Goal: Transaction & Acquisition: Purchase product/service

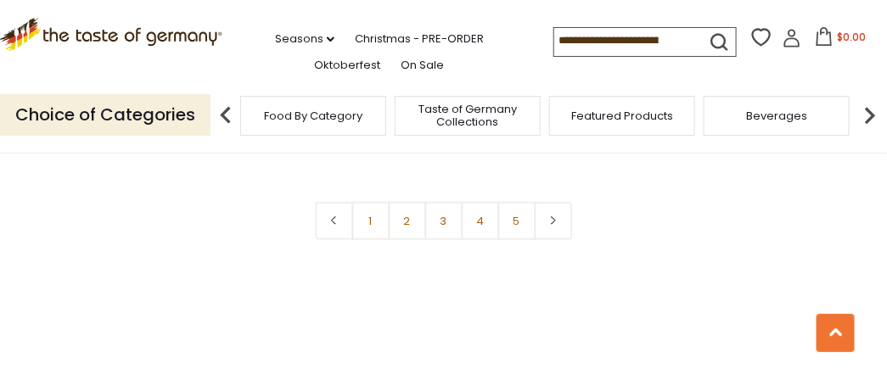
scroll to position [3847, 0]
click at [831, 336] on use at bounding box center [835, 332] width 13 height 8
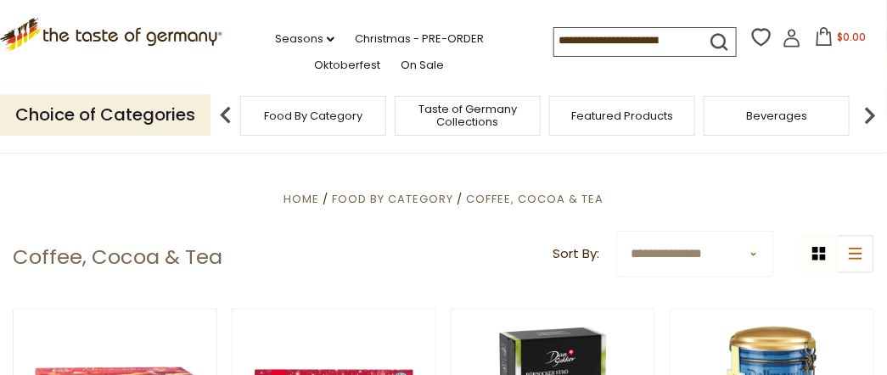
scroll to position [283, 0]
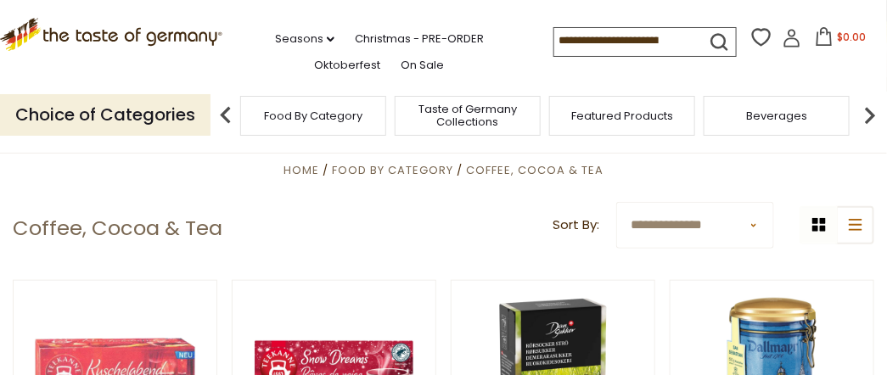
click at [752, 226] on select "**********" at bounding box center [695, 225] width 158 height 47
select select "********"
click at [616, 202] on select "**********" at bounding box center [695, 225] width 158 height 47
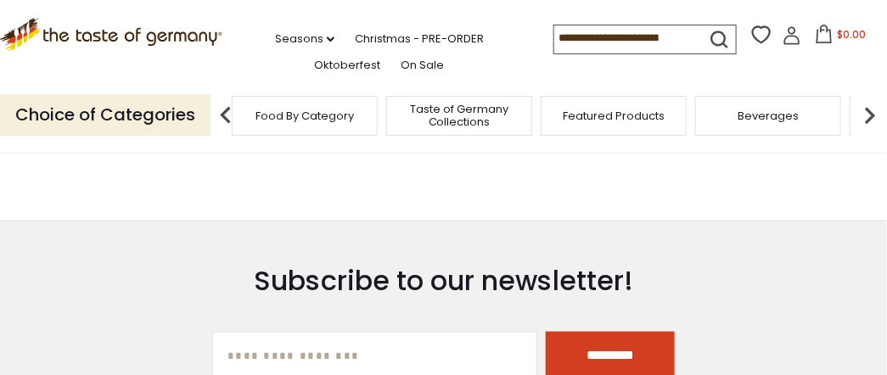
click at [310, 115] on span "Food By Category" at bounding box center [304, 115] width 98 height 13
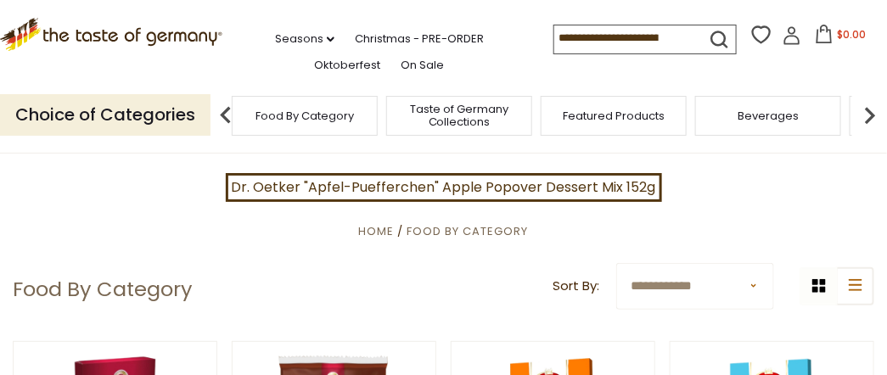
click at [743, 116] on span "Beverages" at bounding box center [768, 115] width 61 height 13
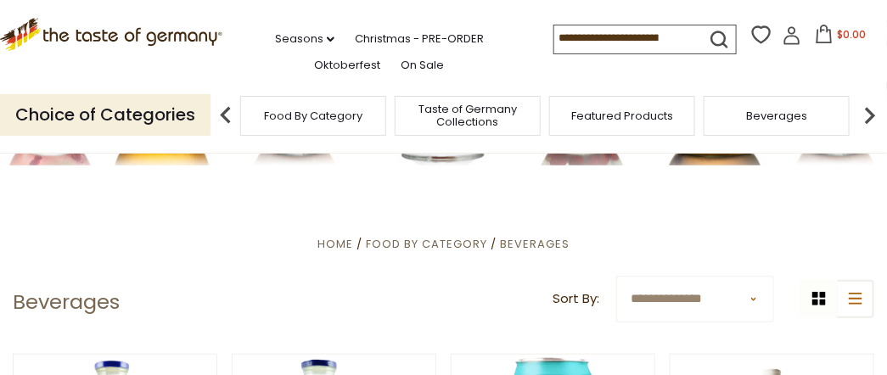
scroll to position [339, 0]
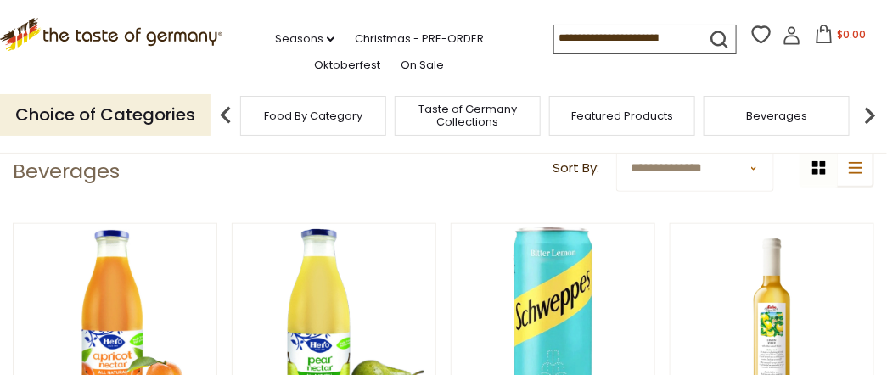
click at [866, 116] on img at bounding box center [870, 115] width 34 height 34
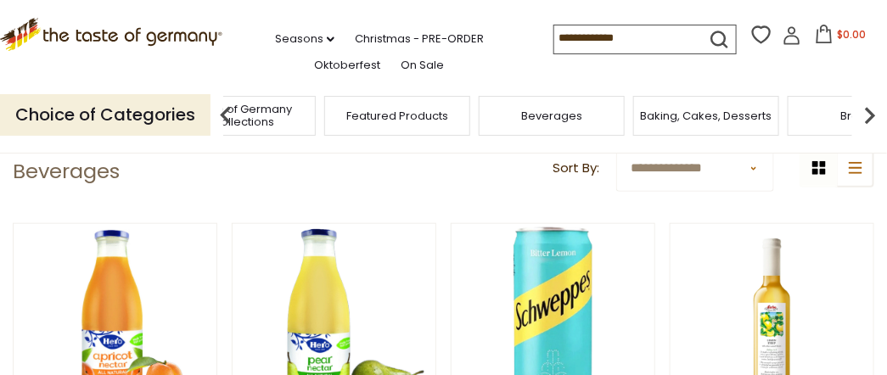
click at [865, 116] on img at bounding box center [870, 115] width 34 height 34
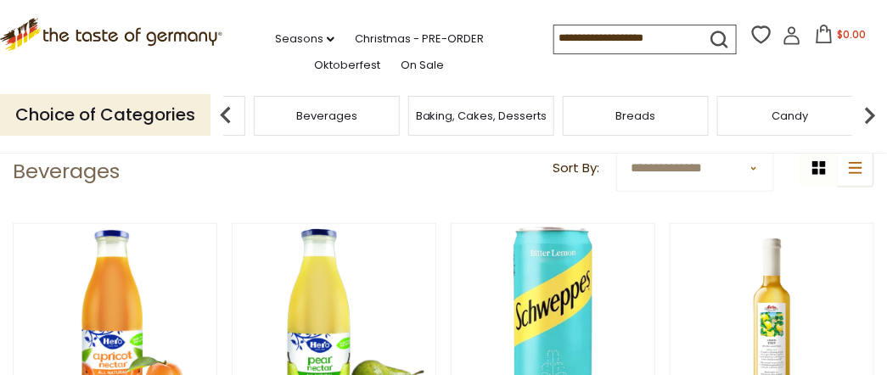
click at [862, 116] on img at bounding box center [870, 115] width 34 height 34
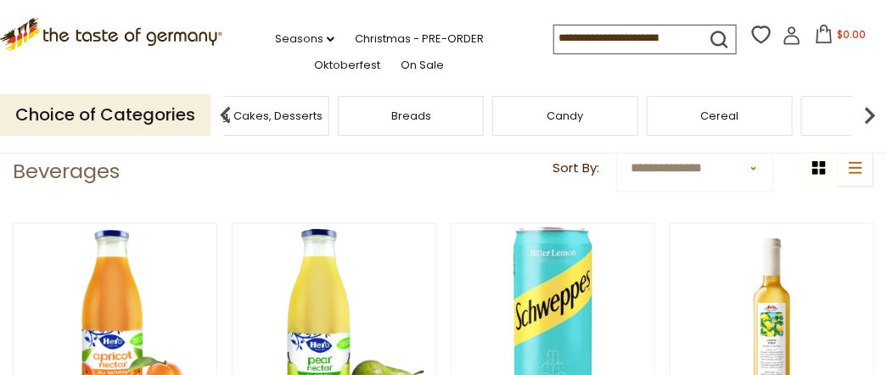
click at [859, 116] on img at bounding box center [870, 115] width 34 height 34
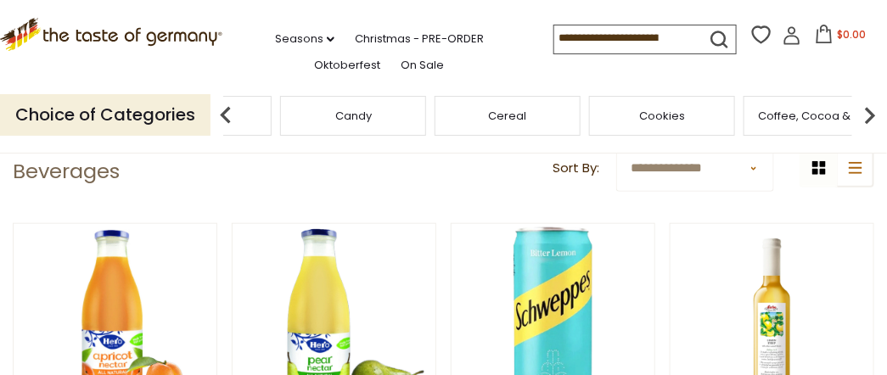
click at [790, 118] on span "Coffee, Cocoa & Tea" at bounding box center [817, 115] width 116 height 13
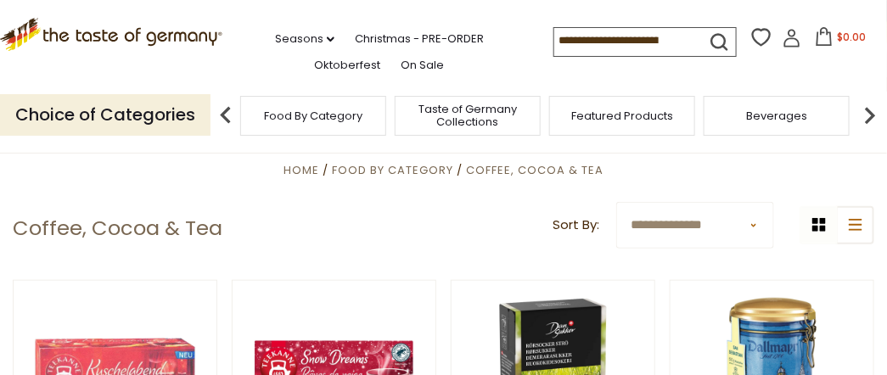
scroll to position [339, 0]
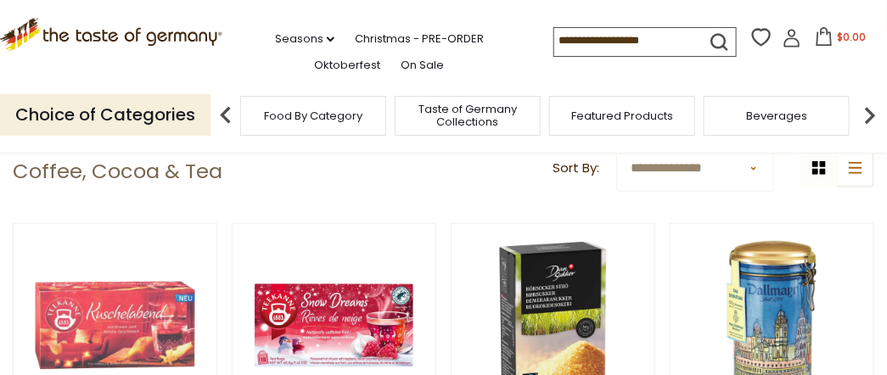
click at [750, 169] on select "**********" at bounding box center [695, 168] width 158 height 47
select select "********"
click at [616, 145] on select "**********" at bounding box center [695, 168] width 158 height 47
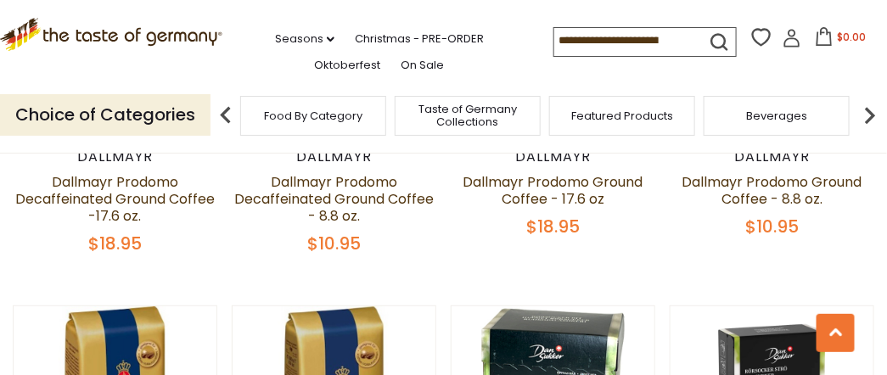
scroll to position [1575, 0]
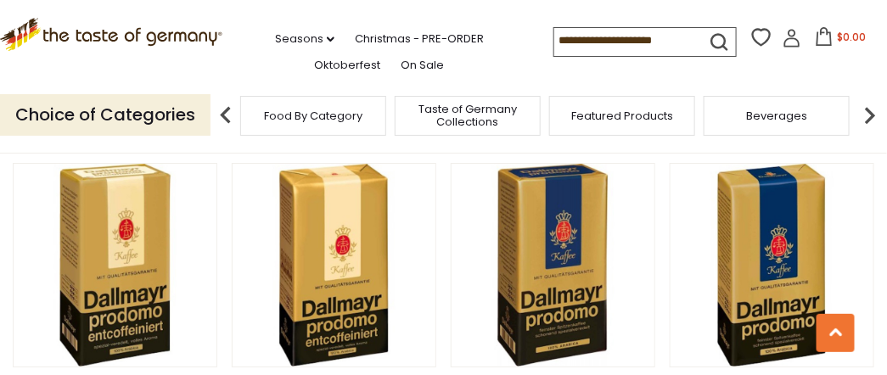
drag, startPoint x: 635, startPoint y: 39, endPoint x: 663, endPoint y: 44, distance: 28.5
click at [554, 36] on input at bounding box center [625, 40] width 143 height 24
click at [648, 41] on input at bounding box center [625, 40] width 143 height 24
type input "******"
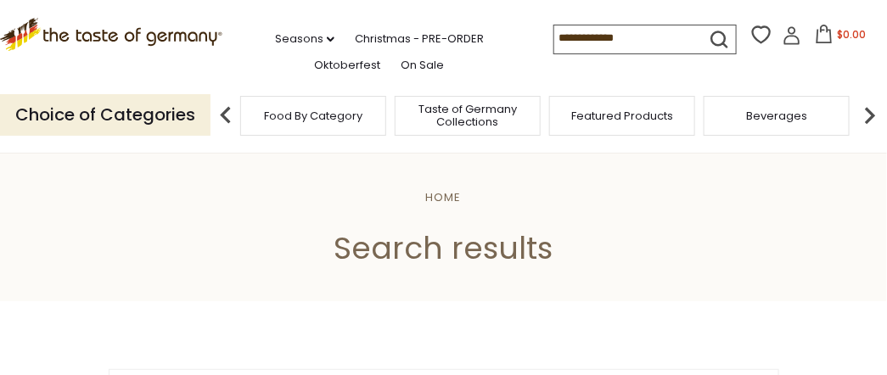
type input "******"
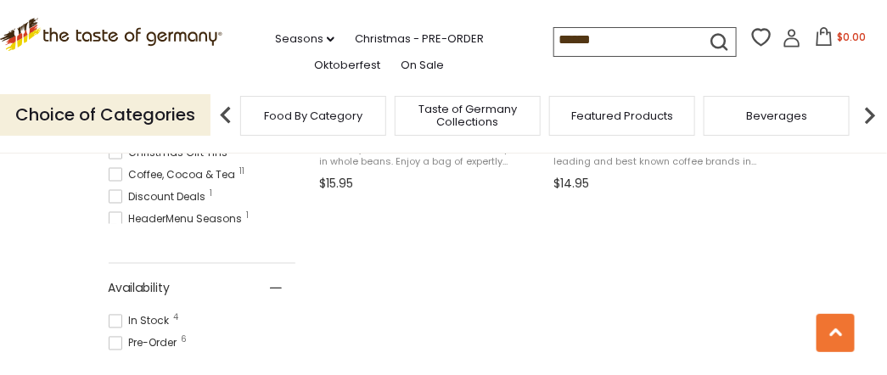
scroll to position [614, 0]
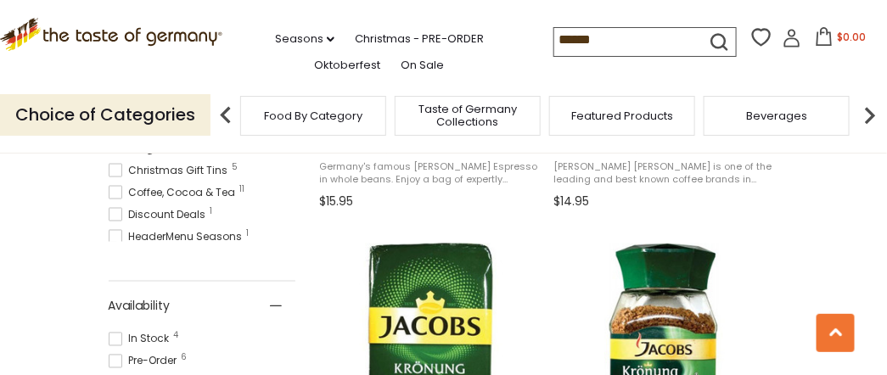
click at [872, 113] on img at bounding box center [870, 115] width 34 height 34
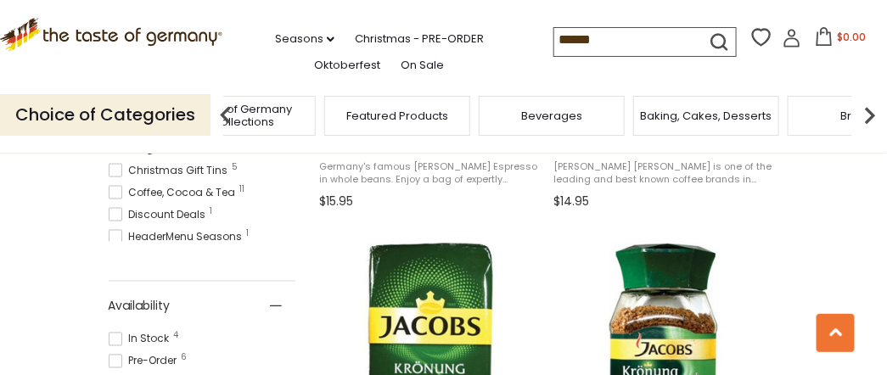
click at [872, 113] on img at bounding box center [870, 115] width 34 height 34
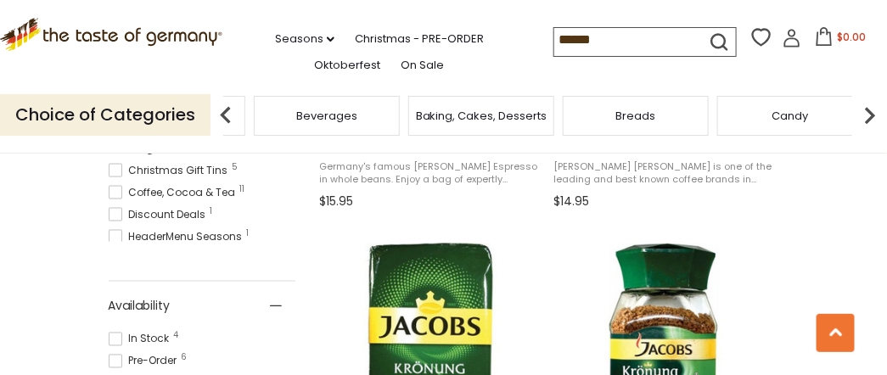
click at [870, 112] on img at bounding box center [870, 115] width 34 height 34
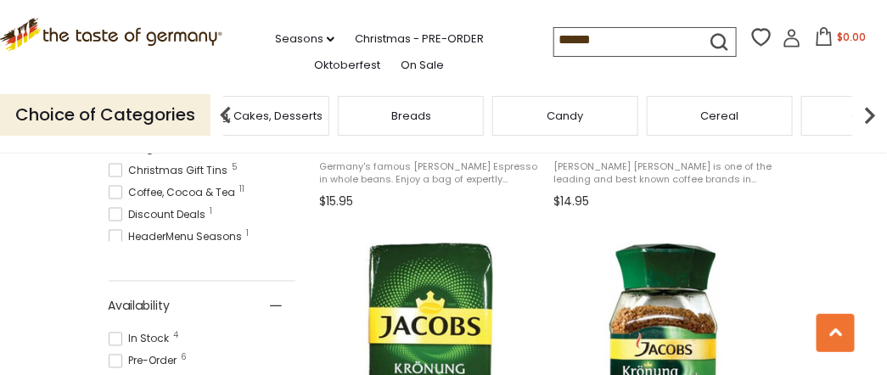
click at [870, 112] on img at bounding box center [870, 115] width 34 height 34
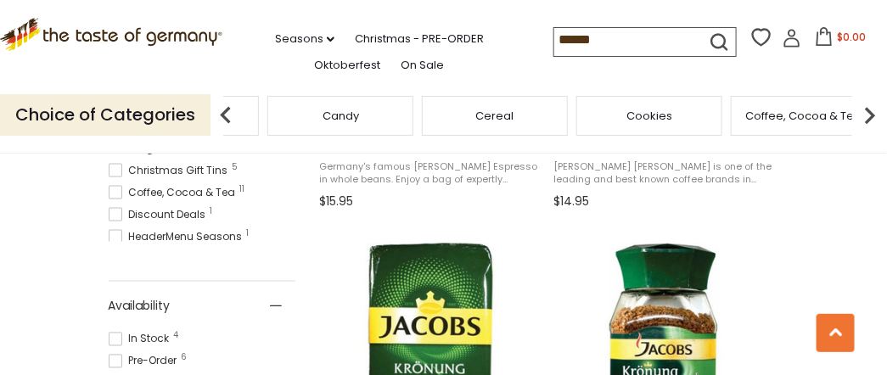
click at [869, 111] on img at bounding box center [870, 115] width 34 height 34
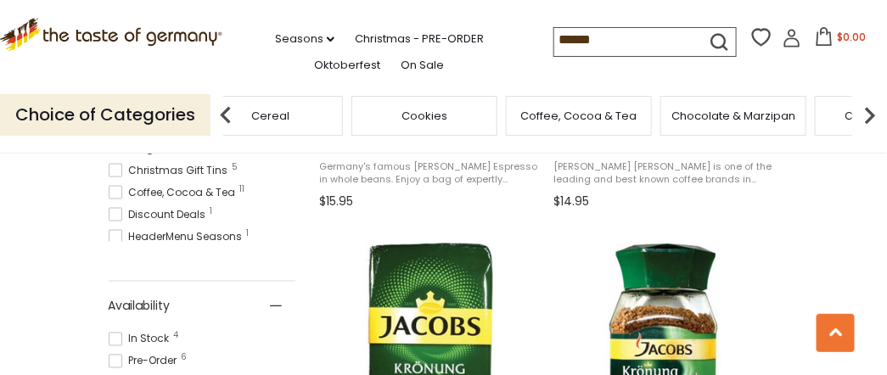
click at [869, 110] on img at bounding box center [870, 115] width 34 height 34
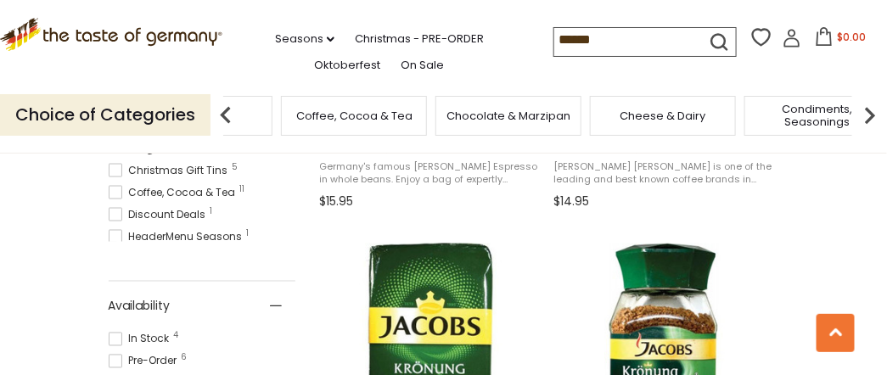
click at [495, 112] on span "Chocolate & Marzipan" at bounding box center [508, 115] width 124 height 13
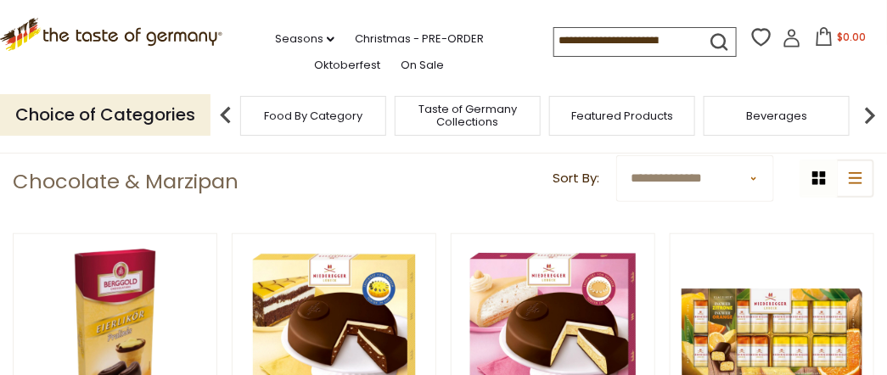
scroll to position [339, 0]
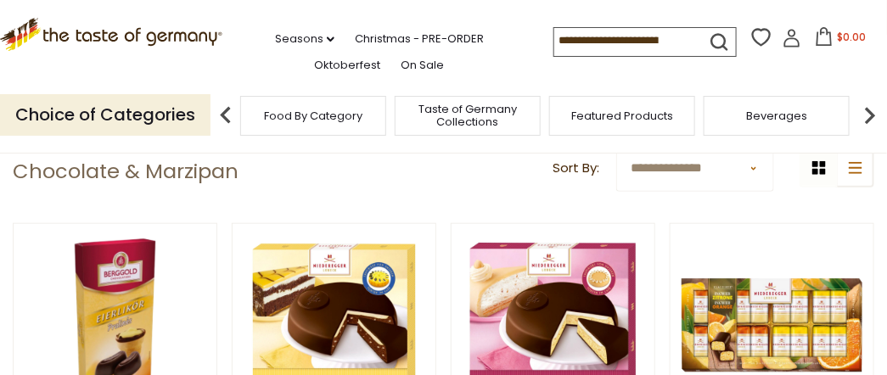
click at [752, 169] on select "**********" at bounding box center [695, 168] width 158 height 47
select select "********"
click at [616, 145] on select "**********" at bounding box center [695, 168] width 158 height 47
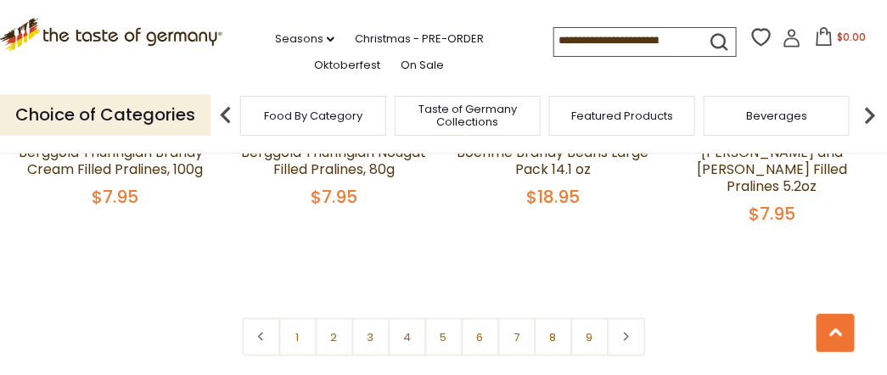
scroll to position [3847, 0]
click at [356, 317] on link "3" at bounding box center [370, 336] width 38 height 38
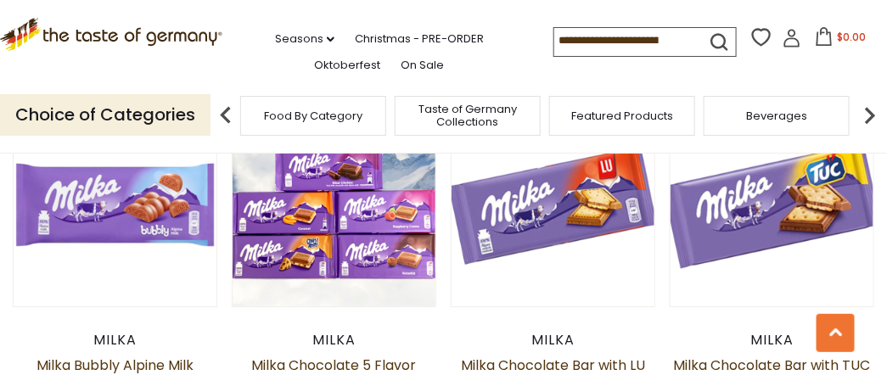
scroll to position [1220, 0]
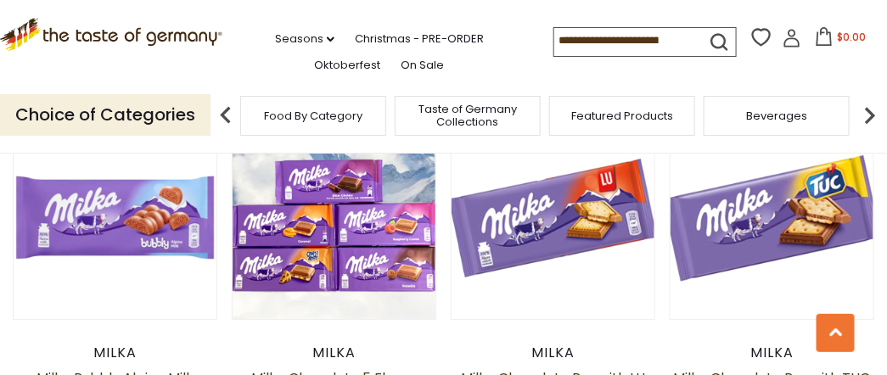
click at [757, 115] on span "Beverages" at bounding box center [776, 115] width 61 height 13
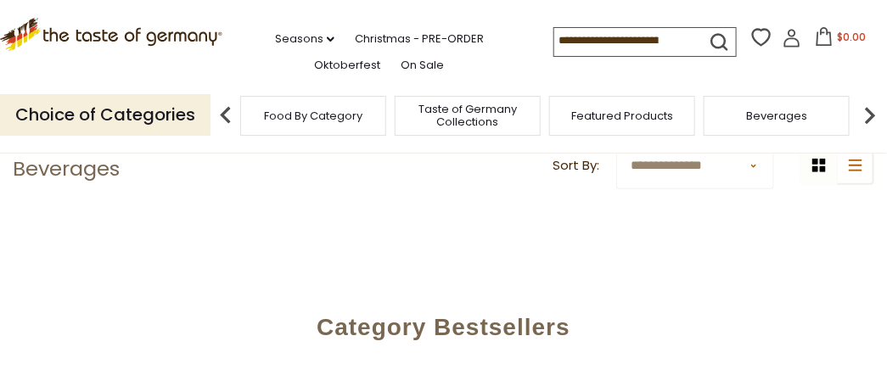
scroll to position [339, 0]
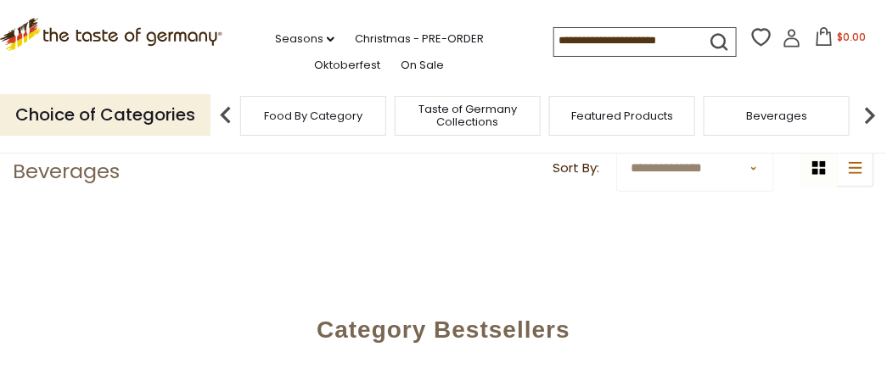
click at [871, 111] on img at bounding box center [870, 115] width 34 height 34
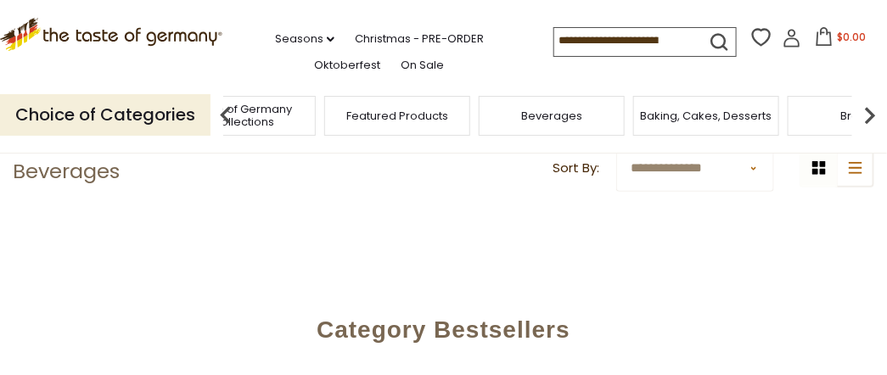
click at [871, 111] on img at bounding box center [870, 115] width 34 height 34
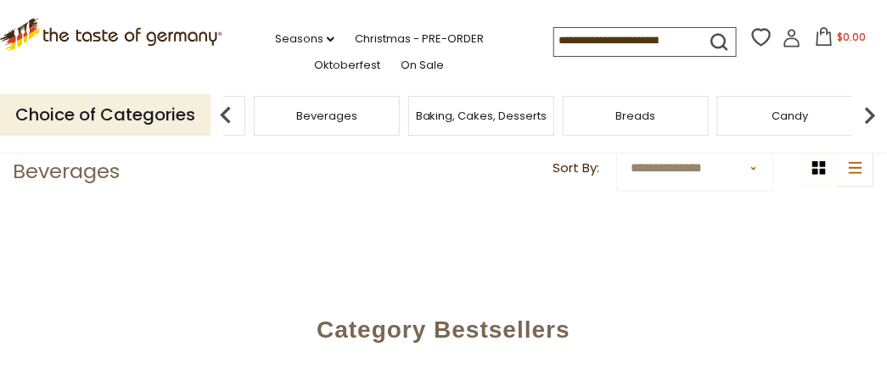
click at [866, 111] on img at bounding box center [870, 115] width 34 height 34
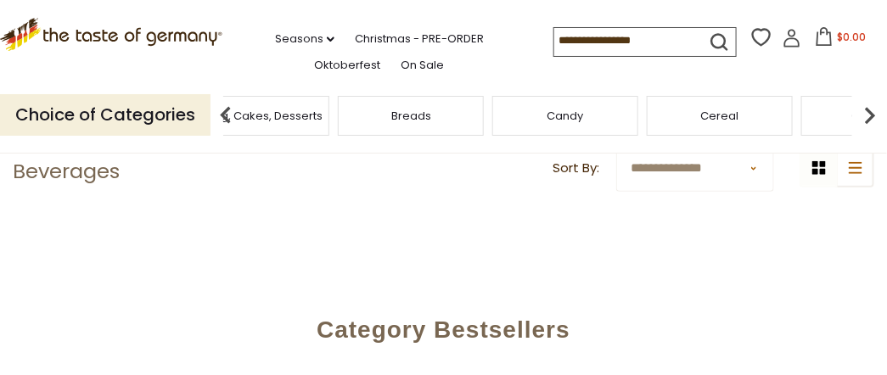
click at [858, 111] on img at bounding box center [870, 115] width 34 height 34
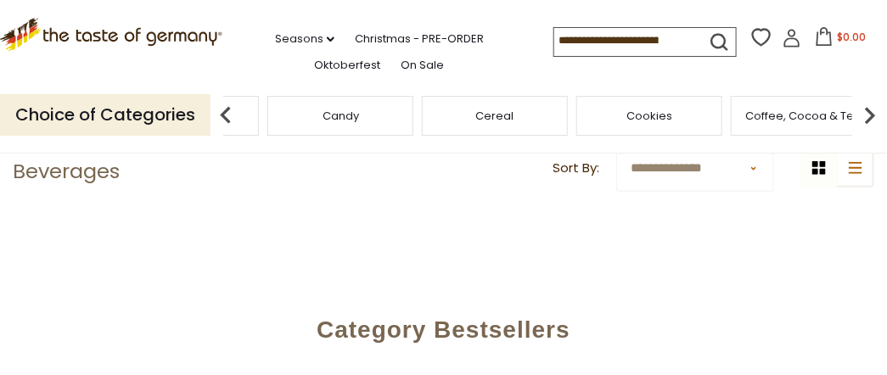
click at [636, 115] on span "Cookies" at bounding box center [649, 115] width 46 height 13
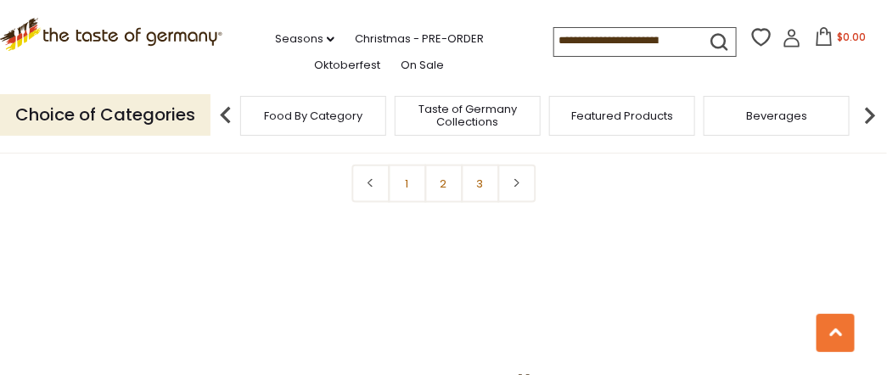
scroll to position [3904, 0]
click at [521, 178] on icon at bounding box center [517, 181] width 10 height 8
click at [517, 234] on icon at bounding box center [517, 238] width 10 height 8
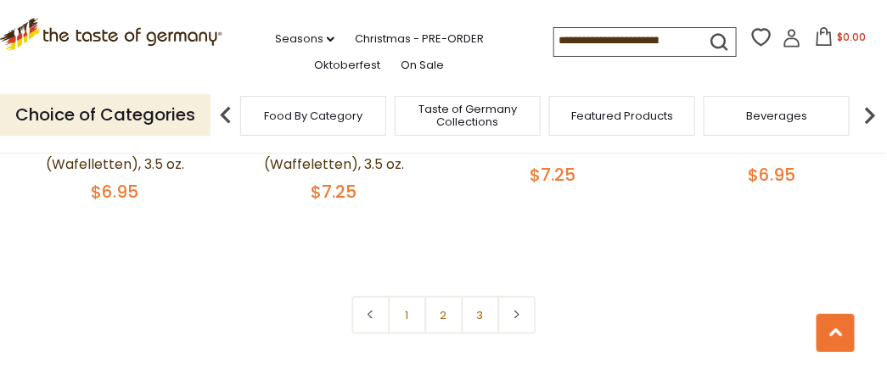
scroll to position [3790, 0]
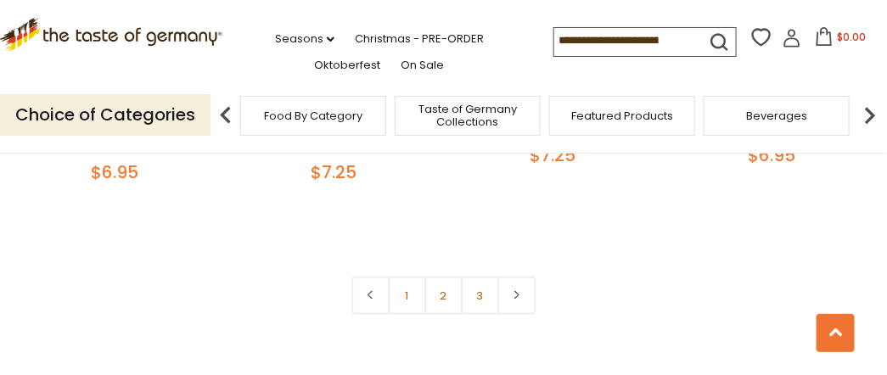
click at [608, 38] on input at bounding box center [625, 40] width 143 height 24
type input "******"
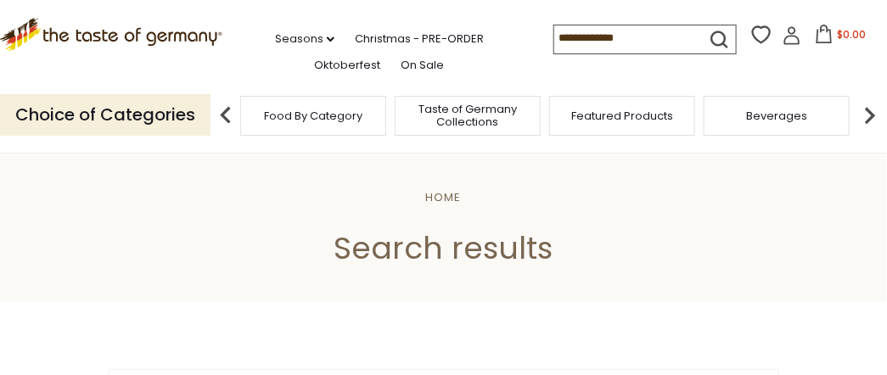
type input "******"
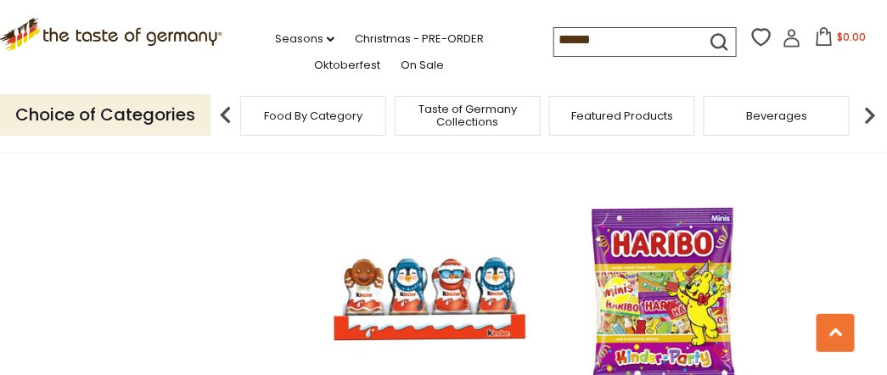
scroll to position [1414, 0]
click at [871, 116] on img at bounding box center [870, 115] width 34 height 34
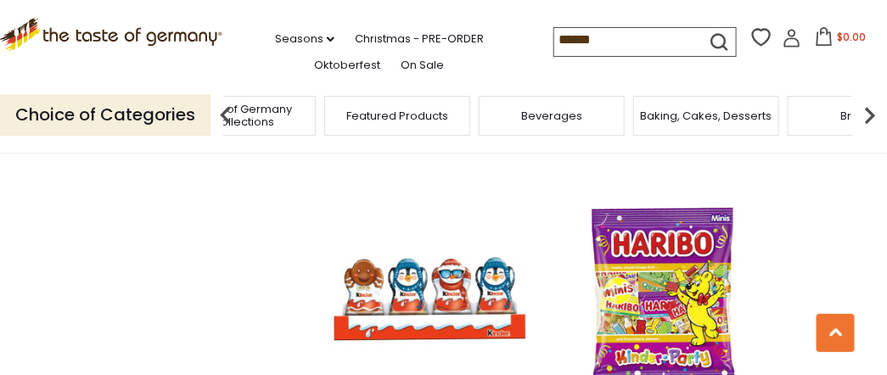
click at [870, 116] on img at bounding box center [870, 115] width 34 height 34
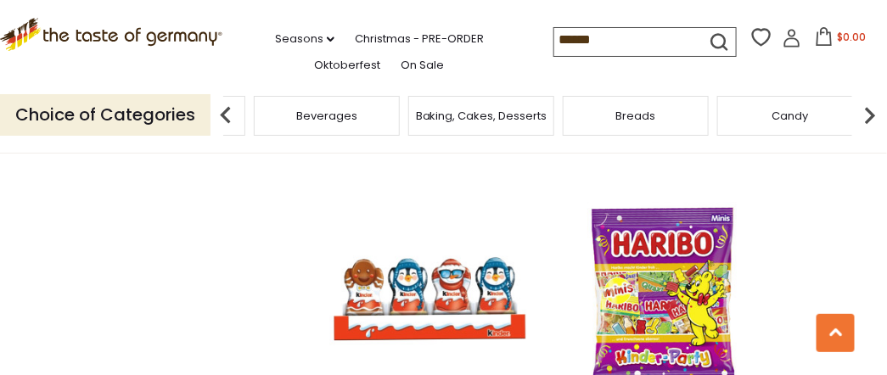
click at [870, 116] on img at bounding box center [870, 115] width 34 height 34
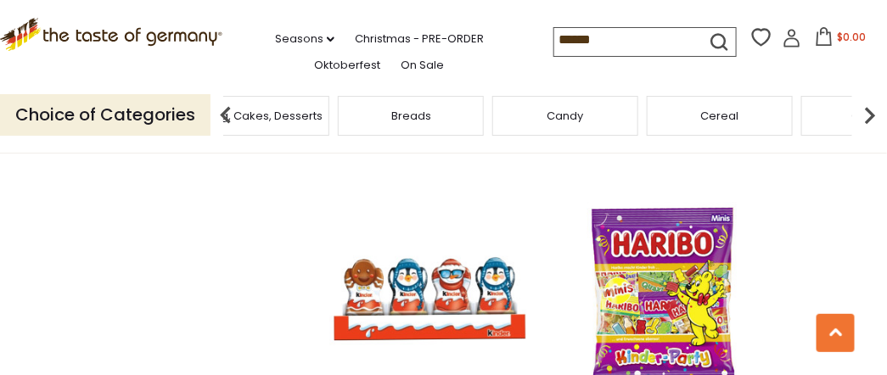
click at [869, 116] on img at bounding box center [870, 115] width 34 height 34
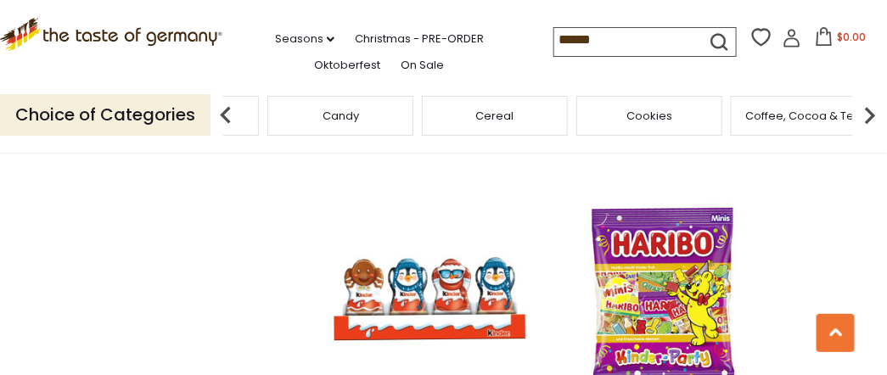
click at [869, 116] on img at bounding box center [870, 115] width 34 height 34
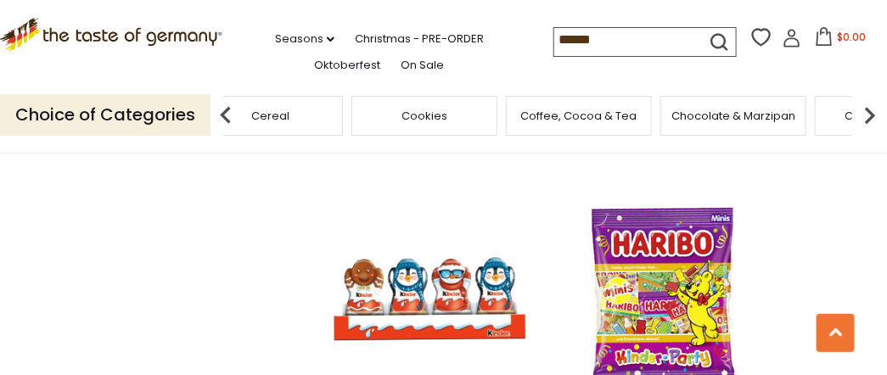
click at [866, 116] on img at bounding box center [870, 115] width 34 height 34
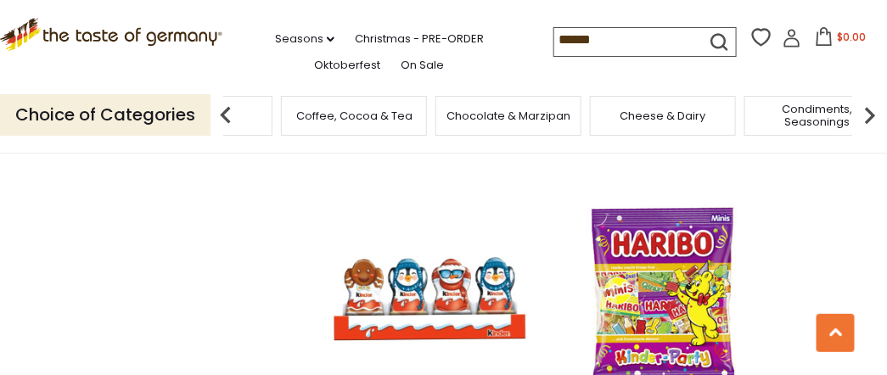
click at [862, 115] on img at bounding box center [870, 115] width 34 height 34
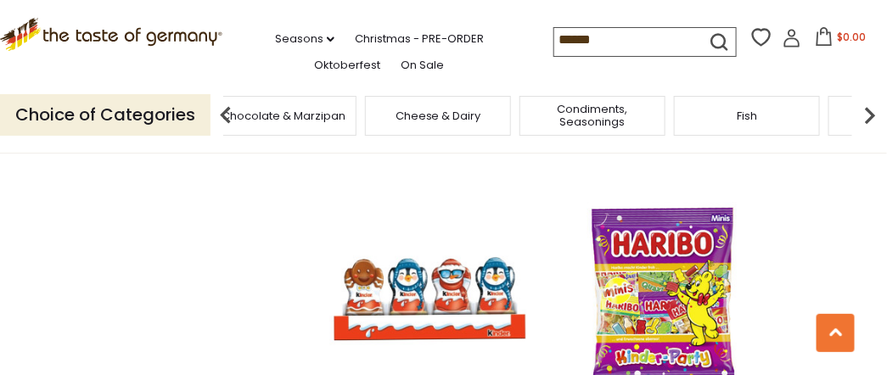
click at [863, 112] on img at bounding box center [870, 115] width 34 height 34
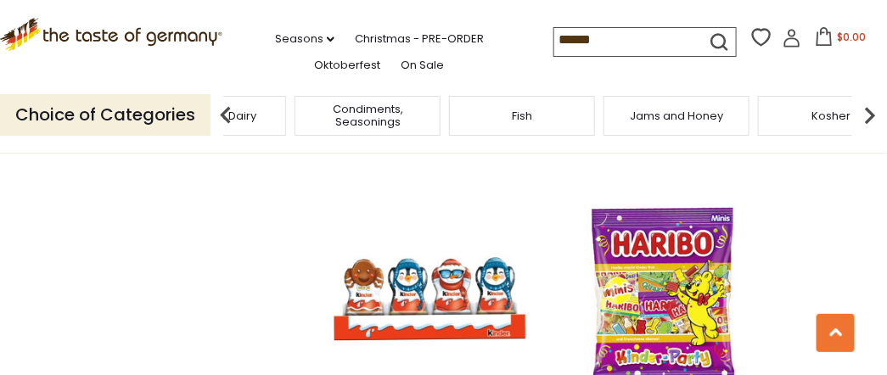
click at [869, 112] on img at bounding box center [870, 115] width 34 height 34
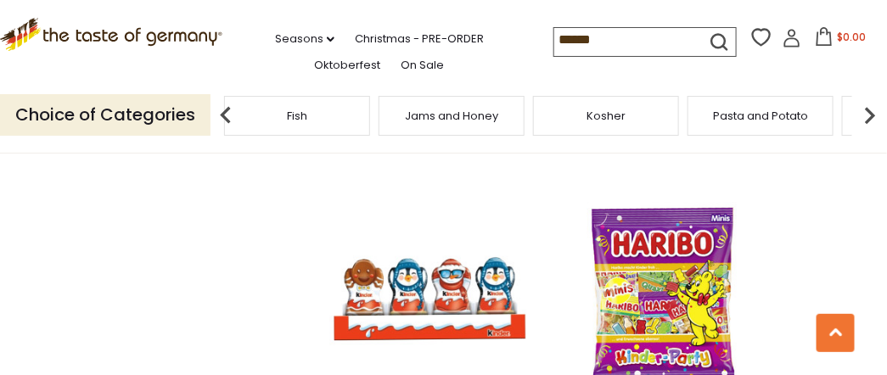
click at [869, 112] on img at bounding box center [870, 115] width 34 height 34
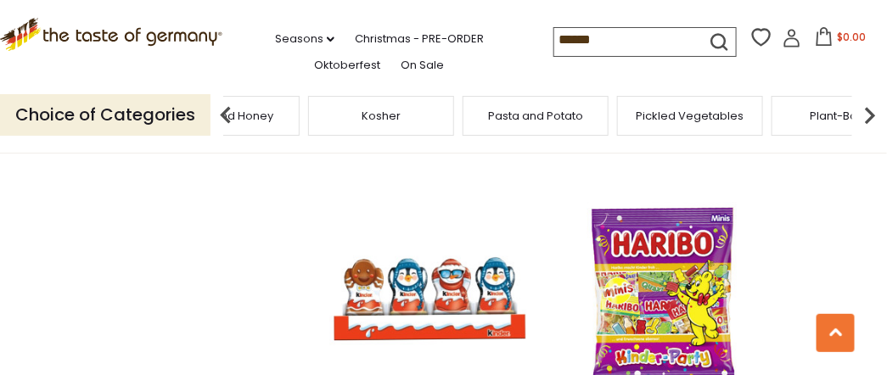
click at [872, 111] on img at bounding box center [870, 115] width 34 height 34
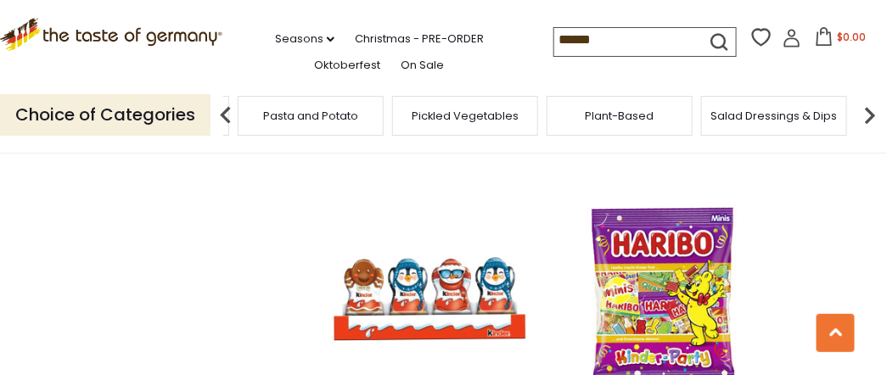
click at [872, 111] on img at bounding box center [870, 115] width 34 height 34
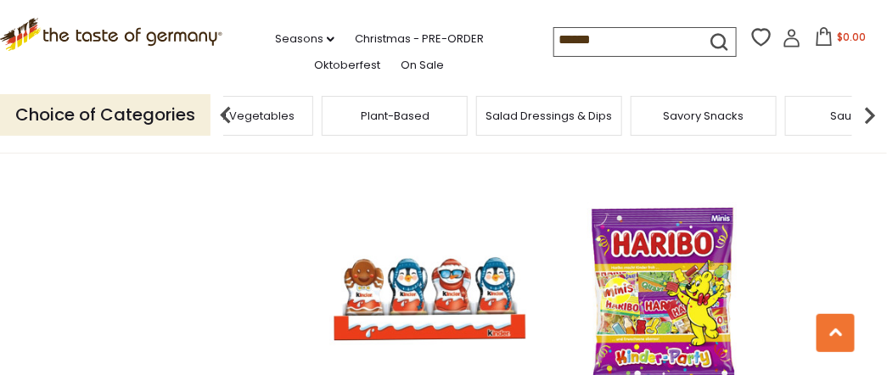
click at [871, 111] on img at bounding box center [870, 115] width 34 height 34
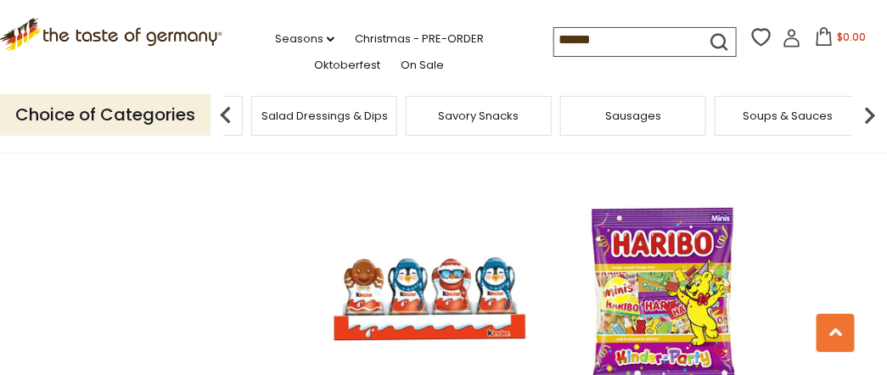
click at [482, 112] on span "Savory Snacks" at bounding box center [479, 115] width 81 height 13
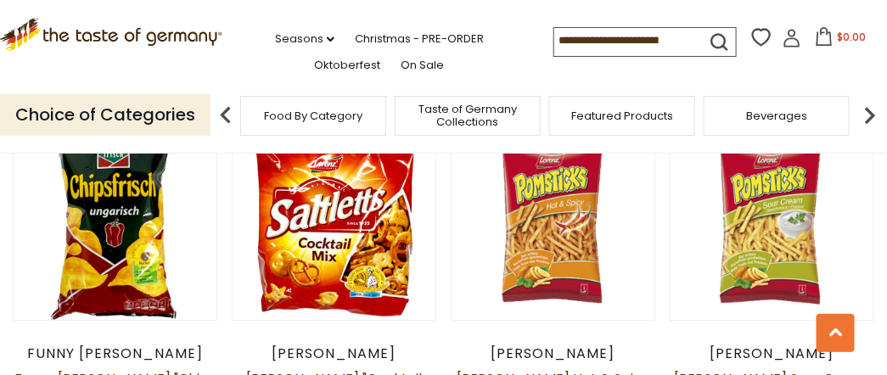
scroll to position [2829, 0]
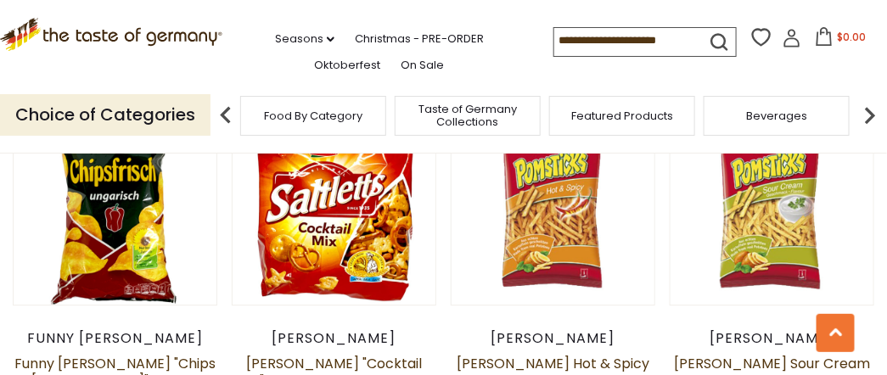
click at [221, 111] on img at bounding box center [226, 115] width 34 height 34
click at [225, 112] on img at bounding box center [226, 115] width 34 height 34
click at [872, 112] on img at bounding box center [870, 115] width 34 height 34
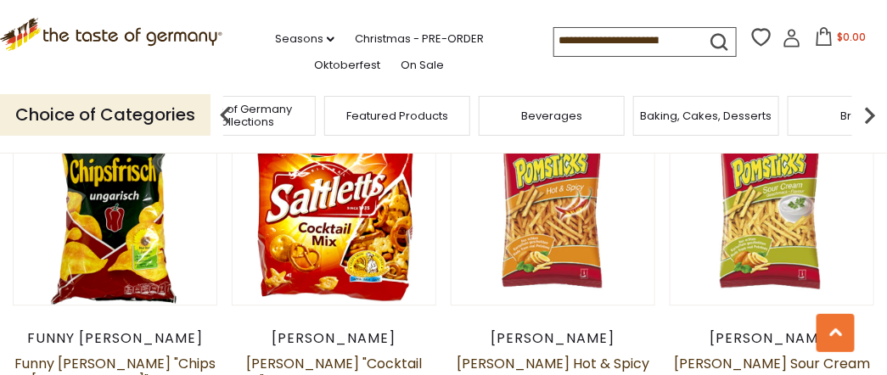
click at [871, 112] on img at bounding box center [870, 115] width 34 height 34
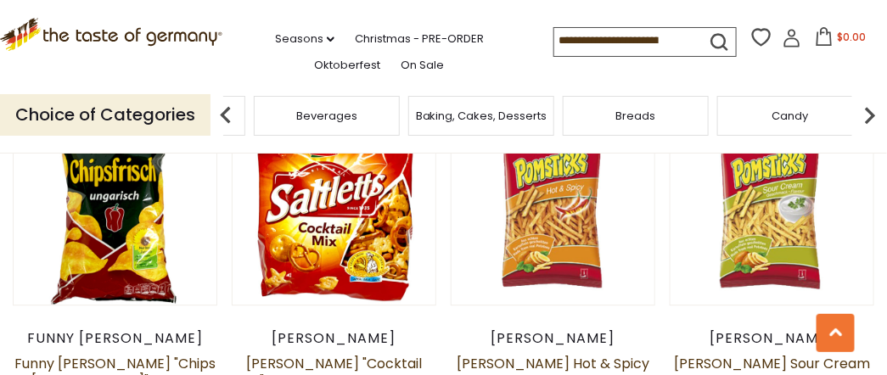
click at [870, 112] on img at bounding box center [870, 115] width 34 height 34
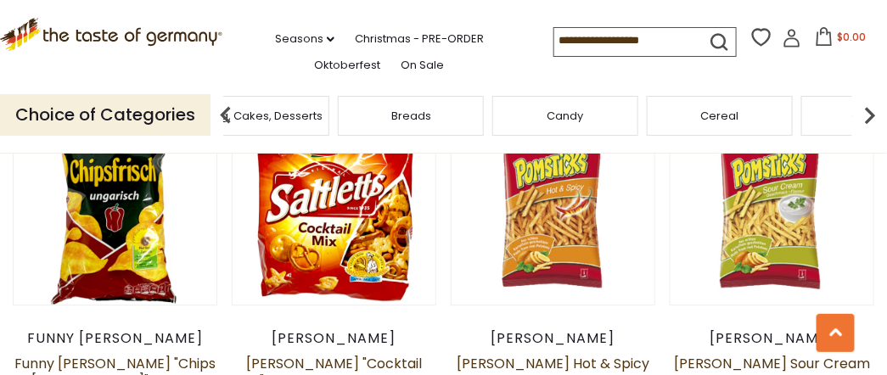
click at [869, 112] on img at bounding box center [870, 115] width 34 height 34
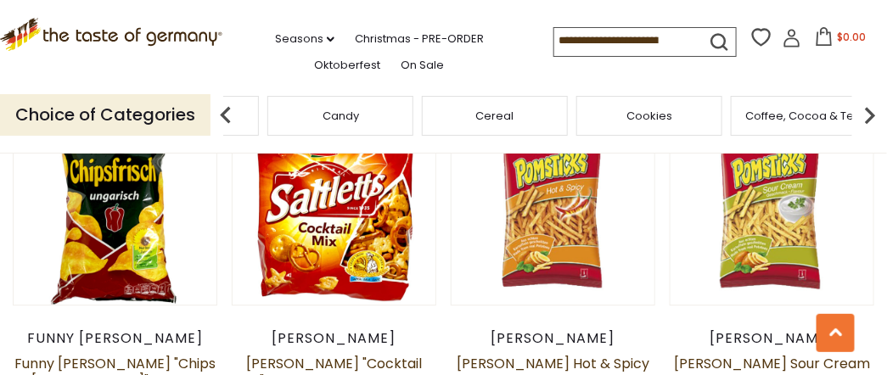
click at [869, 112] on img at bounding box center [870, 115] width 34 height 34
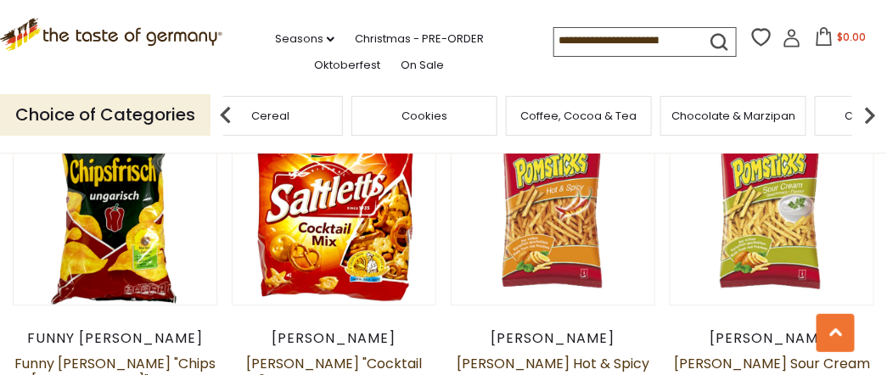
click at [867, 112] on img at bounding box center [870, 115] width 34 height 34
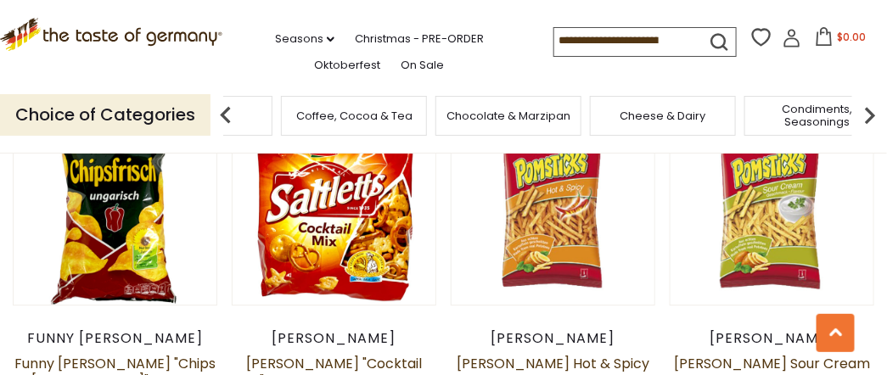
click at [867, 112] on img at bounding box center [870, 115] width 34 height 34
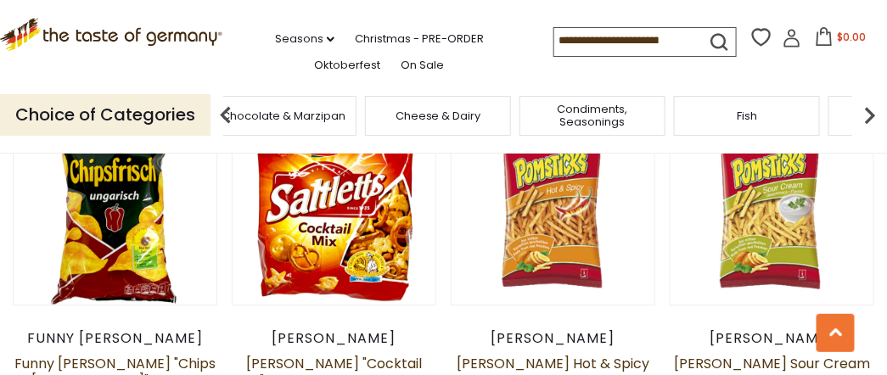
click at [866, 110] on img at bounding box center [870, 115] width 34 height 34
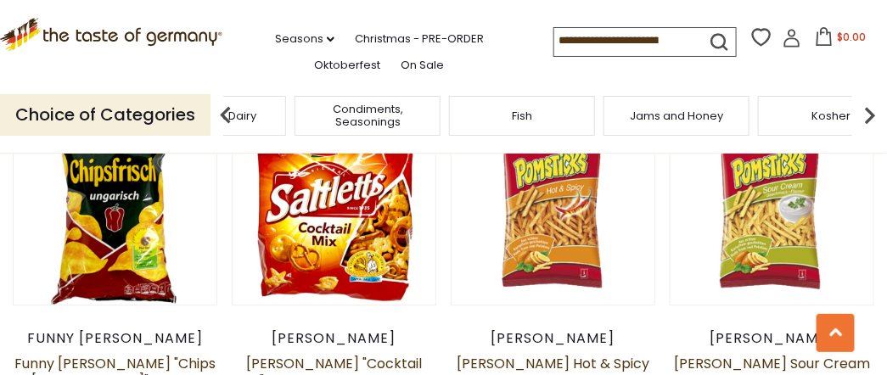
click at [866, 110] on img at bounding box center [870, 115] width 34 height 34
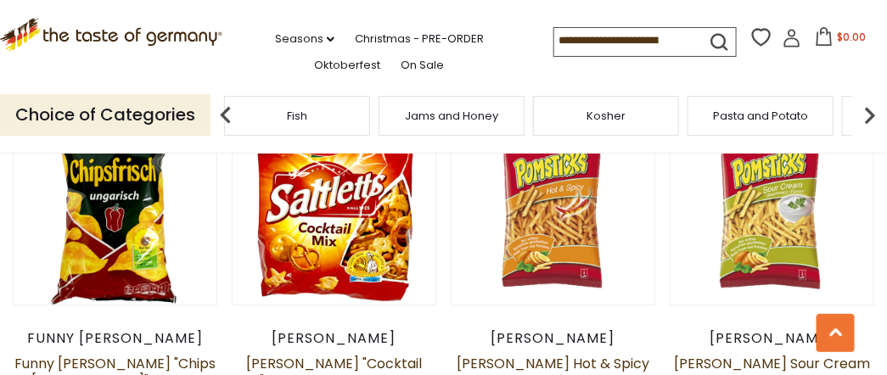
click at [866, 110] on img at bounding box center [870, 115] width 34 height 34
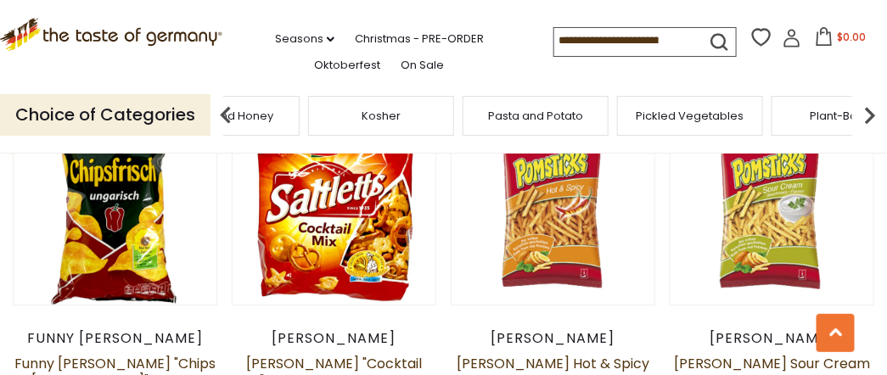
click at [865, 110] on img at bounding box center [870, 115] width 34 height 34
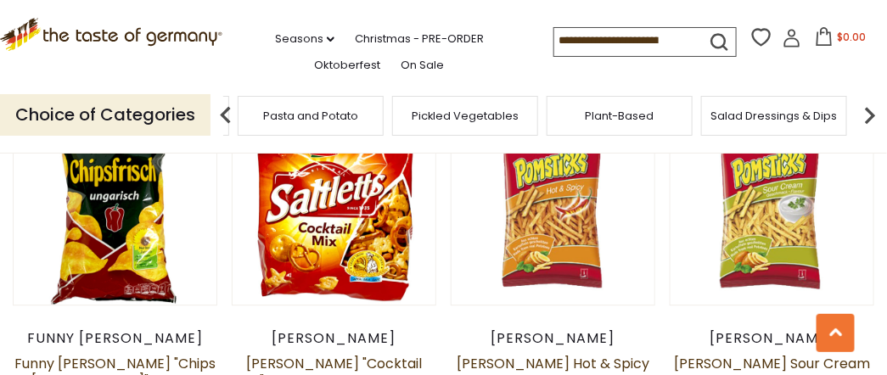
click at [862, 109] on img at bounding box center [870, 115] width 34 height 34
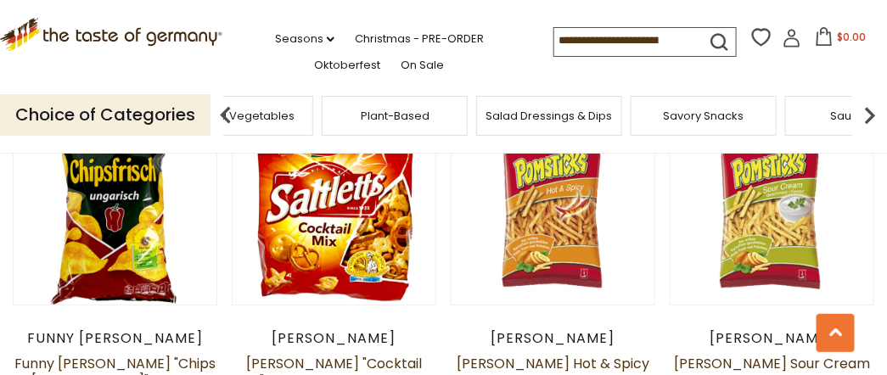
click at [870, 111] on img at bounding box center [870, 115] width 34 height 34
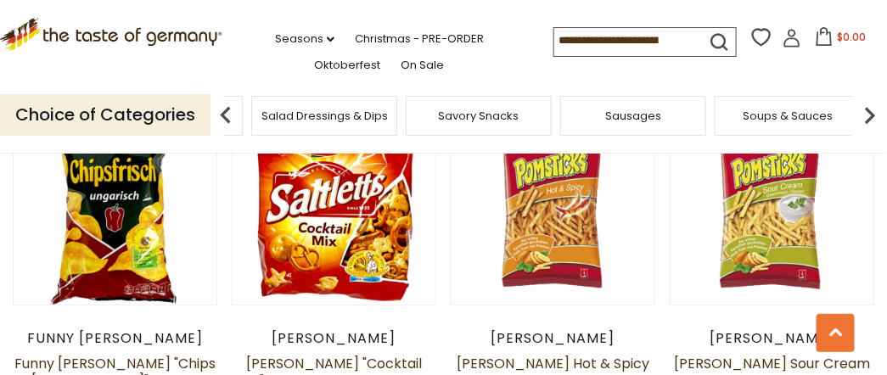
click at [777, 109] on span "Soups & Sauces" at bounding box center [788, 115] width 90 height 13
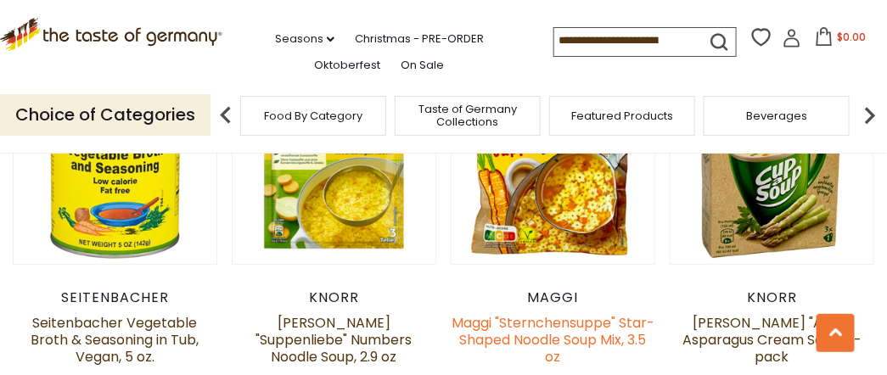
scroll to position [3508, 0]
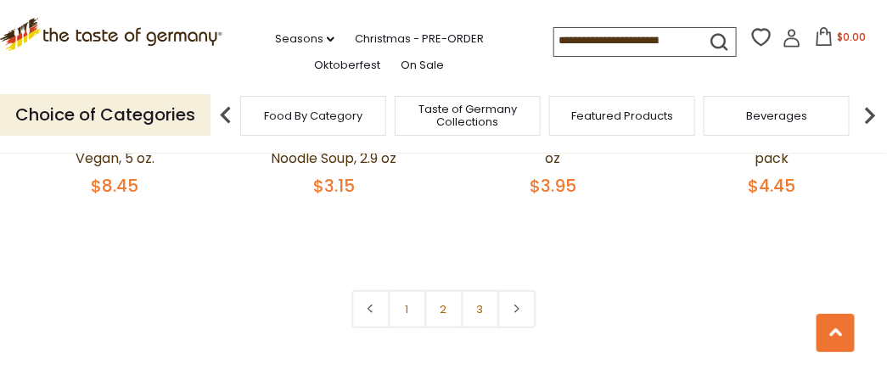
scroll to position [3620, 0]
click at [512, 303] on icon at bounding box center [517, 307] width 10 height 8
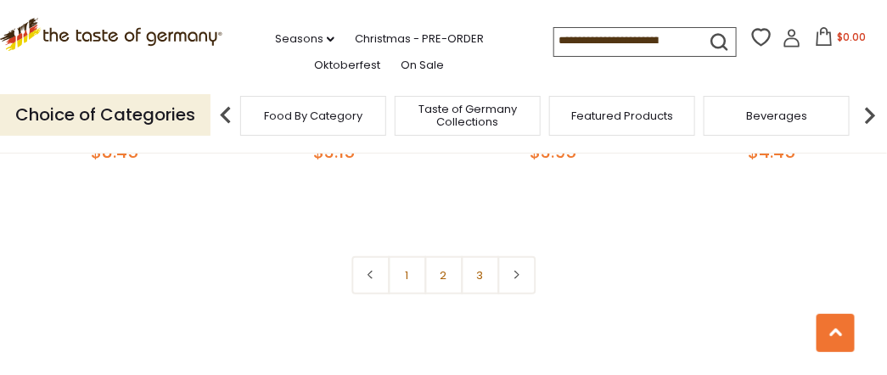
scroll to position [3677, 0]
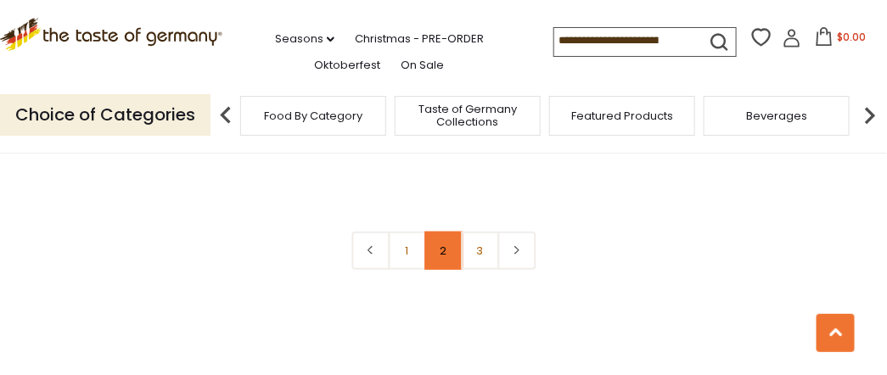
click at [440, 232] on link "2" at bounding box center [443, 251] width 38 height 38
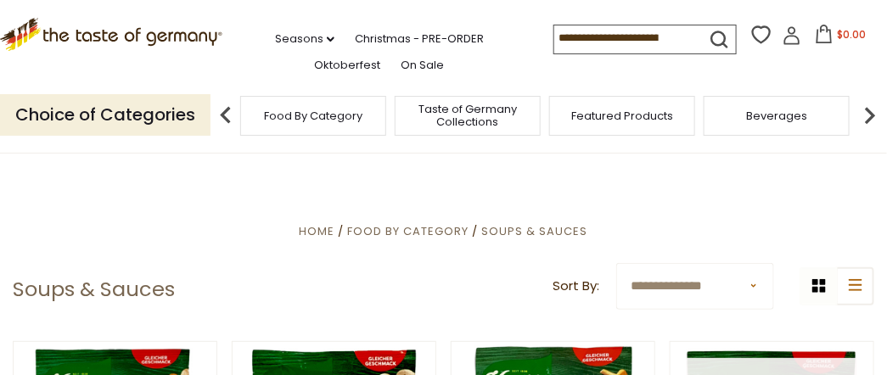
scroll to position [0, 0]
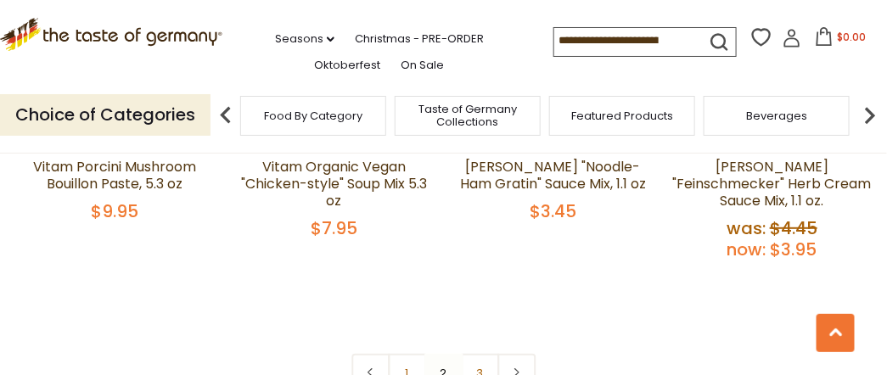
scroll to position [3564, 0]
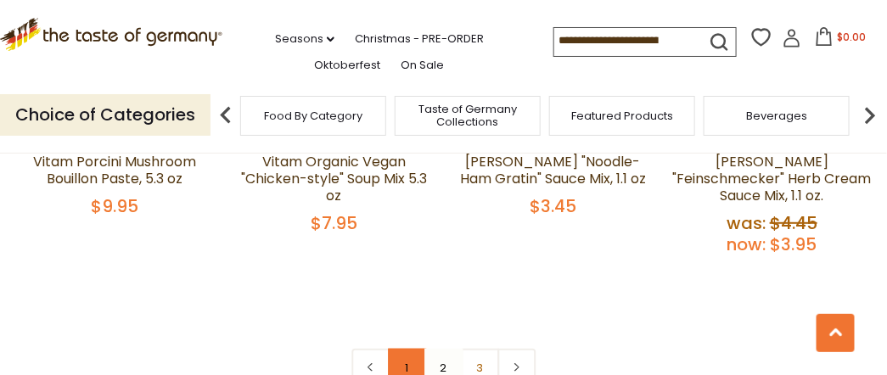
click at [397, 349] on link "1" at bounding box center [407, 368] width 38 height 38
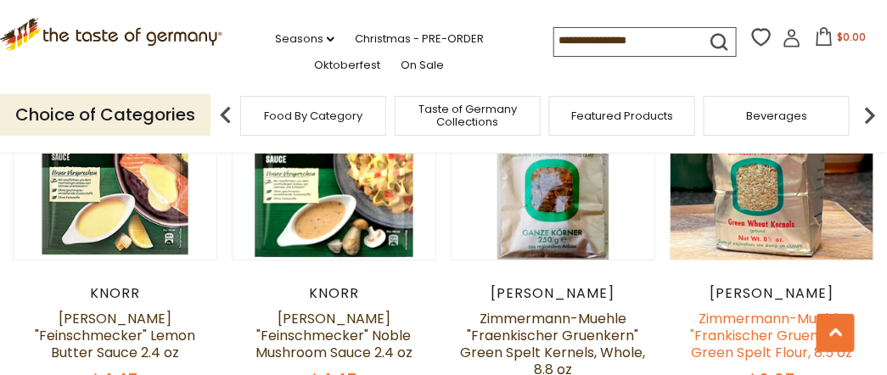
scroll to position [2979, 0]
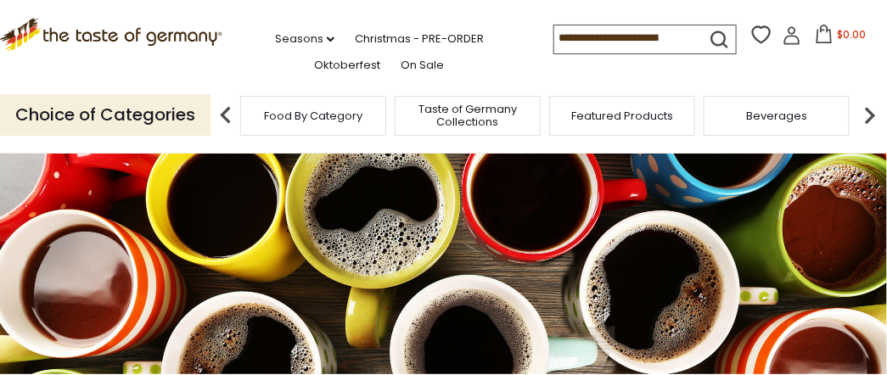
click at [872, 113] on img at bounding box center [870, 115] width 34 height 34
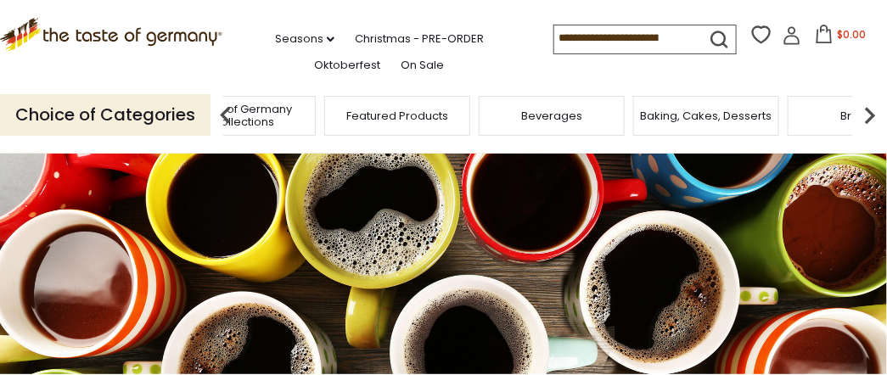
click at [872, 114] on img at bounding box center [870, 115] width 34 height 34
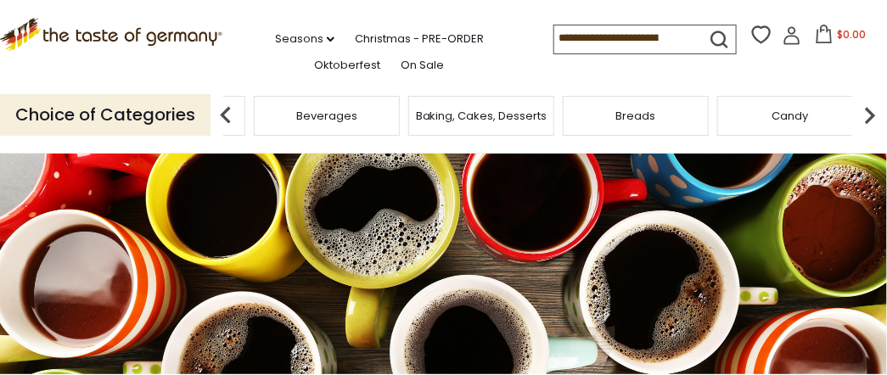
click at [872, 114] on img at bounding box center [870, 115] width 34 height 34
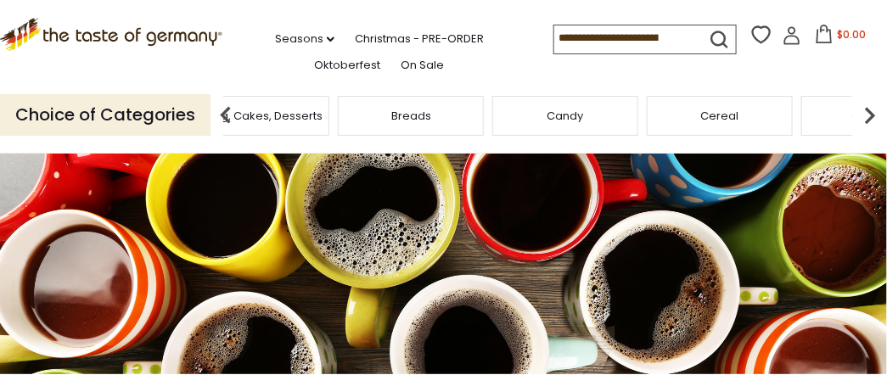
click at [872, 114] on img at bounding box center [870, 115] width 34 height 34
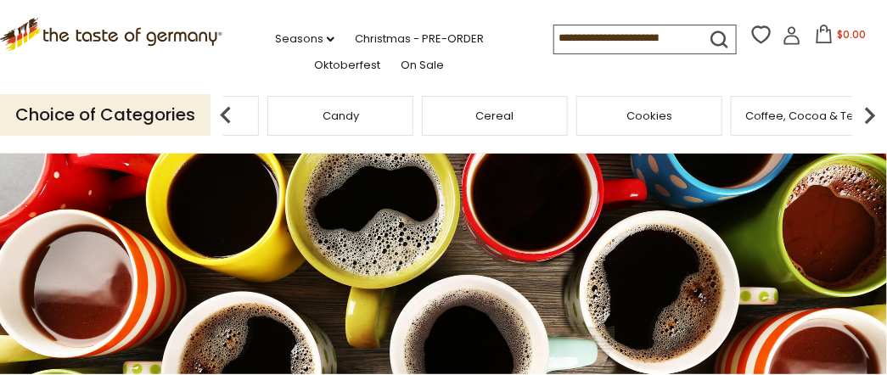
click at [870, 114] on img at bounding box center [870, 115] width 34 height 34
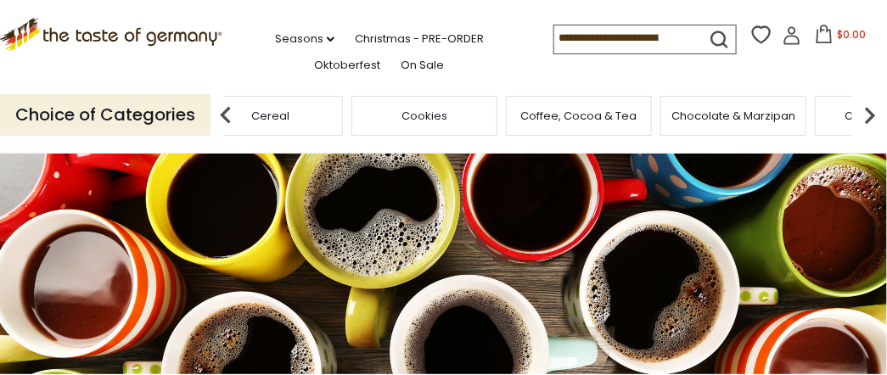
click at [868, 114] on img at bounding box center [870, 115] width 34 height 34
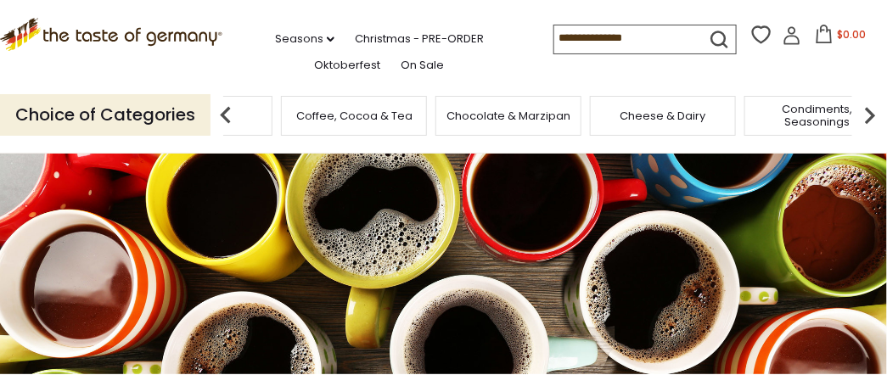
click at [868, 114] on img at bounding box center [870, 115] width 34 height 34
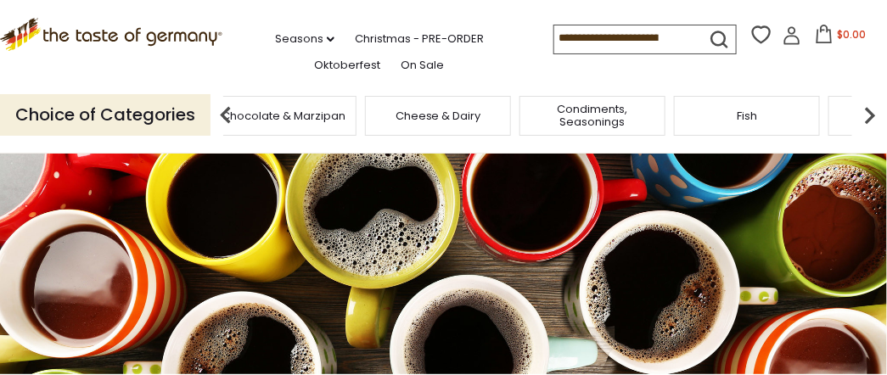
click at [586, 116] on span "Condiments, Seasonings" at bounding box center [592, 115] width 136 height 25
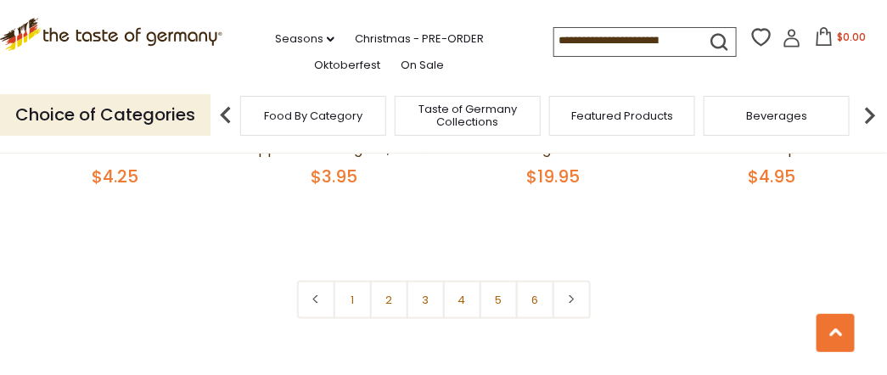
scroll to position [3847, 0]
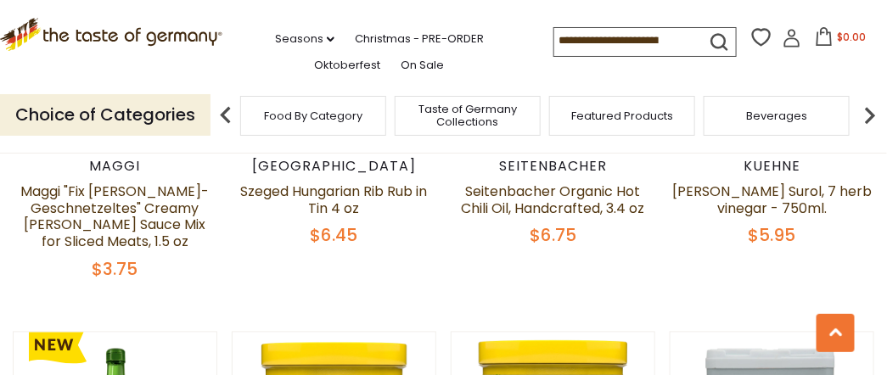
click at [838, 60] on div ".st0{fill:#EDD300;} .st1{fill:#D33E21;} .st0{fill:#EDD300;} .st1{fill:#D33E21;}…" at bounding box center [443, 38] width 887 height 77
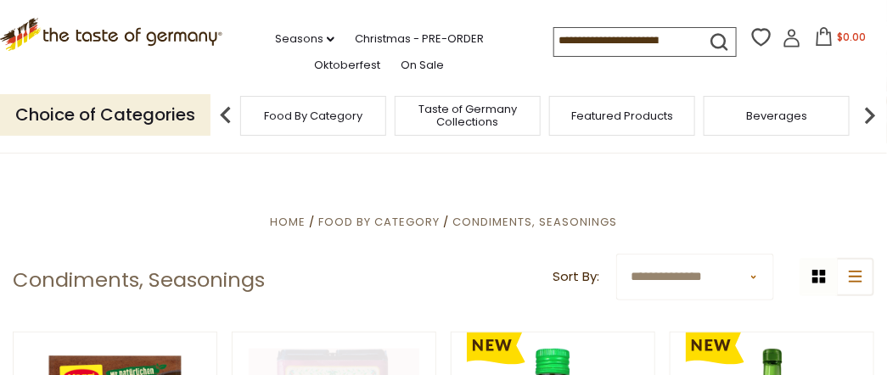
scroll to position [226, 0]
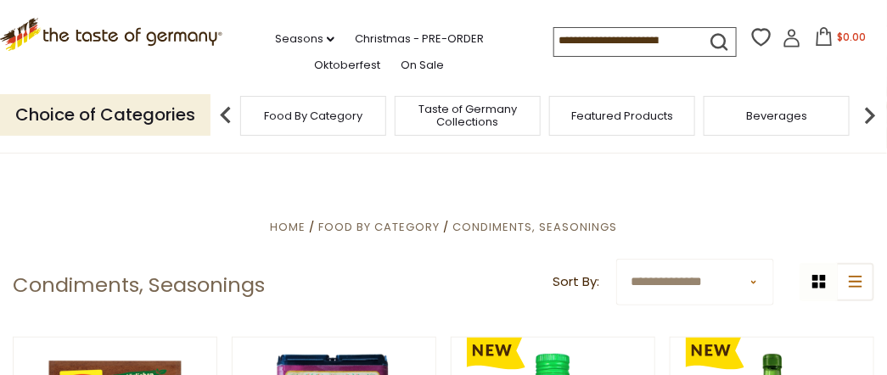
click at [755, 283] on select "**********" at bounding box center [695, 282] width 158 height 47
select select "********"
click at [616, 259] on select "**********" at bounding box center [695, 282] width 158 height 47
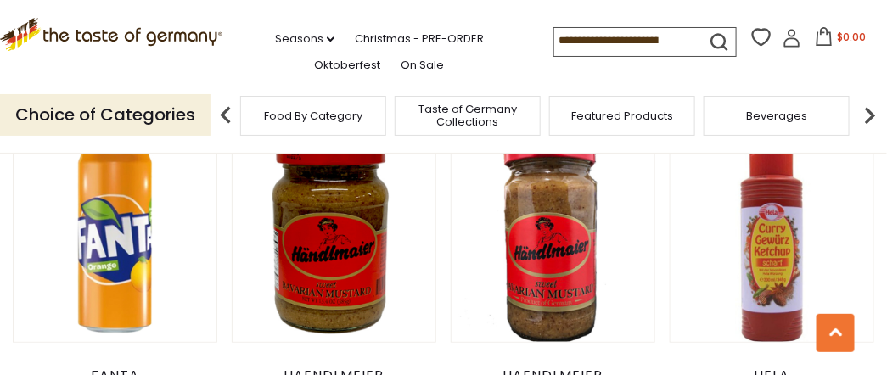
scroll to position [1932, 0]
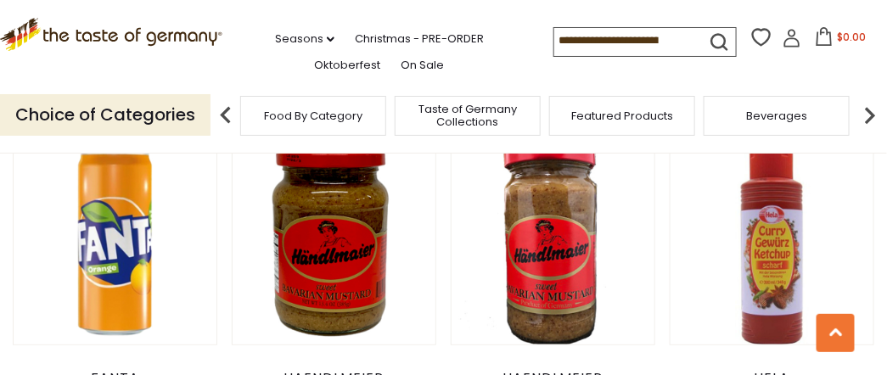
click at [568, 39] on input at bounding box center [625, 40] width 143 height 24
type input "*****"
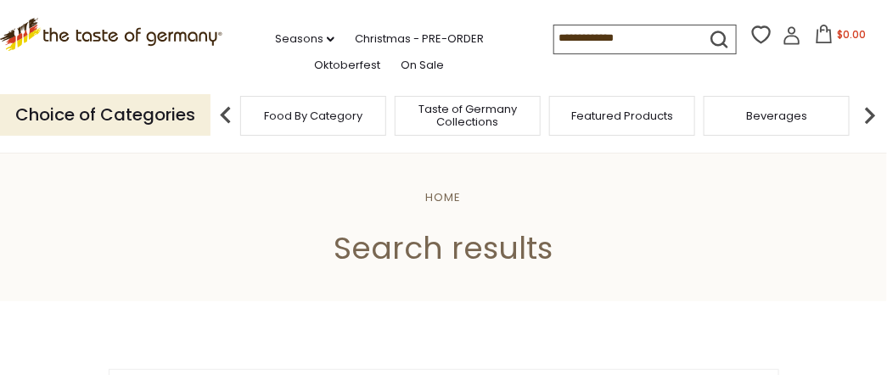
type input "*****"
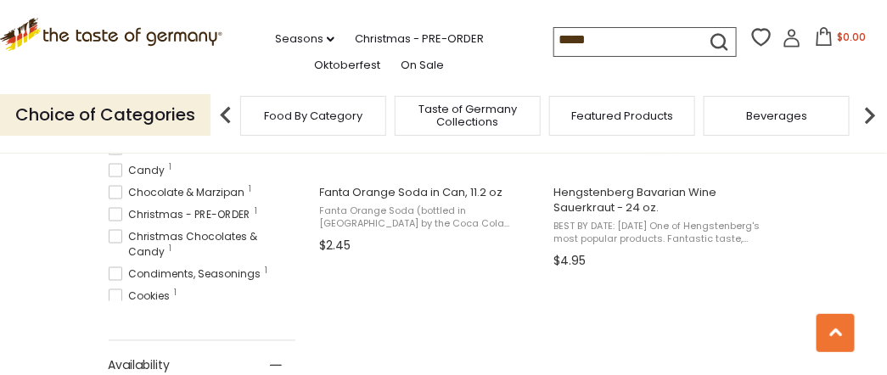
scroll to position [503, 0]
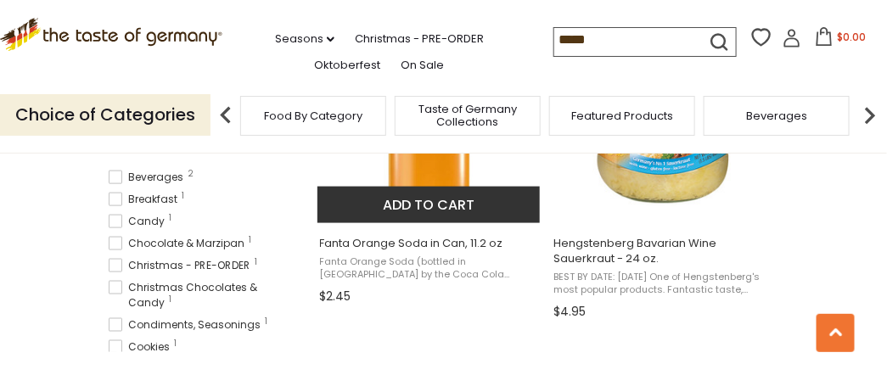
click at [418, 167] on img "Fanta Orange Soda in Can, 11.2 oz" at bounding box center [429, 96] width 225 height 225
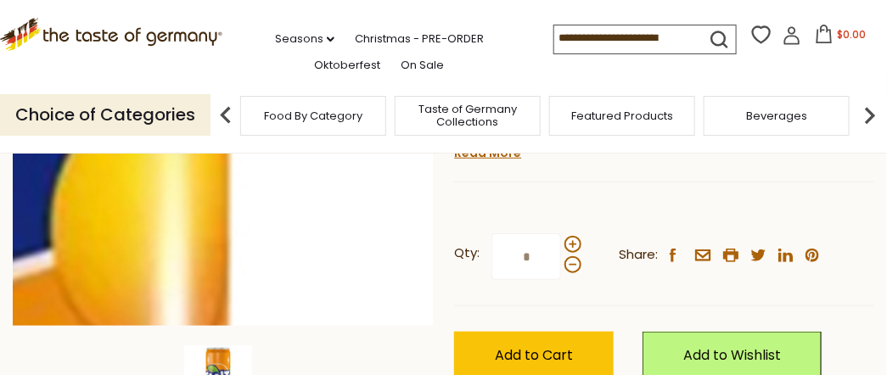
scroll to position [339, 0]
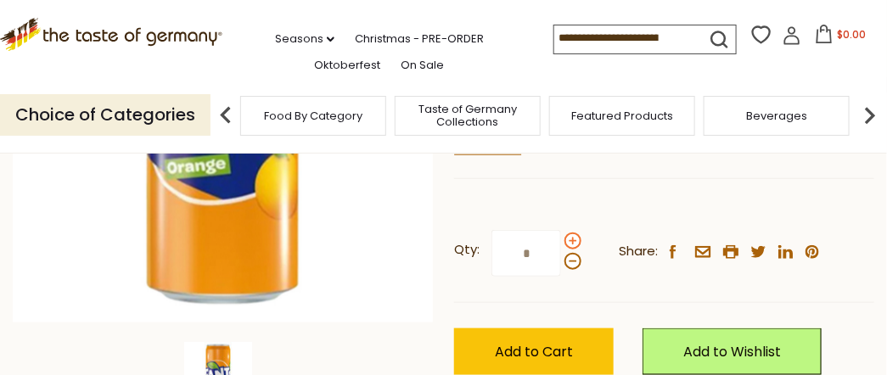
click at [575, 238] on span at bounding box center [572, 241] width 17 height 17
click at [561, 238] on input "*" at bounding box center [526, 253] width 70 height 47
click at [574, 238] on span at bounding box center [572, 241] width 17 height 17
click at [561, 238] on input "*" at bounding box center [526, 253] width 70 height 47
click at [570, 242] on span at bounding box center [572, 241] width 17 height 17
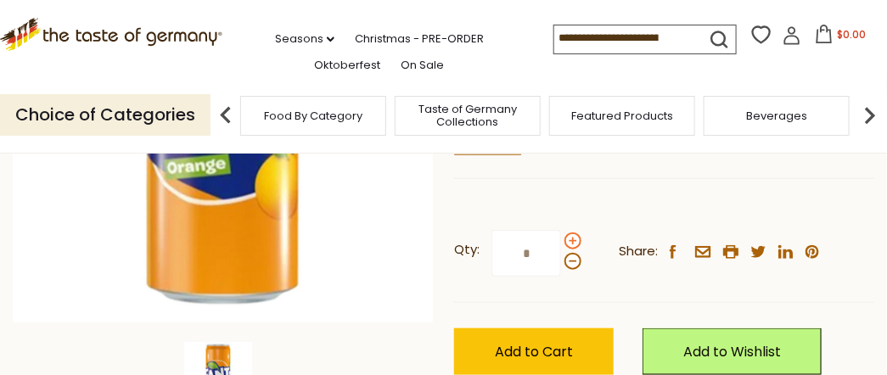
click at [561, 242] on input "*" at bounding box center [526, 253] width 70 height 47
type input "*"
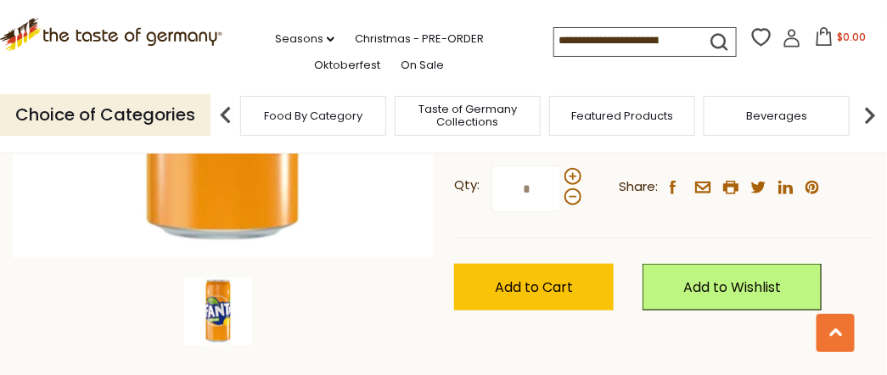
scroll to position [452, 0]
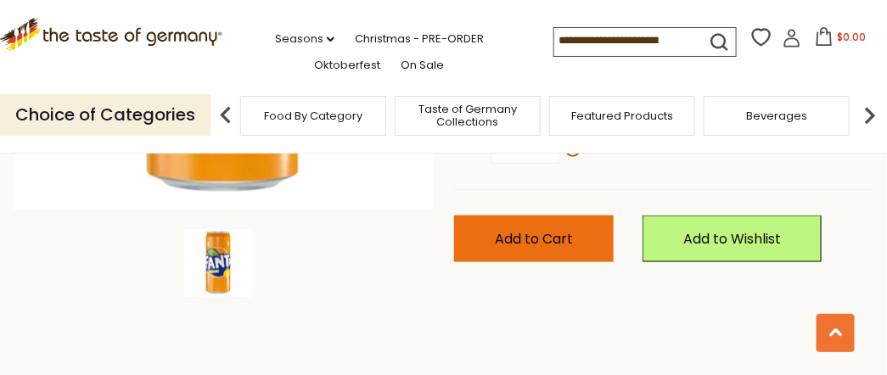
type input "*"
click at [482, 248] on button "Add to Cart" at bounding box center [534, 239] width 160 height 47
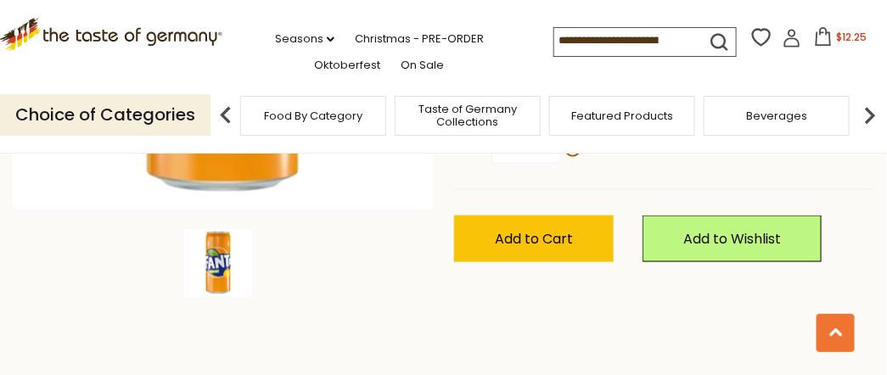
click at [870, 111] on img at bounding box center [870, 115] width 34 height 34
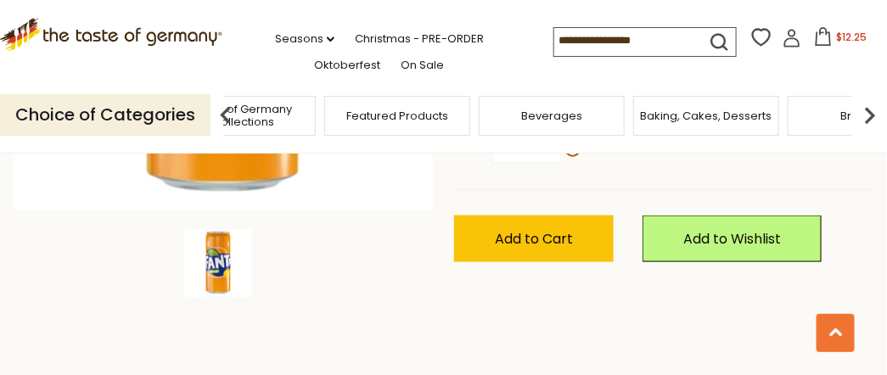
click at [867, 110] on img at bounding box center [870, 115] width 34 height 34
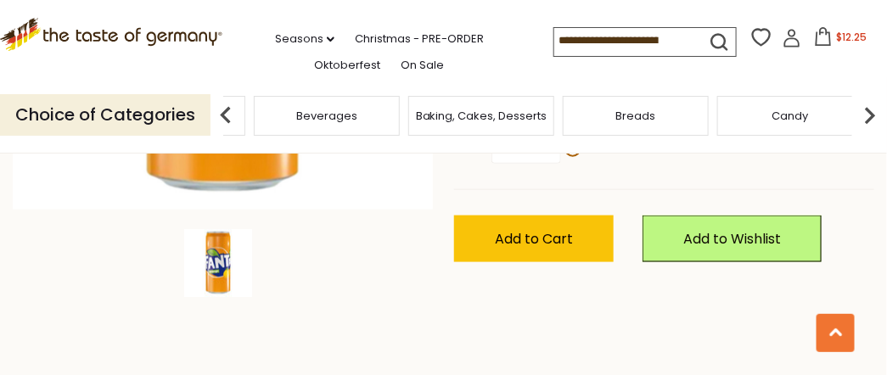
click at [869, 110] on img at bounding box center [870, 115] width 34 height 34
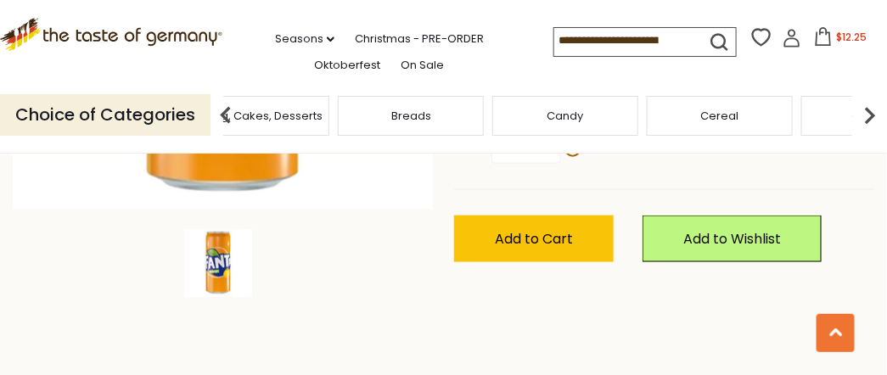
click at [870, 111] on img at bounding box center [870, 115] width 34 height 34
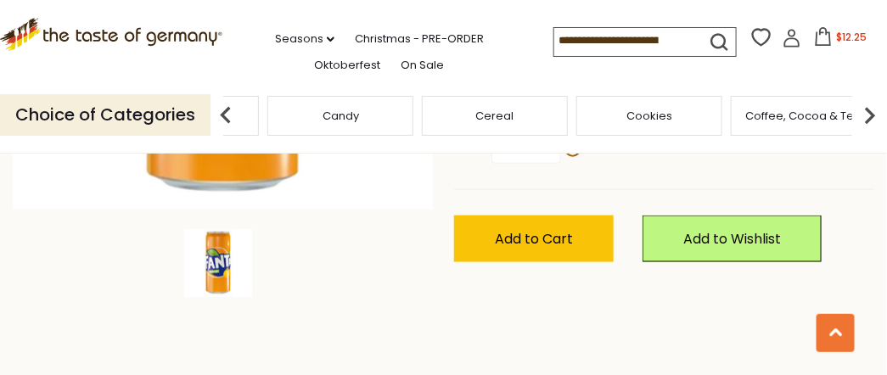
click at [869, 110] on img at bounding box center [870, 115] width 34 height 34
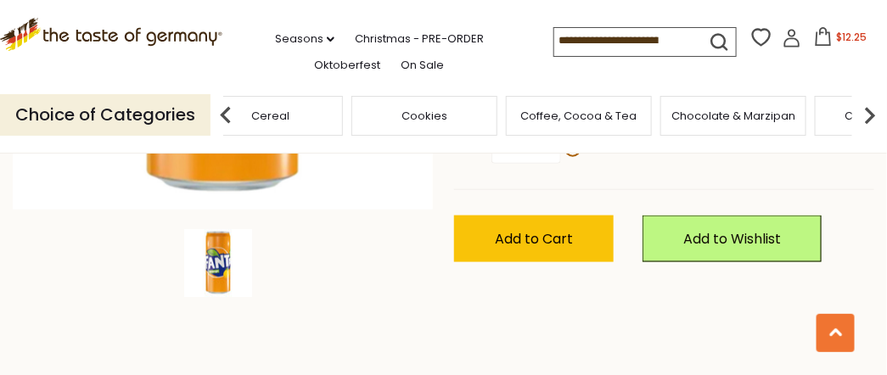
click at [867, 109] on img at bounding box center [870, 115] width 34 height 34
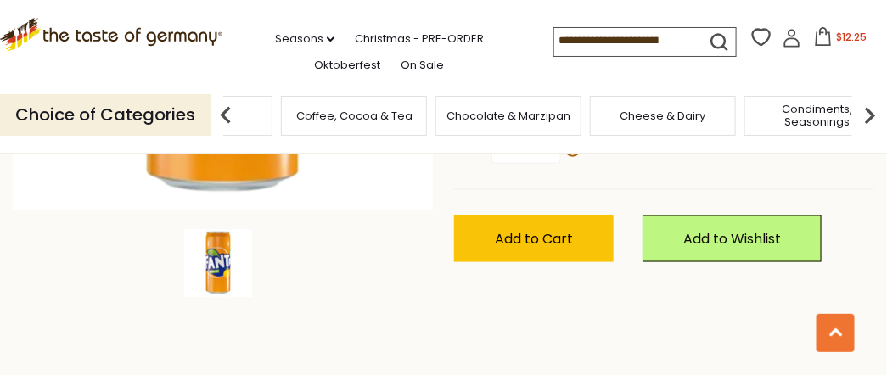
click at [866, 109] on img at bounding box center [870, 115] width 34 height 34
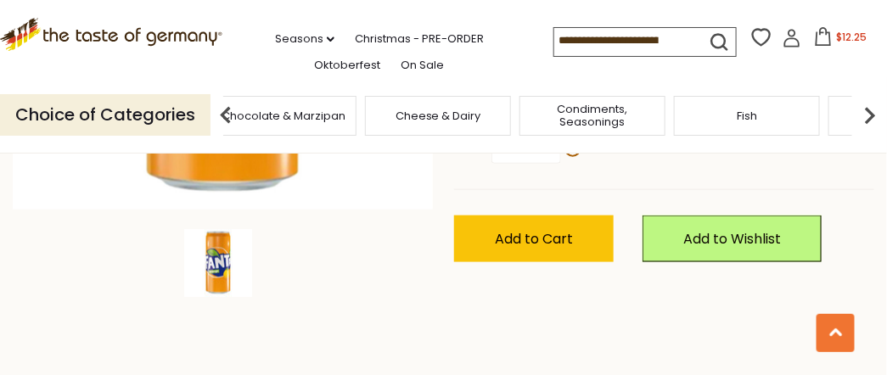
click at [865, 109] on img at bounding box center [870, 115] width 34 height 34
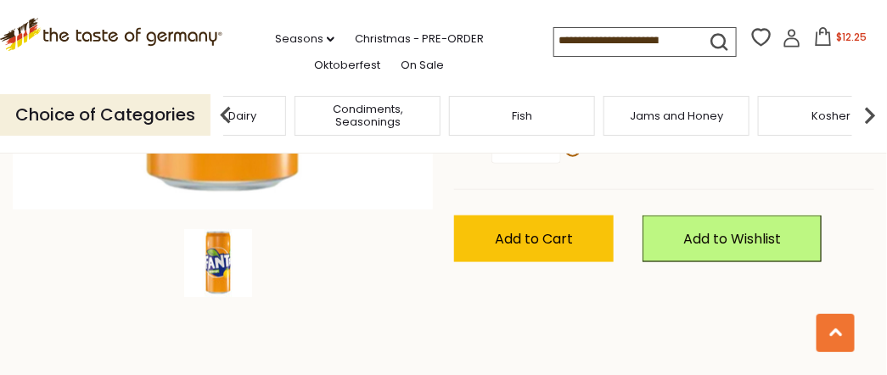
click at [862, 108] on img at bounding box center [870, 115] width 34 height 34
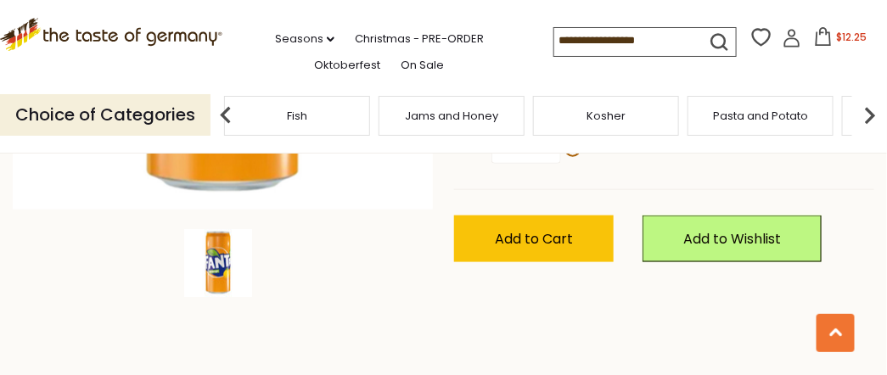
click at [861, 108] on img at bounding box center [870, 115] width 34 height 34
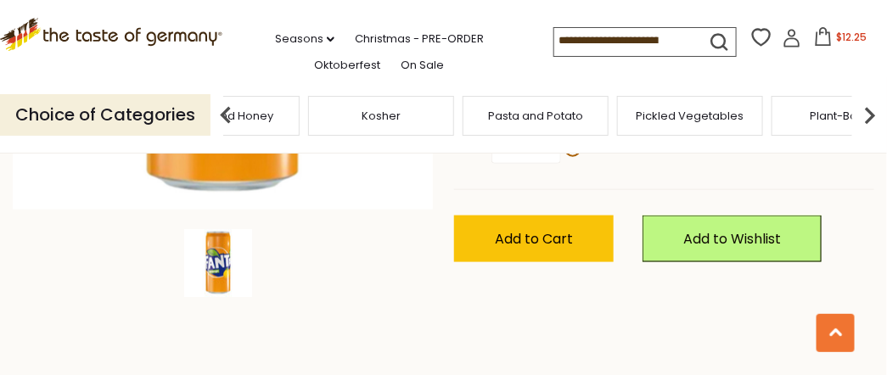
click at [865, 109] on img at bounding box center [870, 115] width 34 height 34
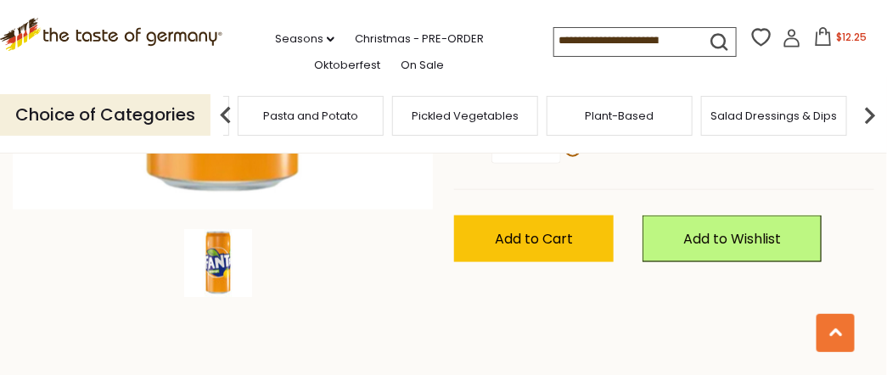
click at [870, 109] on img at bounding box center [870, 115] width 34 height 34
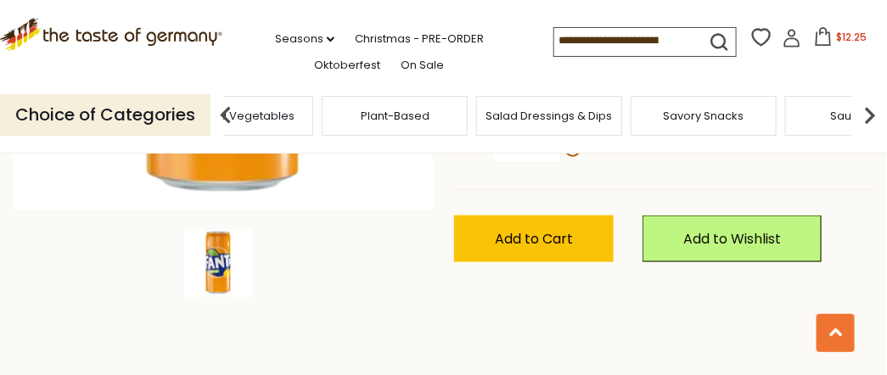
click at [869, 110] on img at bounding box center [870, 115] width 34 height 34
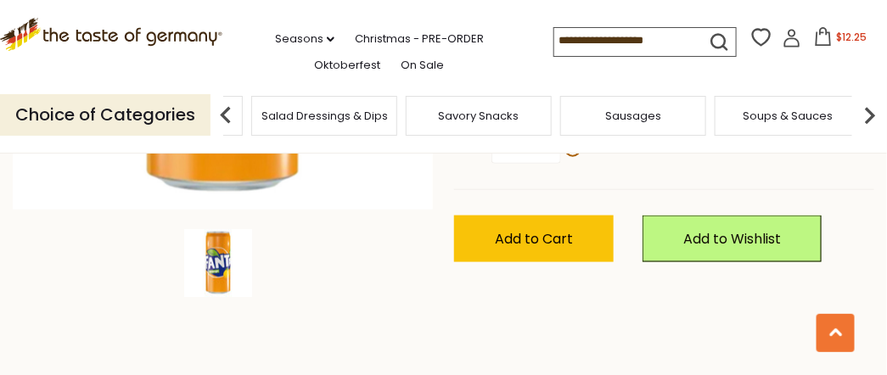
click at [872, 111] on img at bounding box center [870, 115] width 34 height 34
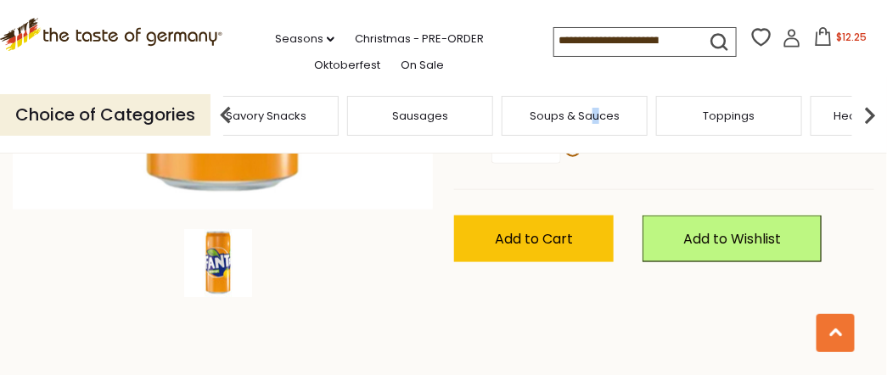
click at [584, 128] on div "Soups & Sauces" at bounding box center [575, 116] width 146 height 40
click at [564, 114] on span "Soups & Sauces" at bounding box center [575, 115] width 90 height 13
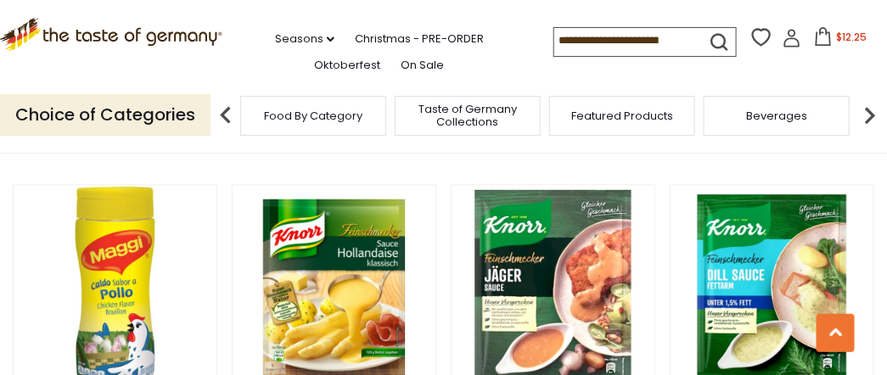
scroll to position [2602, 0]
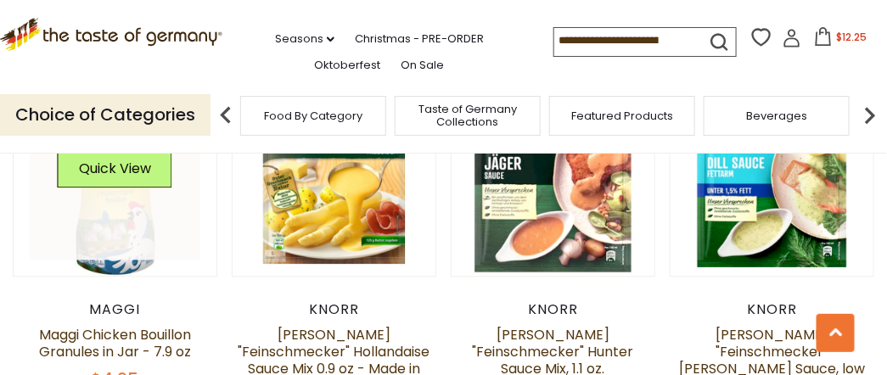
click at [107, 216] on link at bounding box center [115, 174] width 171 height 171
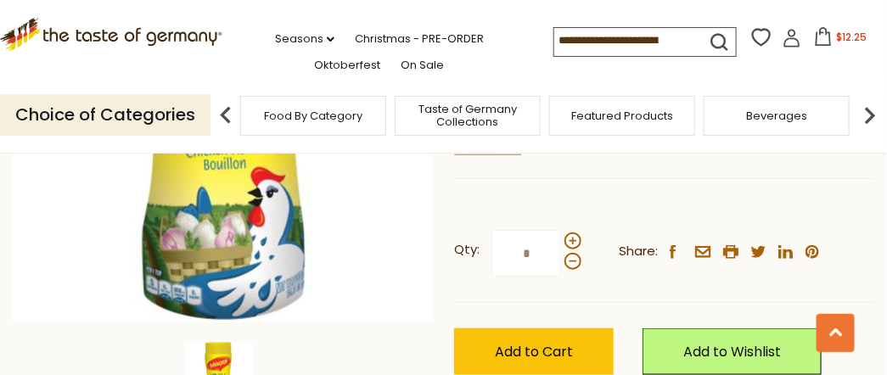
scroll to position [395, 0]
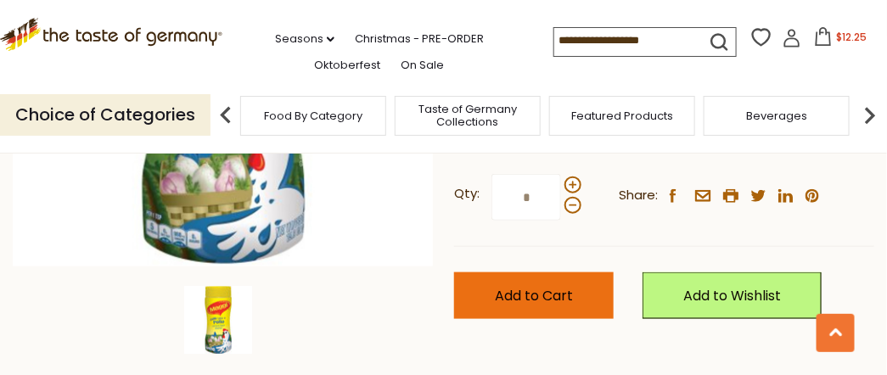
click at [517, 293] on span "Add to Cart" at bounding box center [534, 296] width 78 height 20
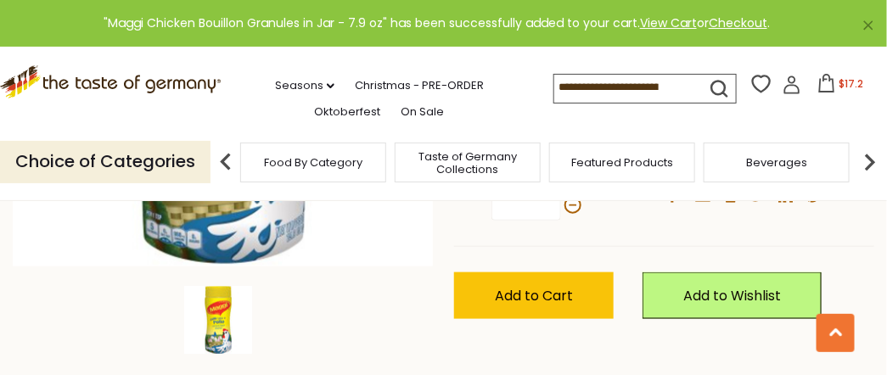
click at [870, 161] on img at bounding box center [870, 162] width 34 height 34
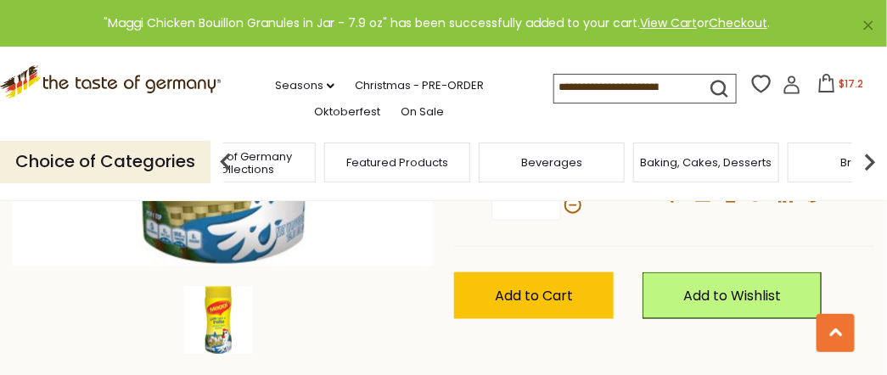
click at [870, 161] on img at bounding box center [870, 162] width 34 height 34
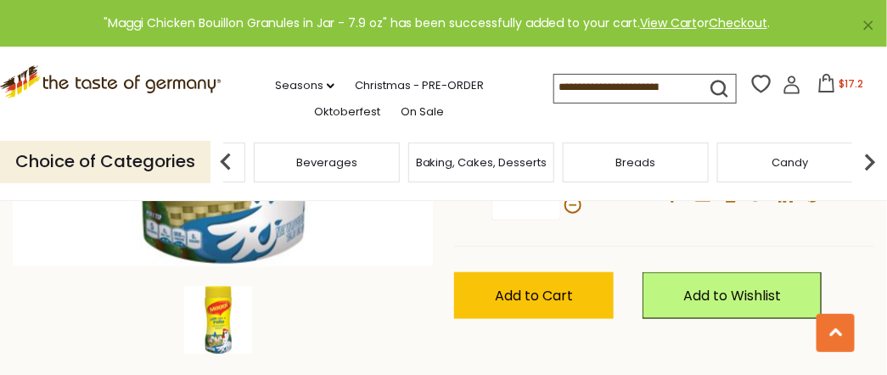
click at [868, 160] on img at bounding box center [870, 162] width 34 height 34
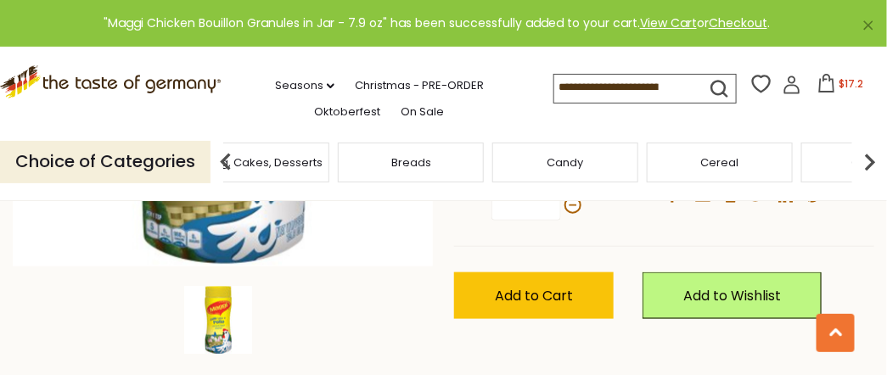
click at [866, 160] on img at bounding box center [870, 162] width 34 height 34
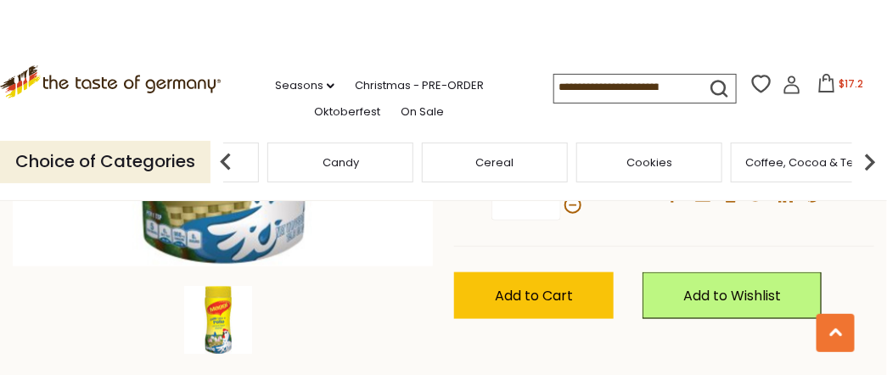
click at [872, 159] on img at bounding box center [870, 162] width 34 height 34
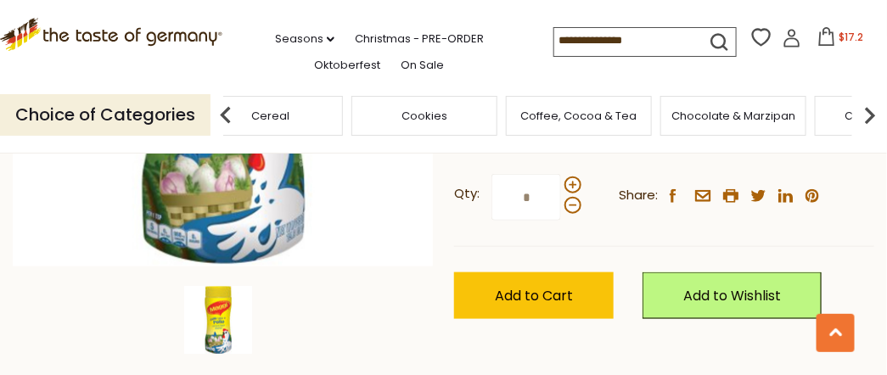
drag, startPoint x: 871, startPoint y: 159, endPoint x: 865, endPoint y: 151, distance: 9.7
click at [869, 156] on div "Qty: * Share: facebook email printer twitter linkedin pinterest" at bounding box center [664, 198] width 420 height 98
click at [870, 110] on img at bounding box center [870, 115] width 34 height 34
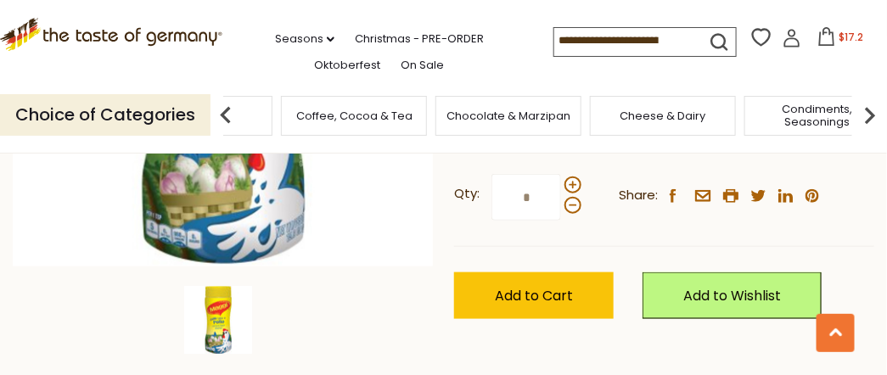
click at [870, 113] on img at bounding box center [870, 115] width 34 height 34
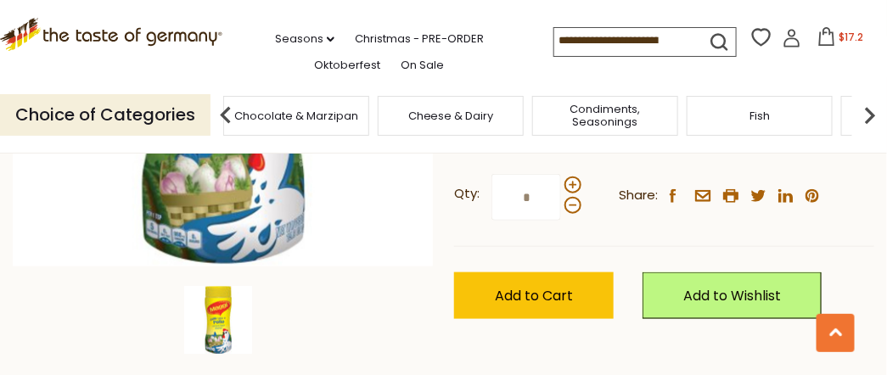
click at [592, 113] on span "Condiments, Seasonings" at bounding box center [605, 115] width 136 height 25
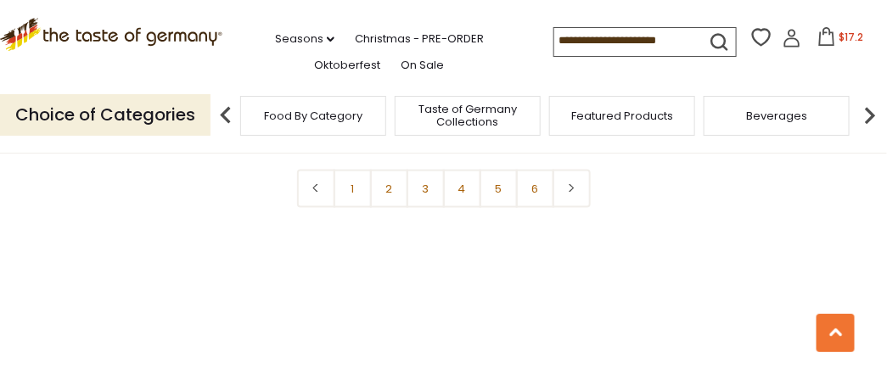
scroll to position [3792, 0]
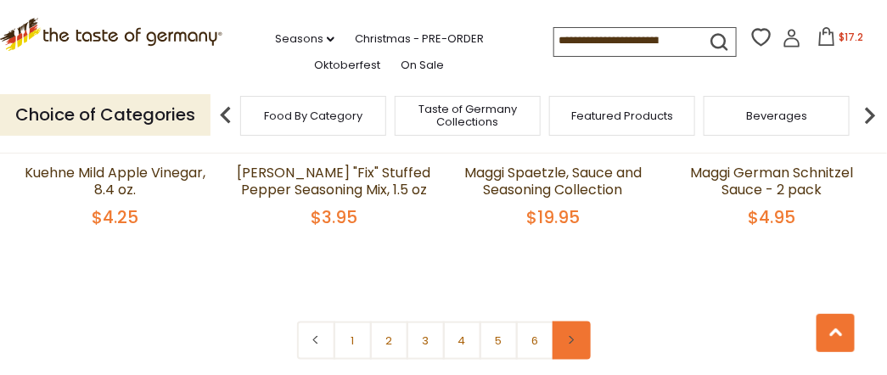
click at [580, 322] on link at bounding box center [571, 341] width 38 height 38
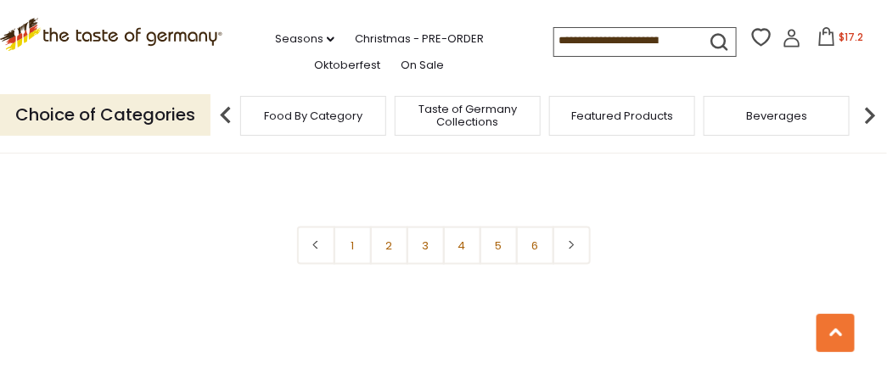
scroll to position [3904, 0]
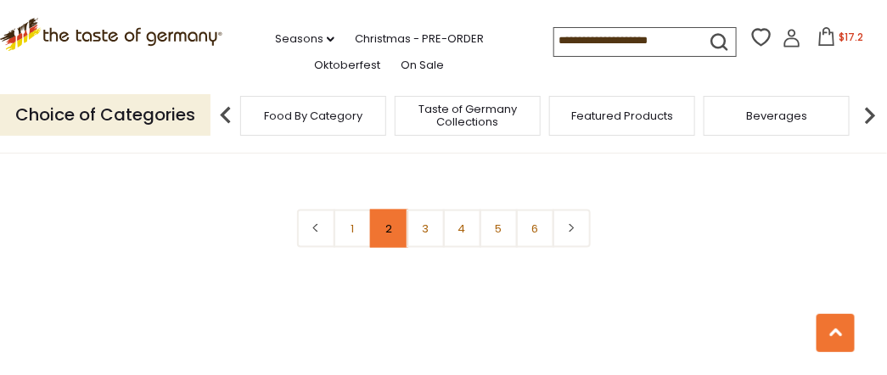
click at [395, 212] on link "2" at bounding box center [389, 229] width 38 height 38
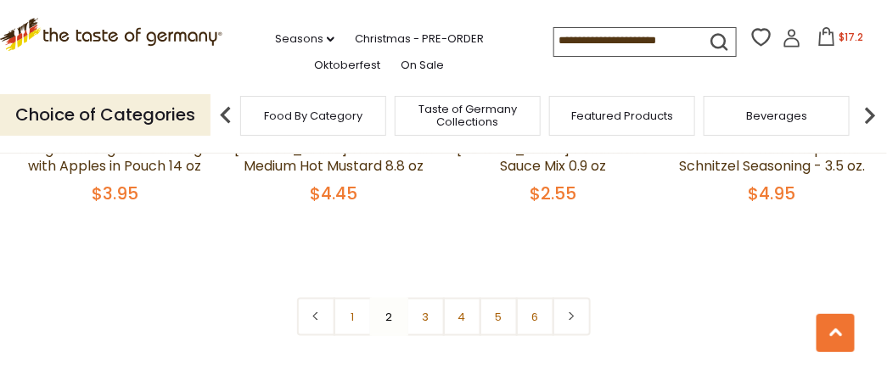
scroll to position [3879, 0]
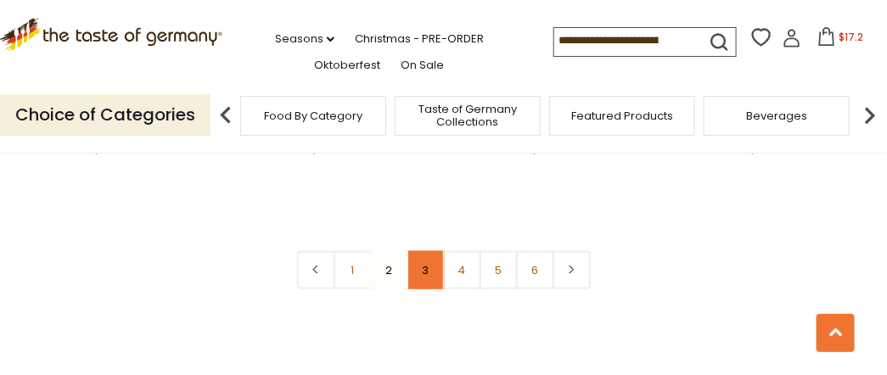
click at [421, 251] on link "3" at bounding box center [426, 270] width 38 height 38
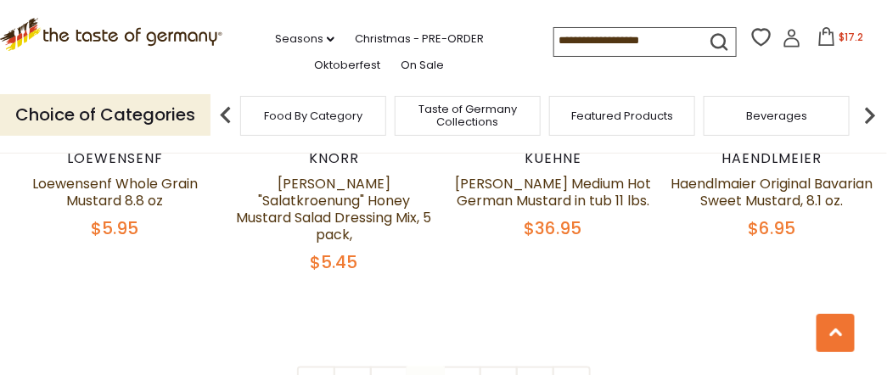
scroll to position [3766, 0]
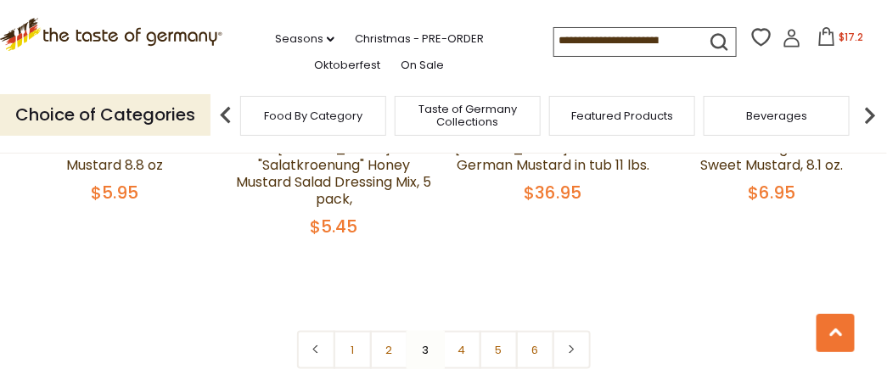
click at [426, 331] on nav "1 2 3 4 5 6" at bounding box center [444, 350] width 294 height 38
click at [424, 331] on nav "1 2 3 4 5 6" at bounding box center [444, 350] width 294 height 38
click at [462, 331] on link "4" at bounding box center [462, 350] width 38 height 38
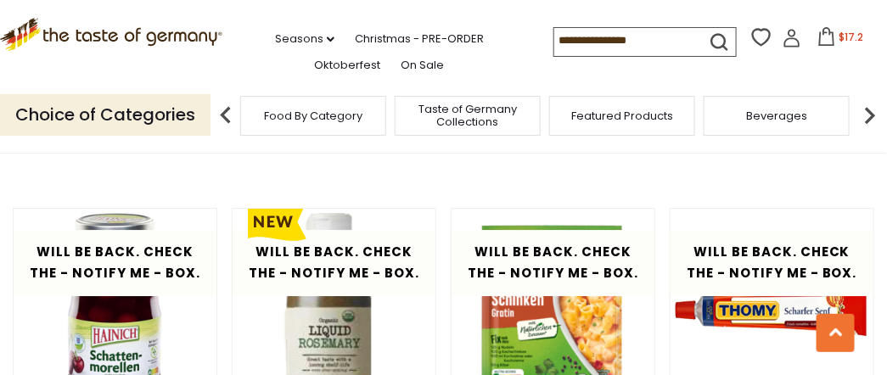
scroll to position [3087, 0]
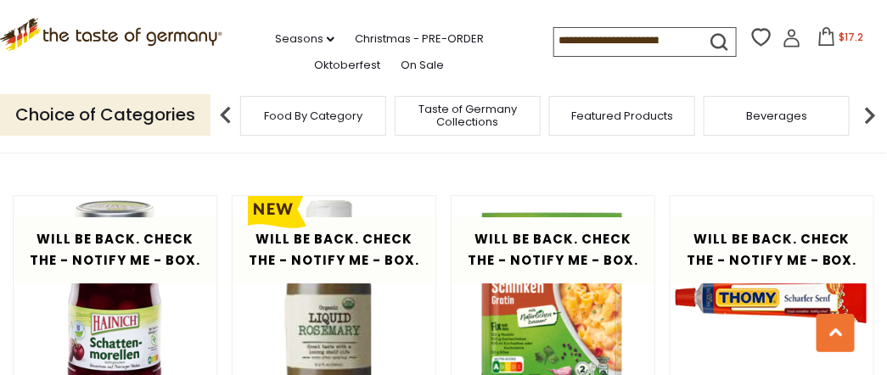
click at [870, 111] on img at bounding box center [870, 115] width 34 height 34
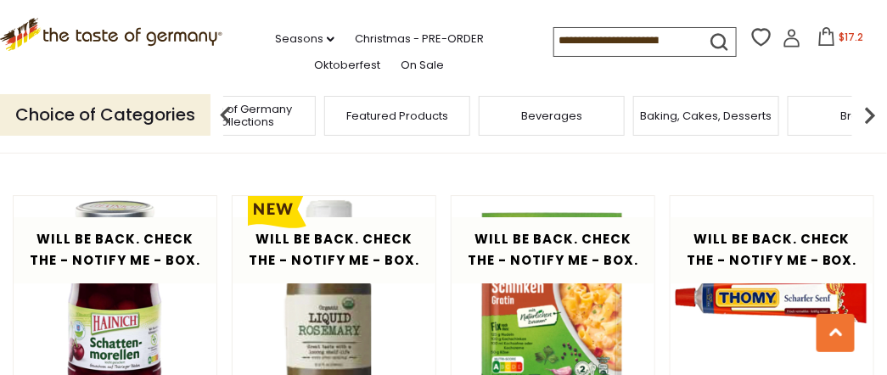
click at [871, 115] on img at bounding box center [870, 115] width 34 height 34
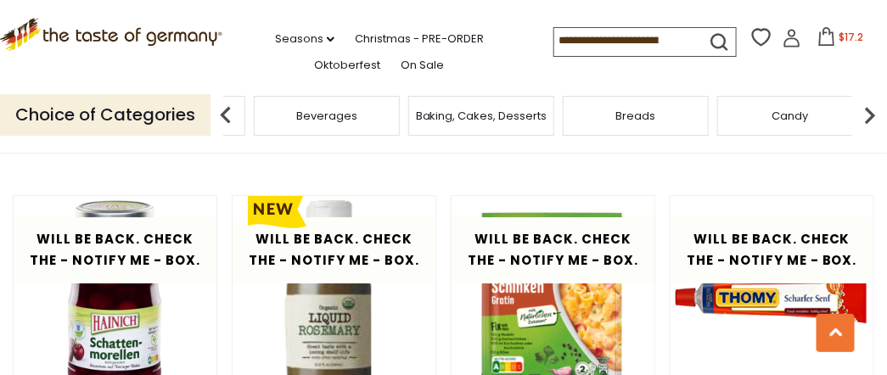
click at [870, 115] on img at bounding box center [870, 115] width 34 height 34
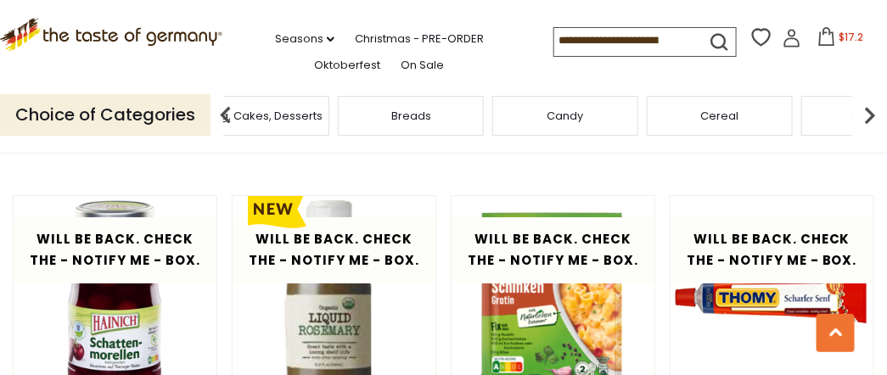
click at [872, 115] on img at bounding box center [870, 115] width 34 height 34
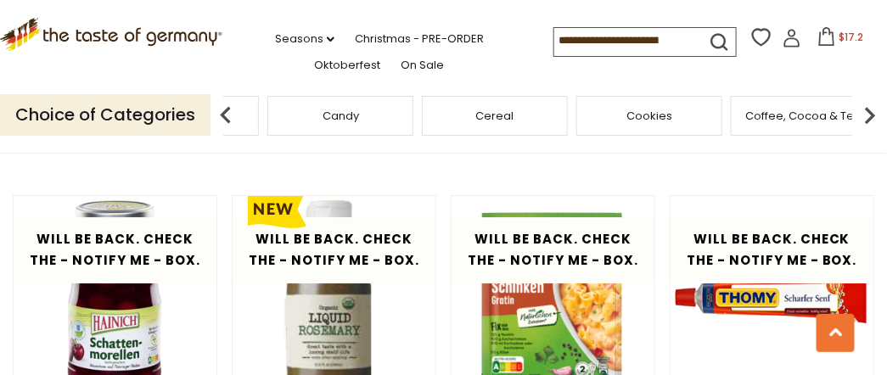
click at [867, 115] on img at bounding box center [870, 115] width 34 height 34
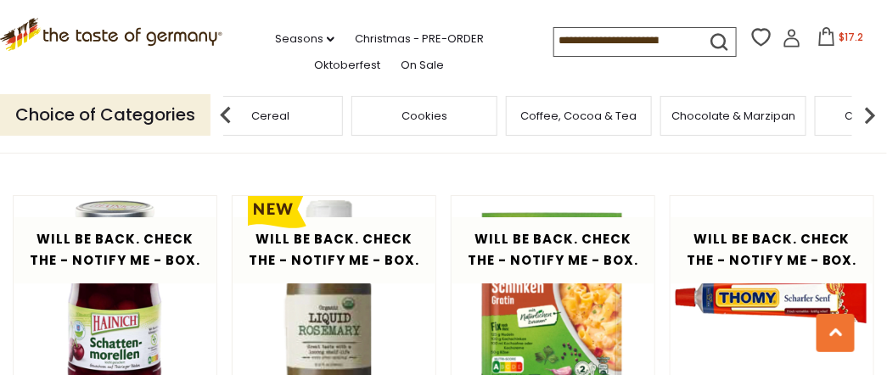
click at [866, 115] on img at bounding box center [870, 115] width 34 height 34
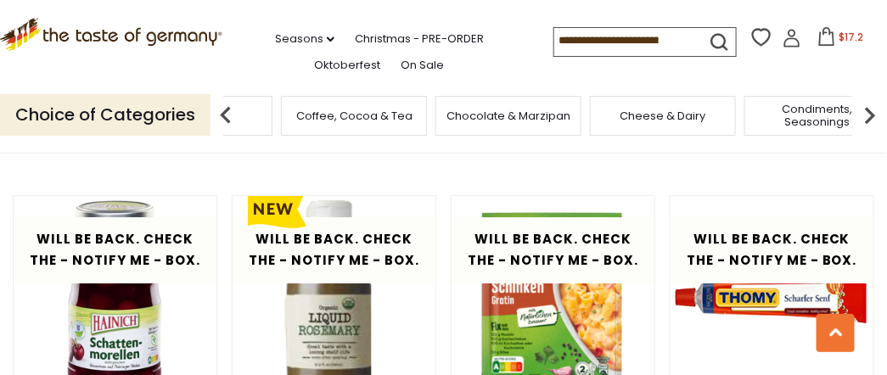
click at [865, 115] on img at bounding box center [870, 115] width 34 height 34
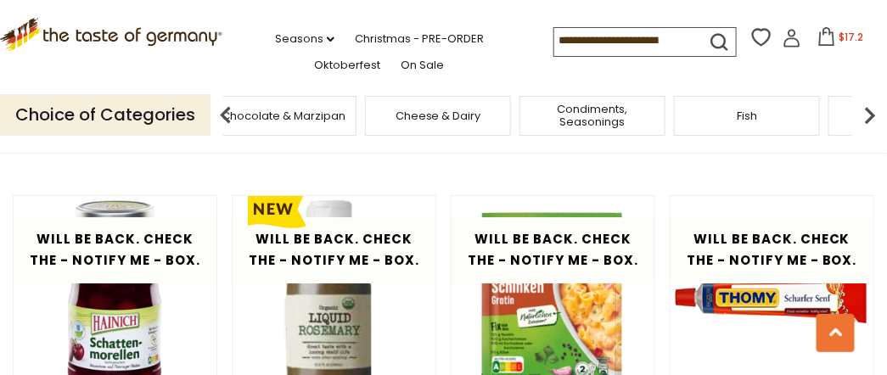
click at [859, 114] on img at bounding box center [870, 115] width 34 height 34
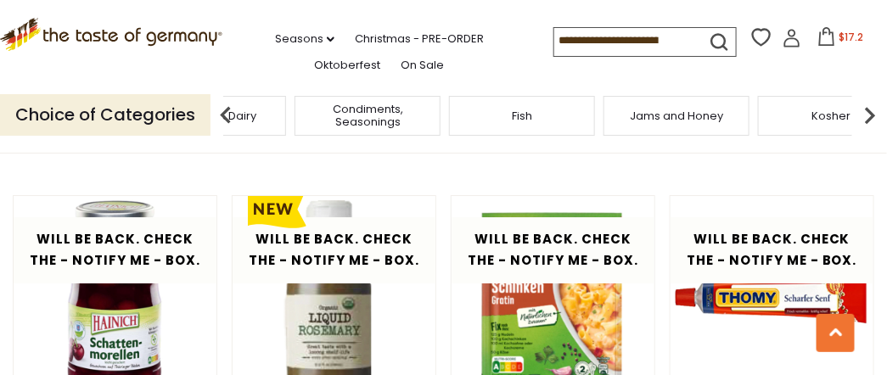
click at [854, 114] on img at bounding box center [870, 115] width 34 height 34
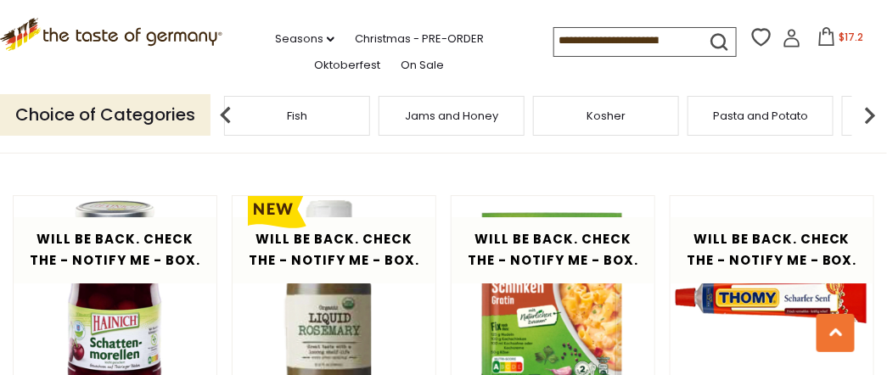
click at [865, 113] on img at bounding box center [870, 115] width 34 height 34
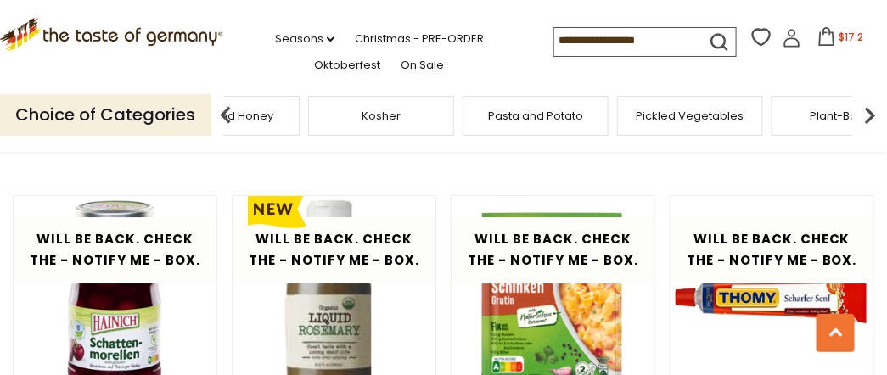
click at [866, 113] on img at bounding box center [870, 115] width 34 height 34
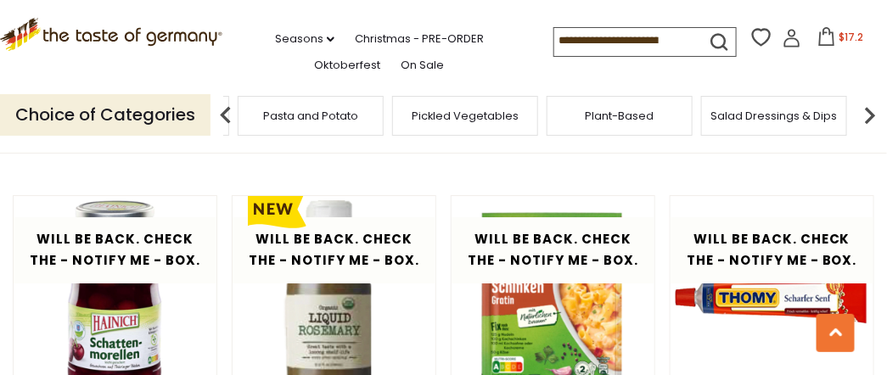
click at [866, 113] on img at bounding box center [870, 115] width 34 height 34
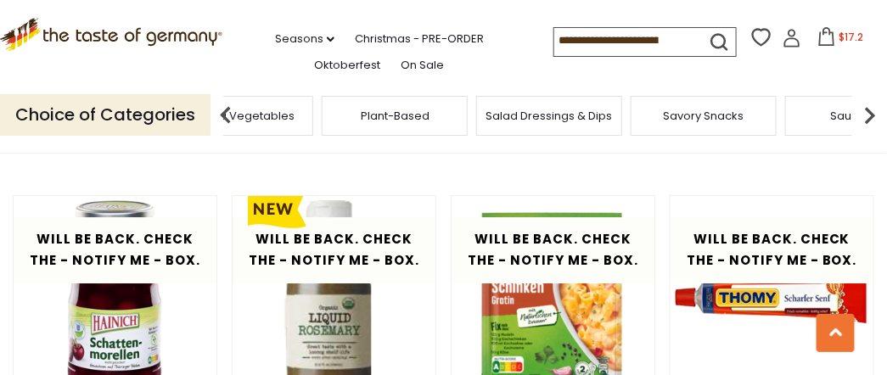
click at [870, 111] on img at bounding box center [870, 115] width 34 height 34
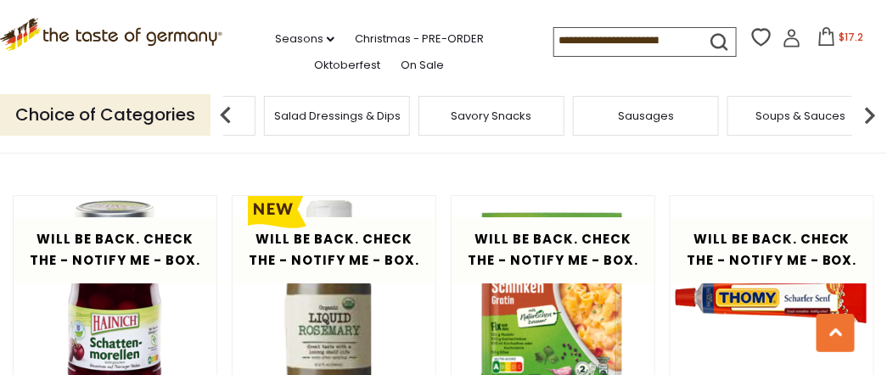
click at [463, 124] on div "Savory Snacks" at bounding box center [491, 116] width 146 height 40
click at [483, 115] on span "Savory Snacks" at bounding box center [504, 115] width 81 height 13
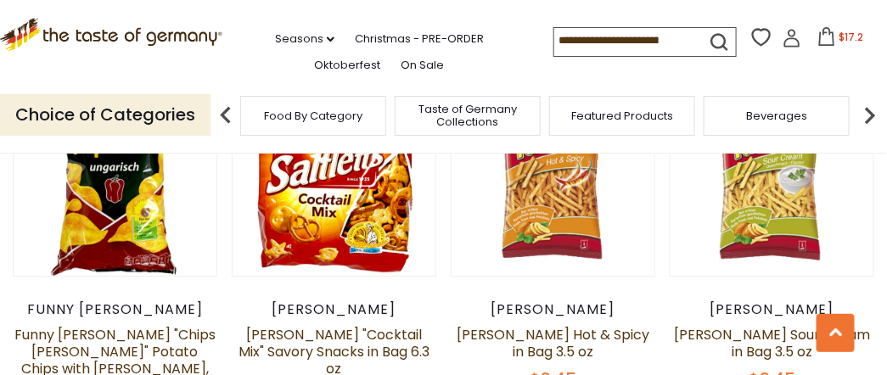
scroll to position [2886, 0]
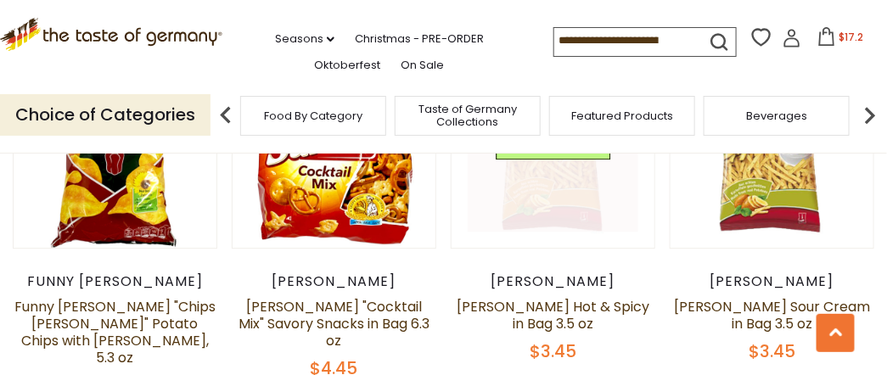
click at [549, 180] on link at bounding box center [553, 146] width 171 height 171
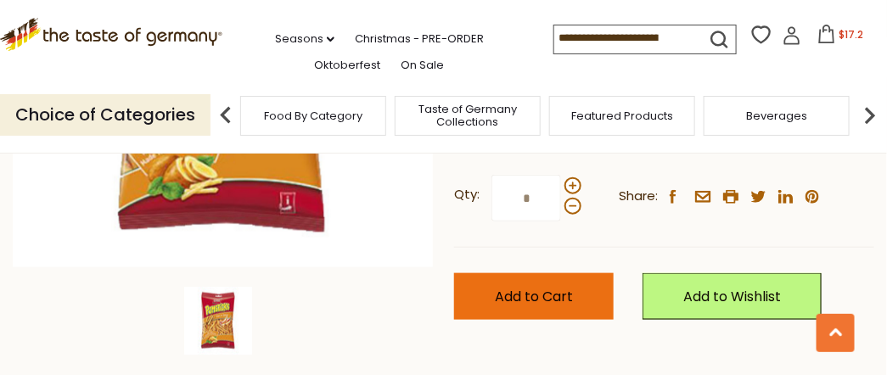
scroll to position [395, 0]
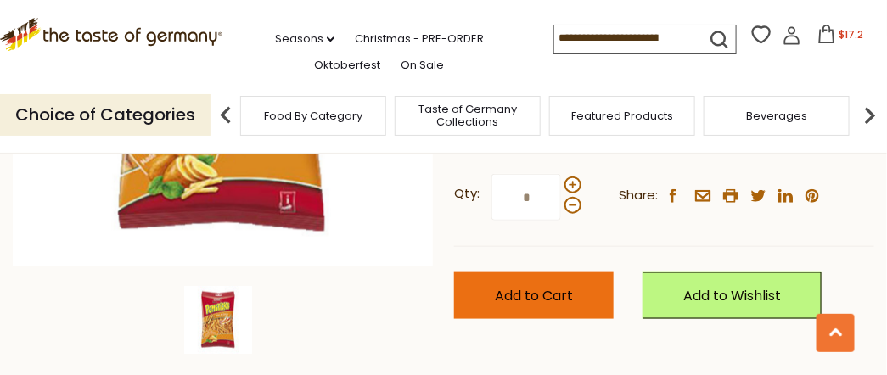
click at [515, 291] on span "Add to Cart" at bounding box center [534, 296] width 78 height 20
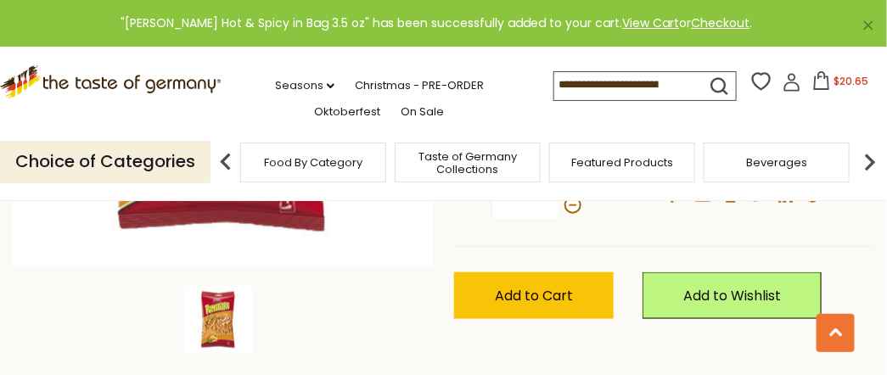
drag, startPoint x: 530, startPoint y: 211, endPoint x: 510, endPoint y: 223, distance: 23.6
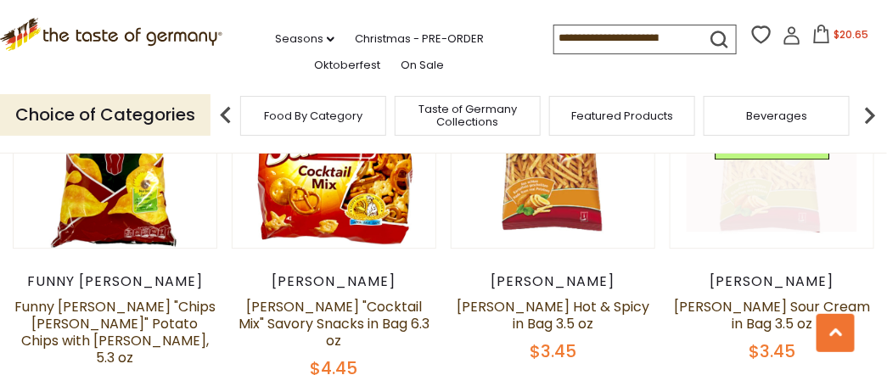
click at [776, 169] on link at bounding box center [772, 146] width 171 height 171
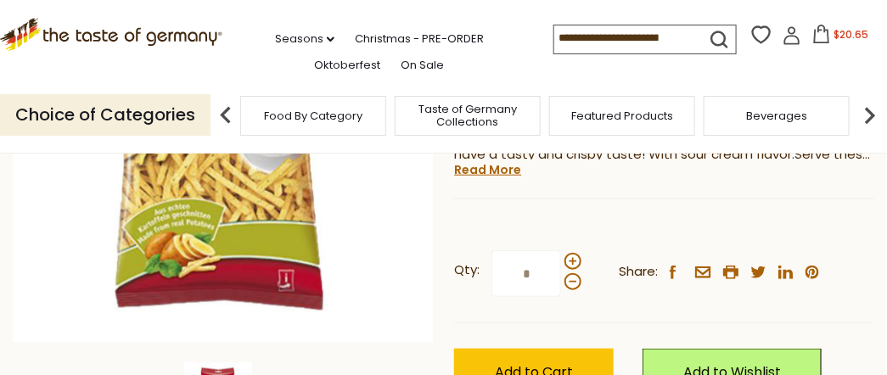
scroll to position [339, 0]
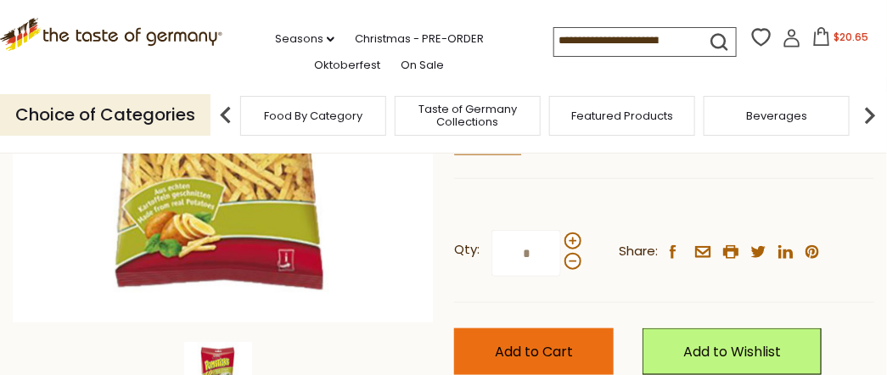
click at [529, 339] on button "Add to Cart" at bounding box center [534, 351] width 160 height 47
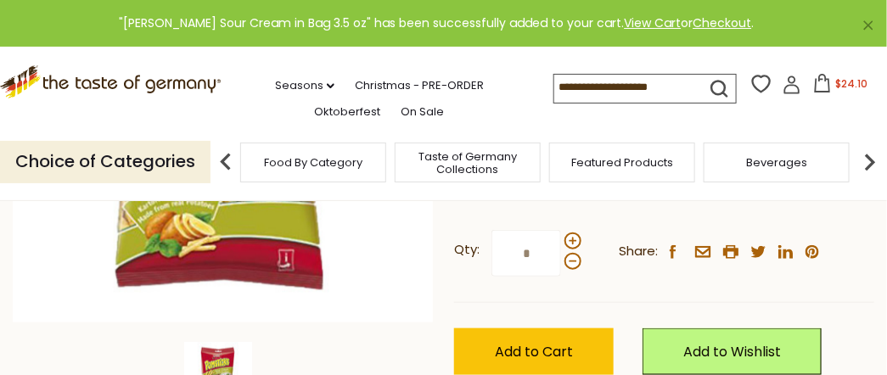
drag, startPoint x: 625, startPoint y: 210, endPoint x: 608, endPoint y: 216, distance: 18.8
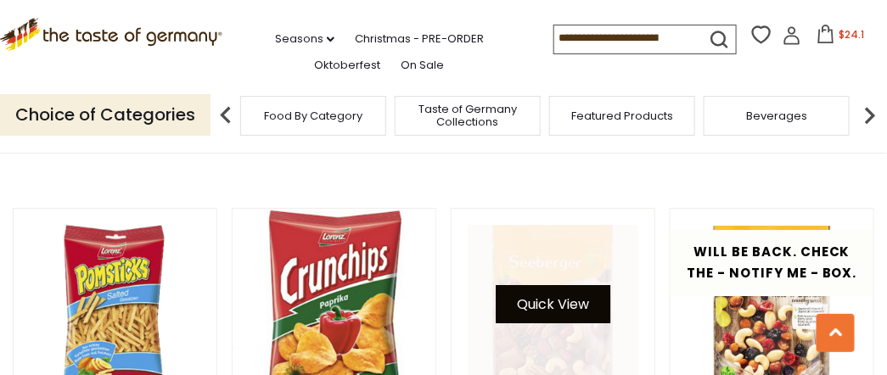
scroll to position [3168, 0]
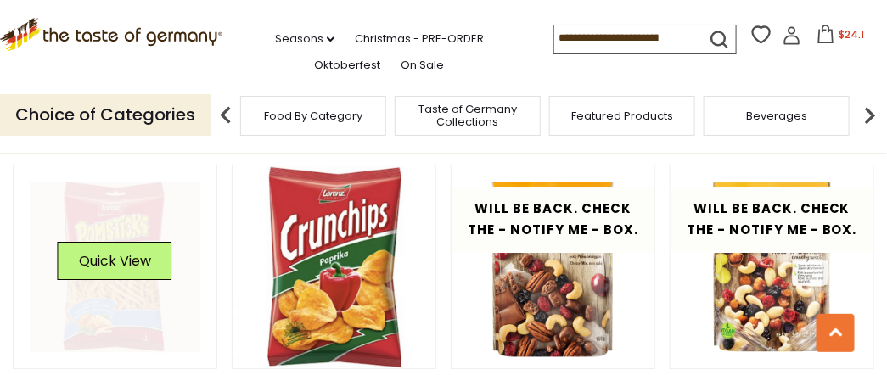
click at [93, 270] on link at bounding box center [115, 267] width 171 height 171
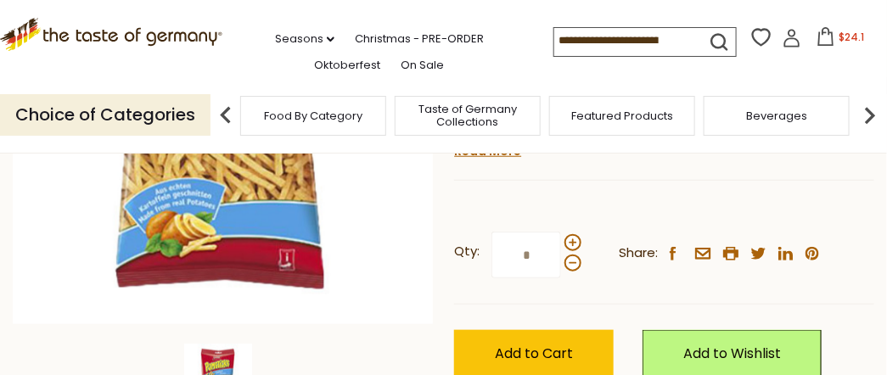
scroll to position [339, 0]
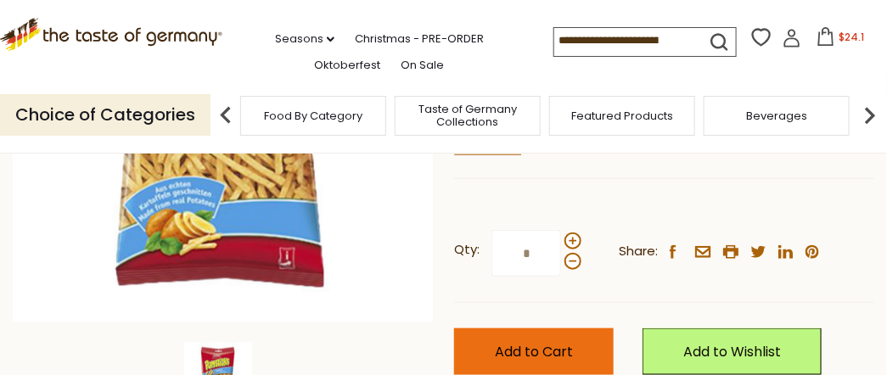
click at [514, 345] on span "Add to Cart" at bounding box center [534, 352] width 78 height 20
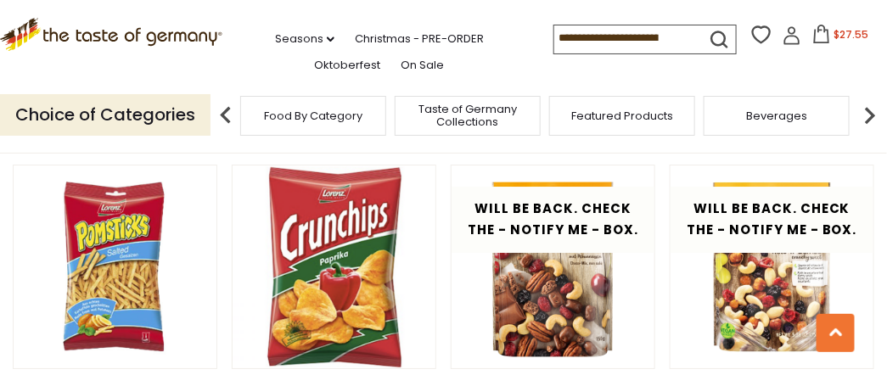
click at [871, 115] on img at bounding box center [870, 115] width 34 height 34
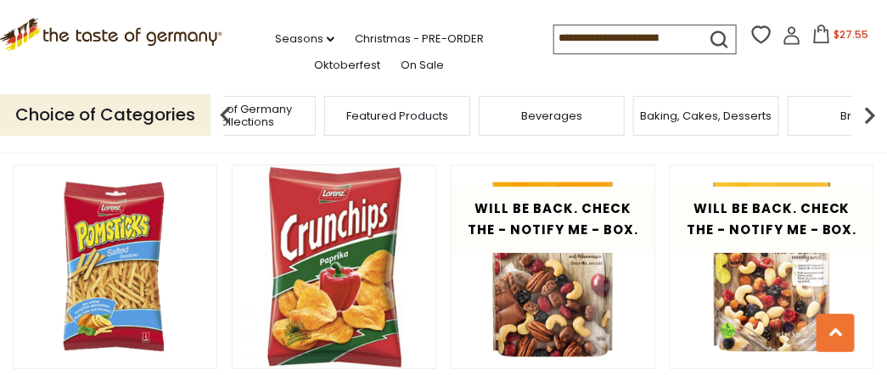
click at [871, 114] on img at bounding box center [870, 115] width 34 height 34
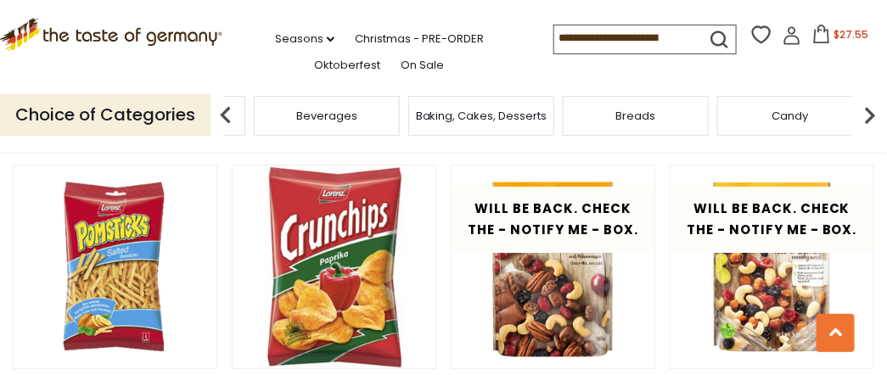
click at [868, 114] on img at bounding box center [870, 115] width 34 height 34
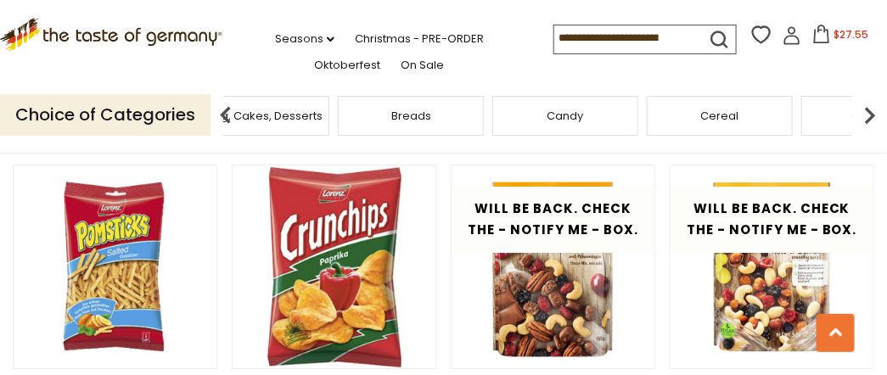
click at [866, 114] on img at bounding box center [870, 115] width 34 height 34
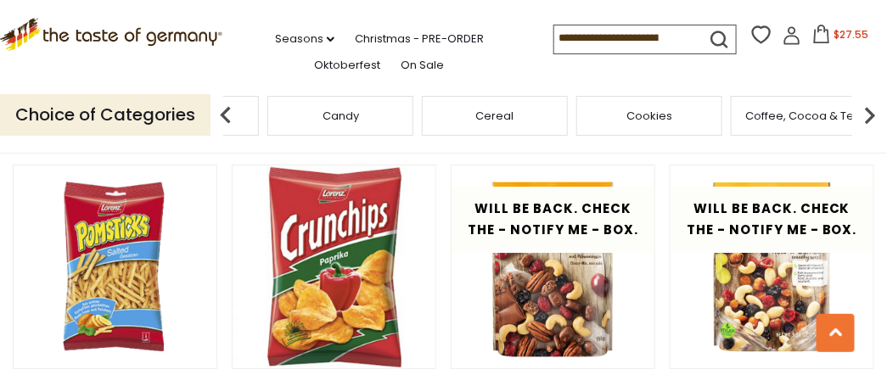
click at [863, 114] on img at bounding box center [870, 115] width 34 height 34
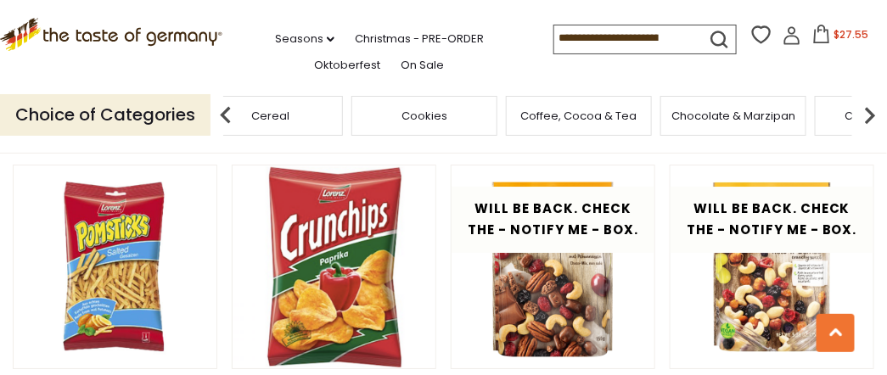
click at [861, 114] on img at bounding box center [870, 115] width 34 height 34
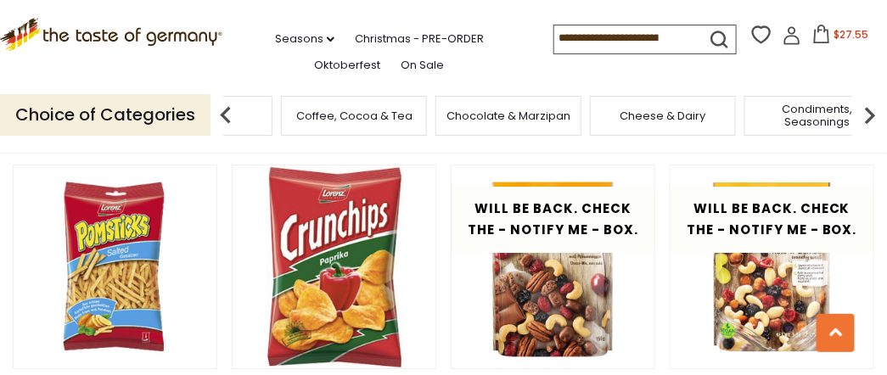
click at [858, 115] on img at bounding box center [870, 115] width 34 height 34
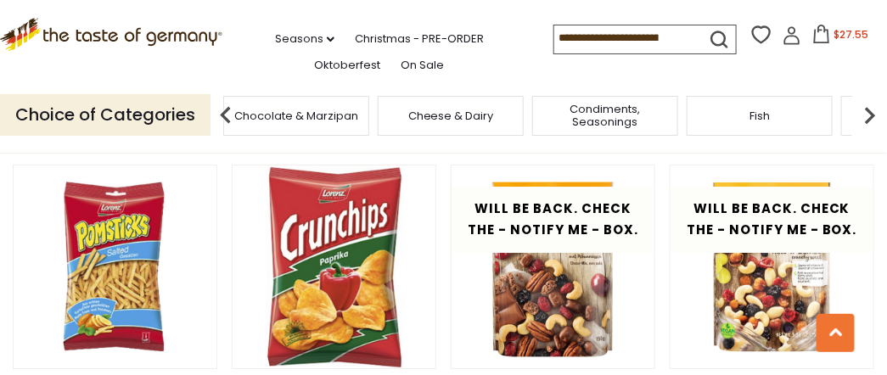
click at [872, 109] on img at bounding box center [870, 115] width 34 height 34
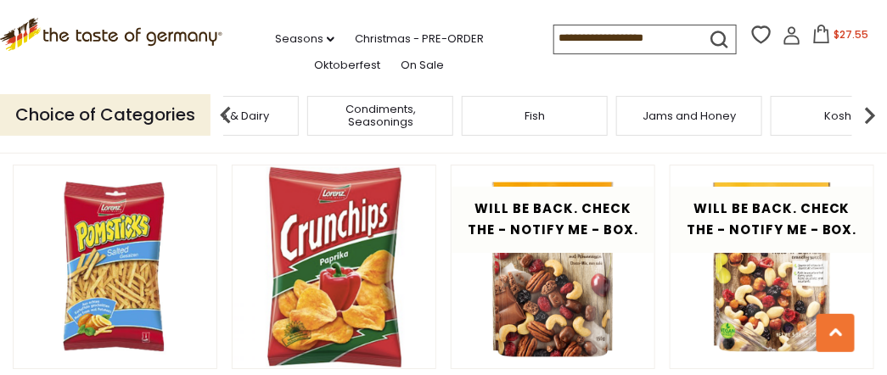
click at [872, 109] on img at bounding box center [870, 115] width 34 height 34
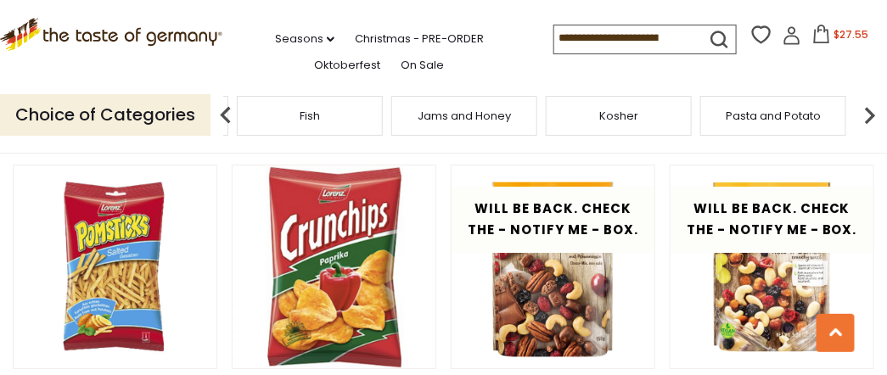
click at [867, 109] on img at bounding box center [870, 115] width 34 height 34
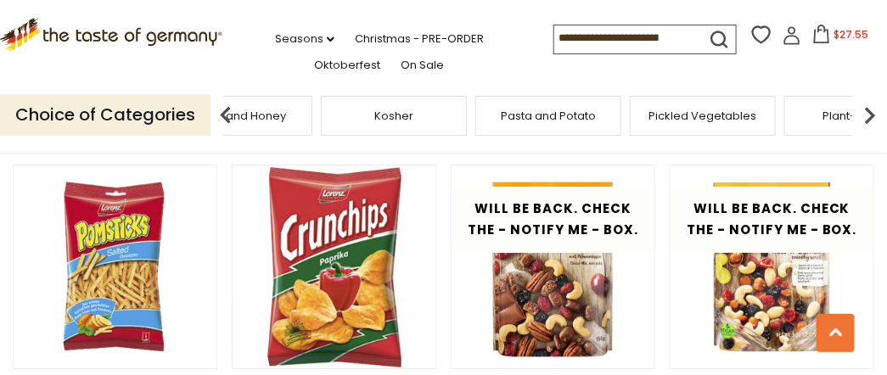
click at [866, 109] on img at bounding box center [870, 115] width 34 height 34
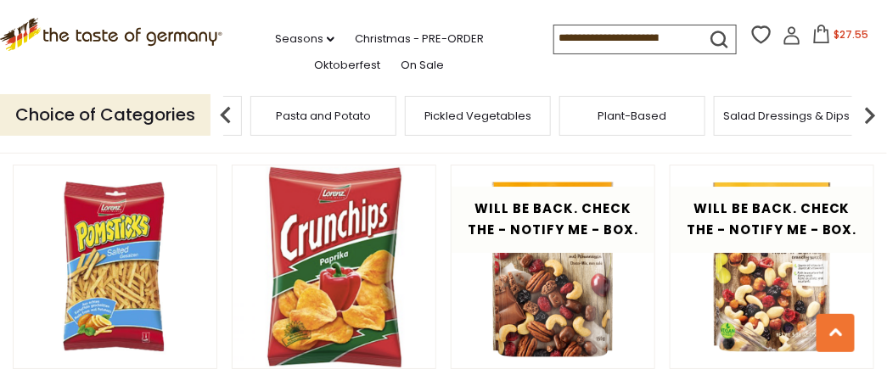
click at [866, 109] on img at bounding box center [870, 115] width 34 height 34
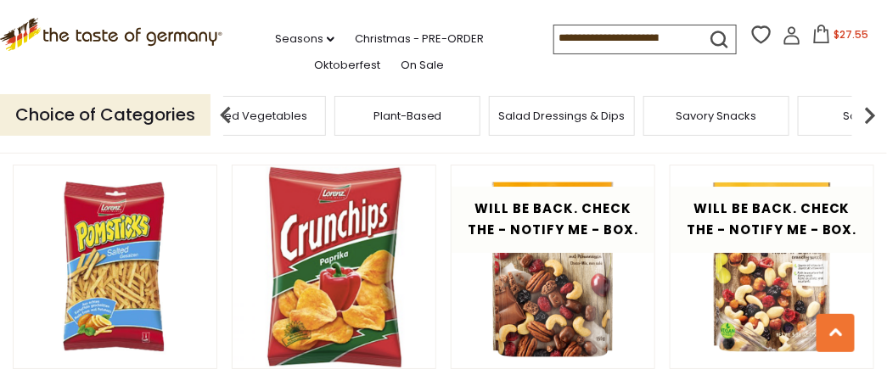
click at [862, 109] on img at bounding box center [870, 115] width 34 height 34
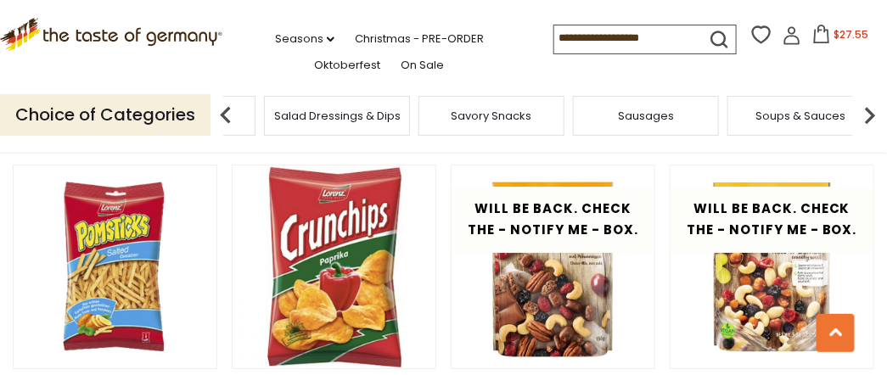
click at [870, 112] on img at bounding box center [870, 115] width 34 height 34
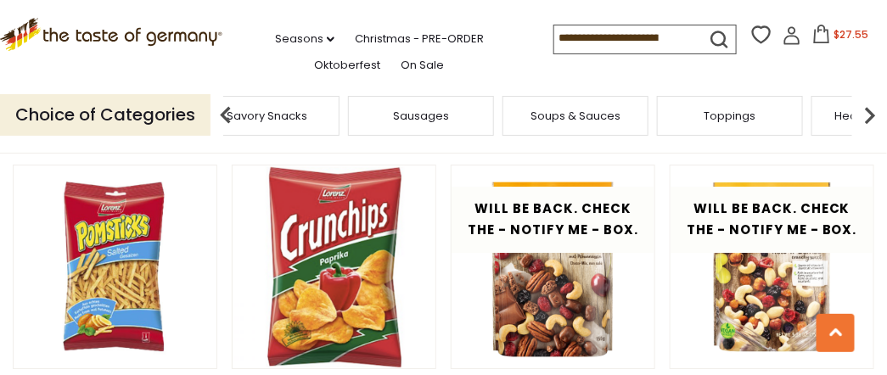
click at [867, 111] on img at bounding box center [870, 115] width 34 height 34
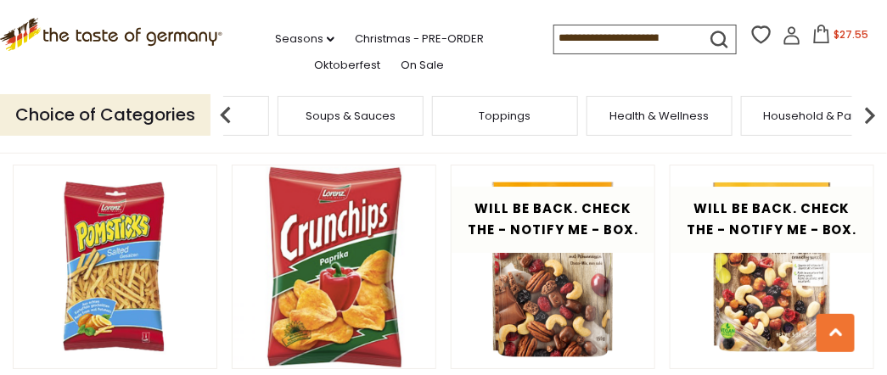
click at [867, 111] on img at bounding box center [870, 115] width 34 height 34
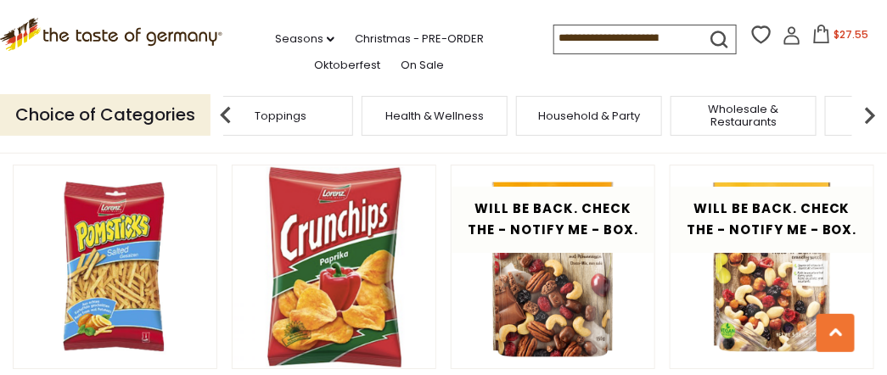
click at [863, 111] on img at bounding box center [870, 115] width 34 height 34
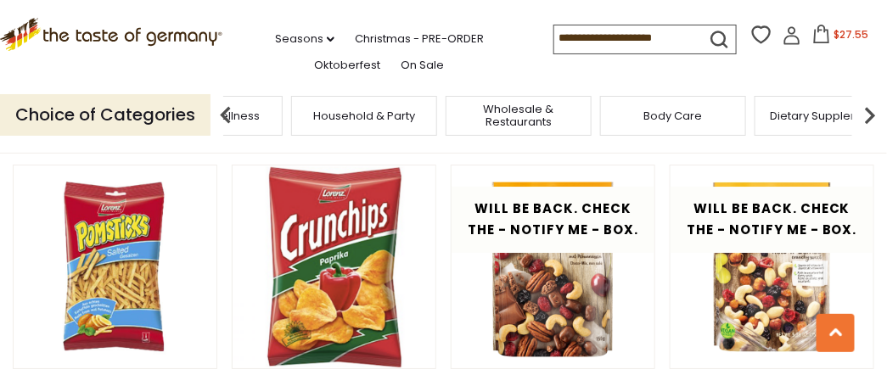
click at [223, 114] on img at bounding box center [226, 115] width 34 height 34
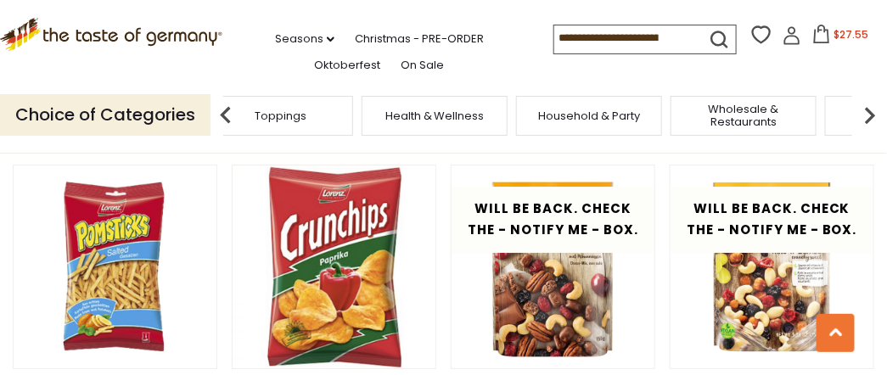
click at [222, 113] on img at bounding box center [226, 115] width 34 height 34
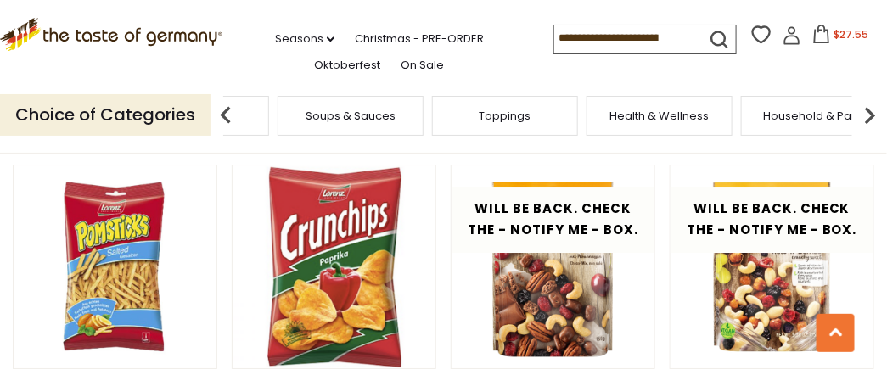
click at [214, 113] on img at bounding box center [226, 115] width 34 height 34
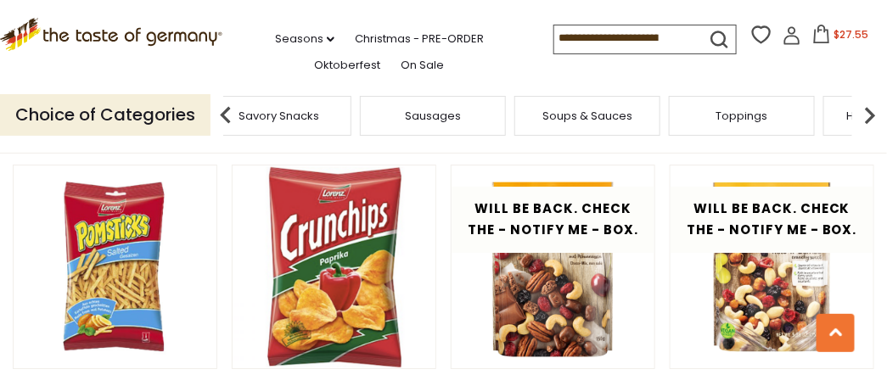
click at [553, 114] on span "Soups & Sauces" at bounding box center [587, 115] width 90 height 13
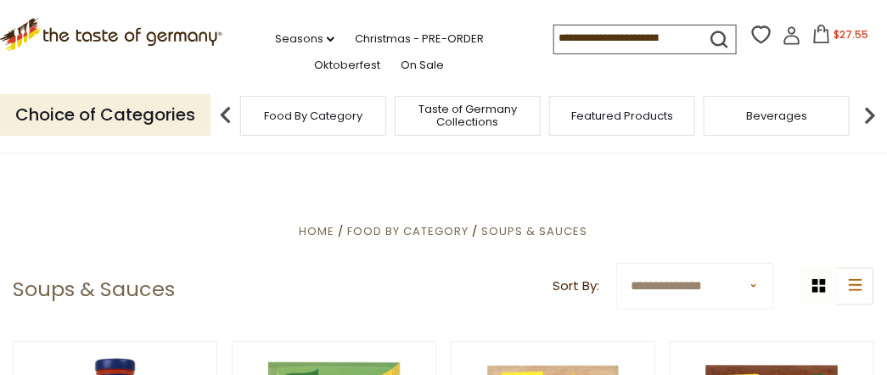
click at [563, 37] on input at bounding box center [625, 37] width 143 height 24
type input "*******"
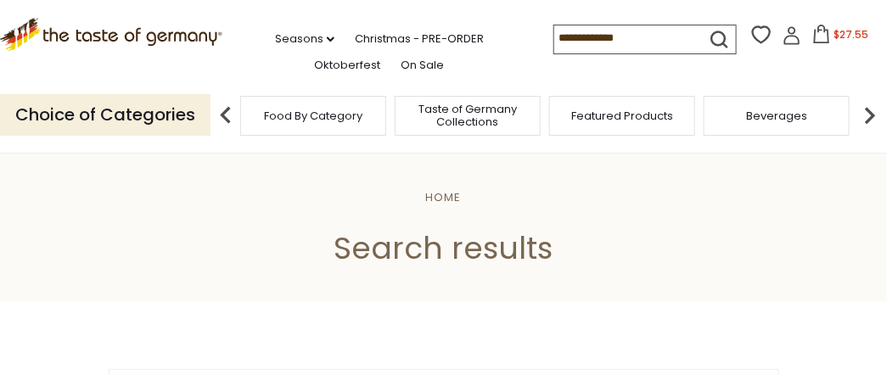
type input "*******"
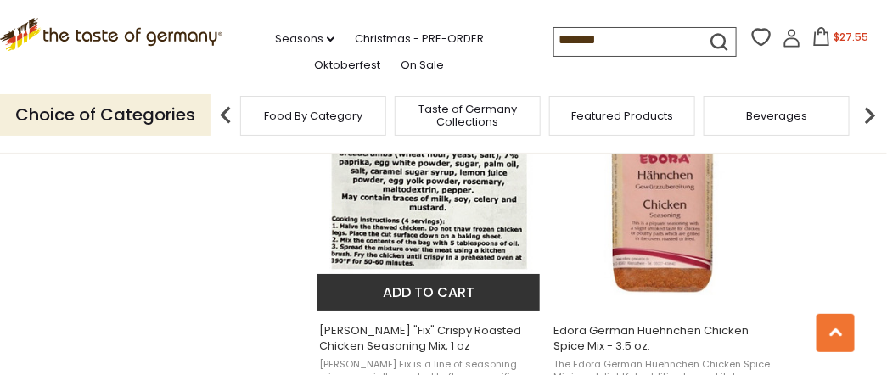
scroll to position [1584, 0]
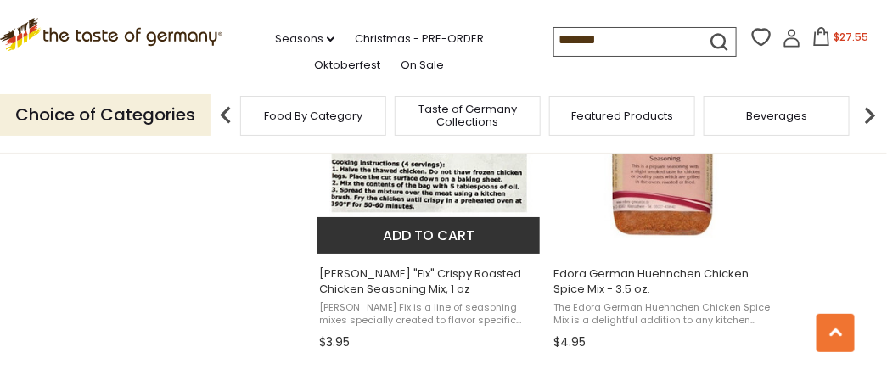
click at [418, 188] on img "Knorr" at bounding box center [429, 126] width 225 height 225
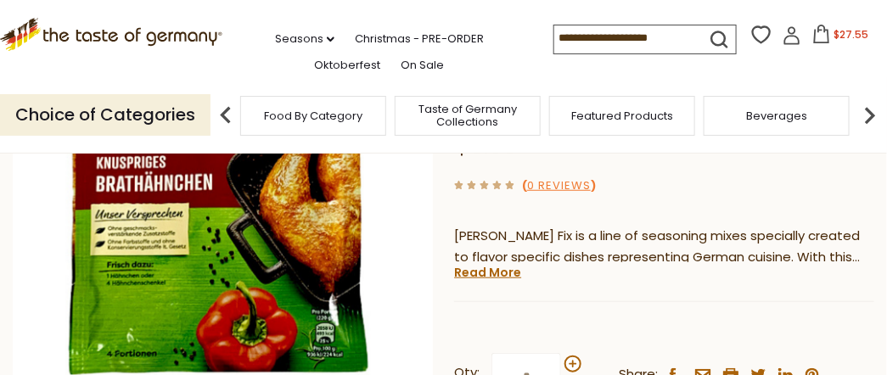
scroll to position [283, 0]
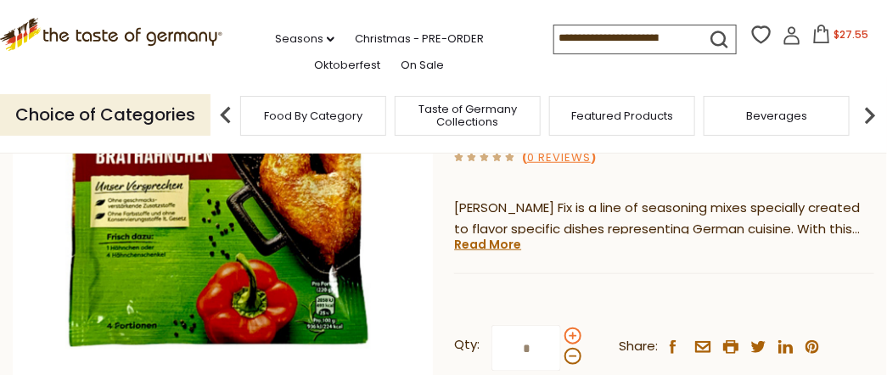
click at [569, 328] on span at bounding box center [572, 336] width 17 height 17
click at [561, 325] on input "*" at bounding box center [526, 348] width 70 height 47
click at [569, 328] on span at bounding box center [572, 336] width 17 height 17
click at [561, 325] on input "*" at bounding box center [526, 348] width 70 height 47
click at [572, 348] on span at bounding box center [572, 356] width 17 height 17
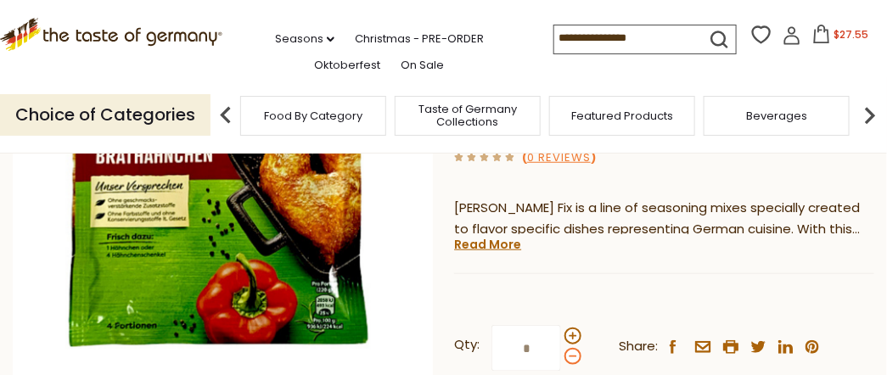
click at [561, 325] on input "*" at bounding box center [526, 348] width 70 height 47
type input "*"
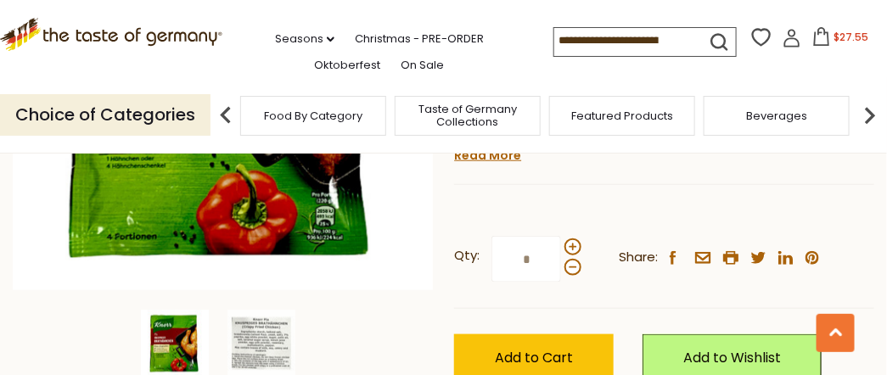
scroll to position [395, 0]
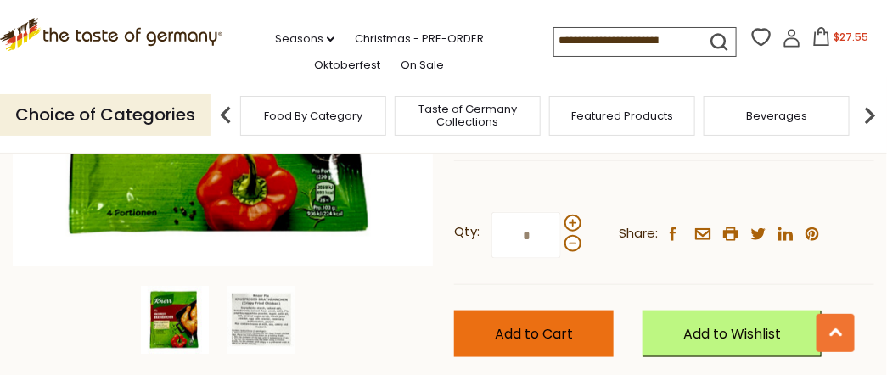
click at [537, 324] on span "Add to Cart" at bounding box center [534, 334] width 78 height 20
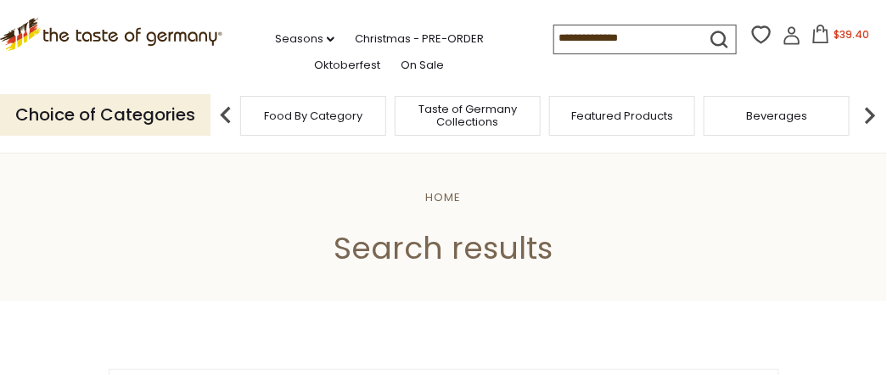
type input "*******"
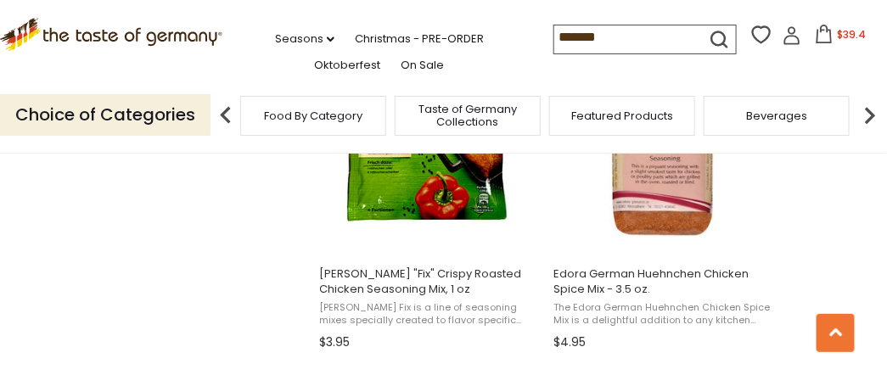
click at [870, 117] on img at bounding box center [870, 115] width 34 height 34
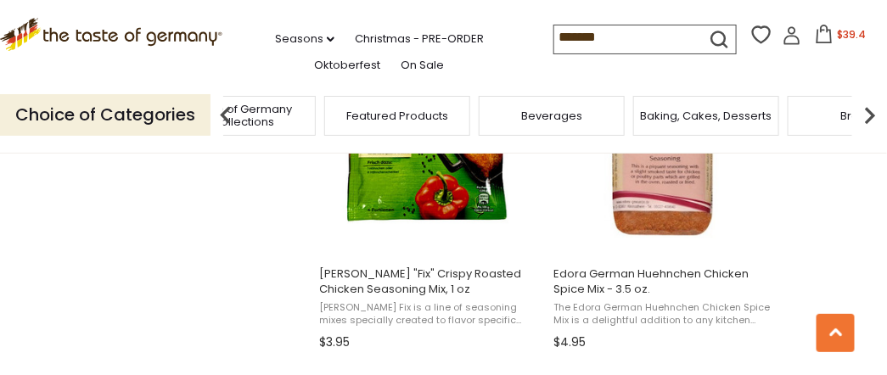
click at [861, 116] on img at bounding box center [870, 115] width 34 height 34
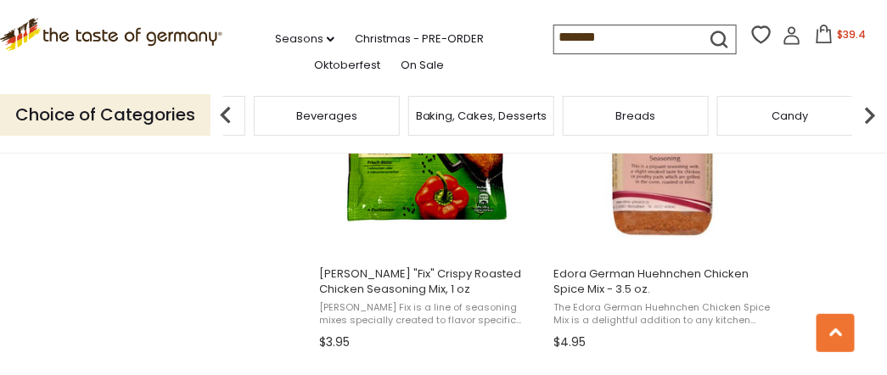
click at [852, 115] on div "Food By Category Taste of Germany Collections Featured Products Beverages Bakin…" at bounding box center [554, 115] width 665 height 41
click at [869, 110] on img at bounding box center [870, 115] width 34 height 34
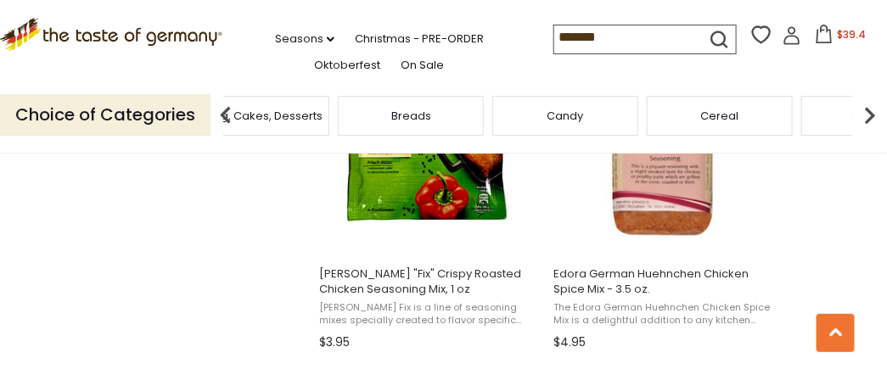
click at [870, 115] on img at bounding box center [870, 115] width 34 height 34
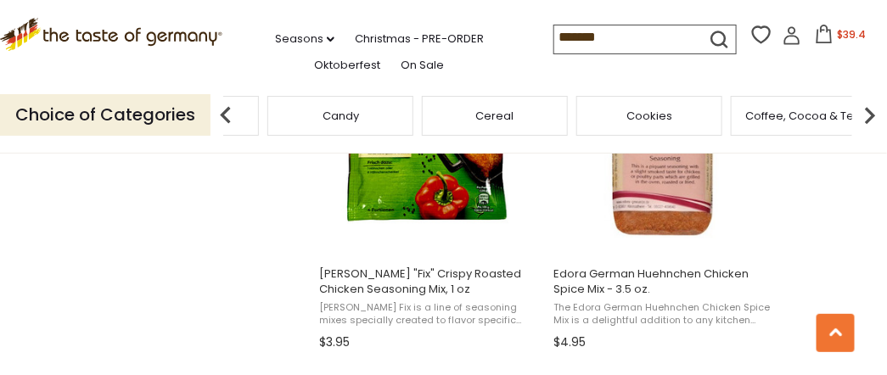
click at [655, 120] on span "Cookies" at bounding box center [649, 115] width 46 height 13
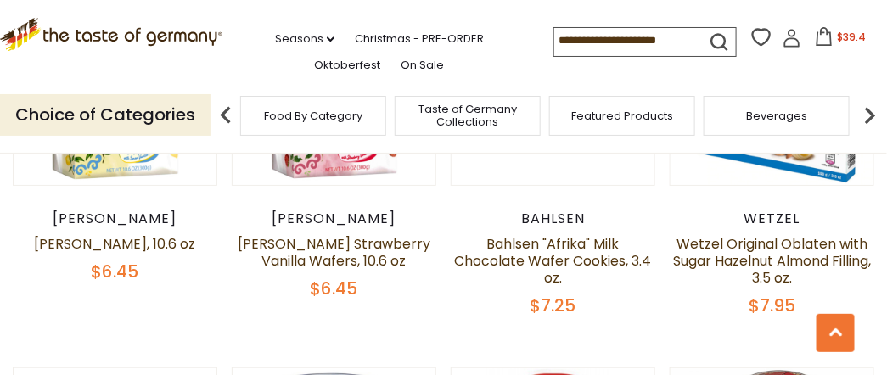
scroll to position [1753, 0]
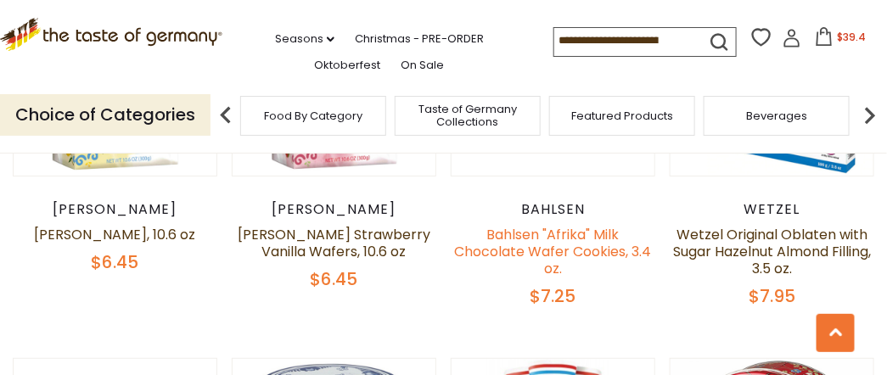
click at [558, 235] on link "Bahlsen "Afrika" Milk Chocolate Wafer Cookies, 3.4 oz." at bounding box center [553, 251] width 197 height 53
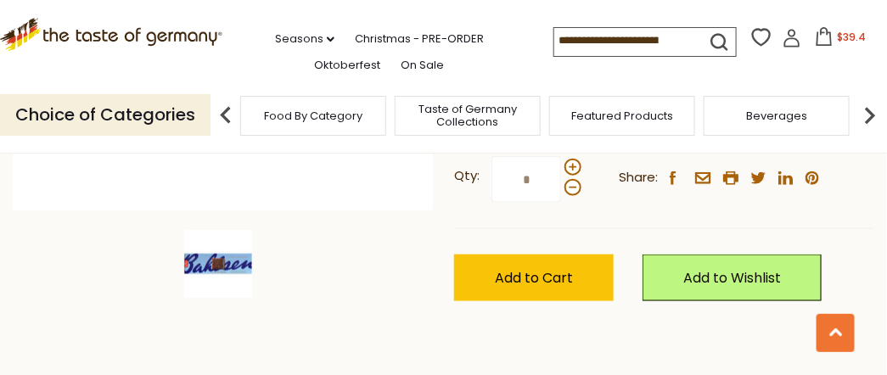
scroll to position [452, 0]
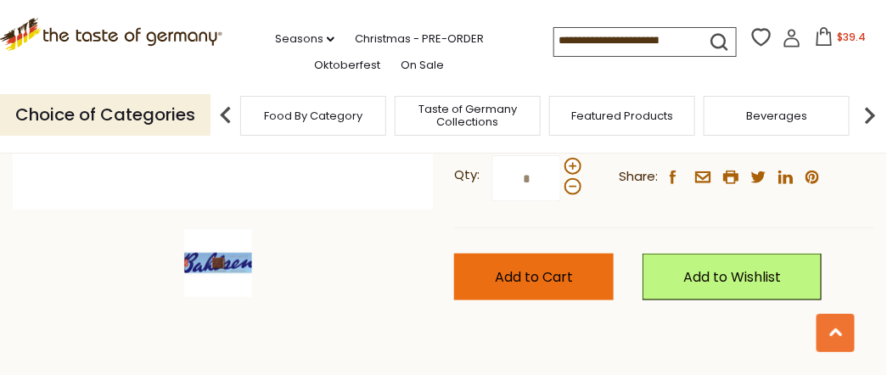
click at [518, 279] on span "Add to Cart" at bounding box center [534, 277] width 78 height 20
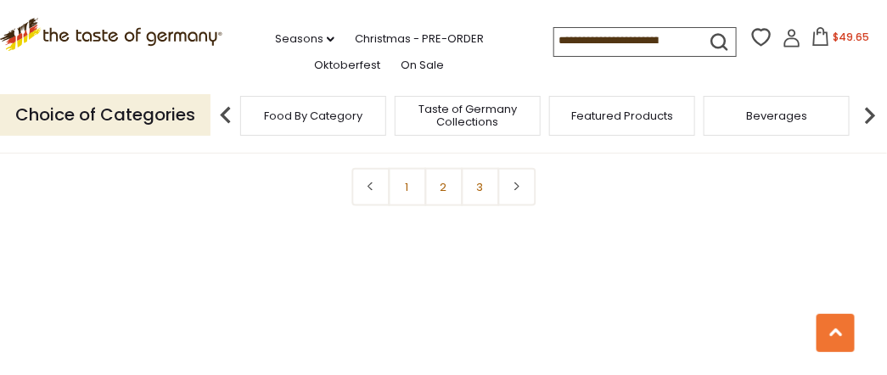
scroll to position [3904, 0]
click at [438, 179] on link "2" at bounding box center [443, 182] width 38 height 38
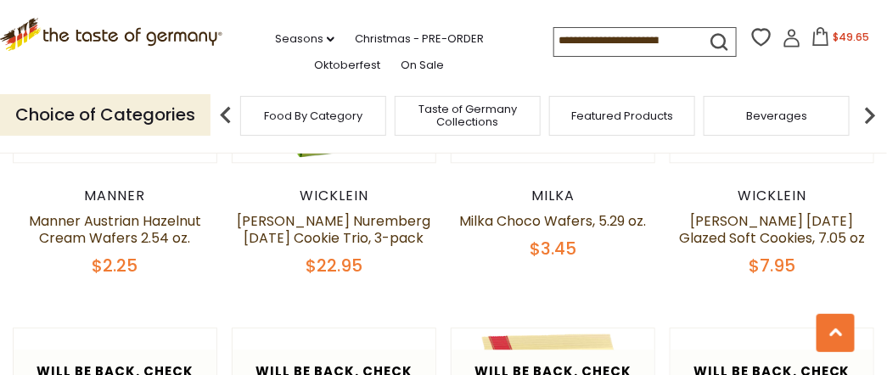
scroll to position [993, 0]
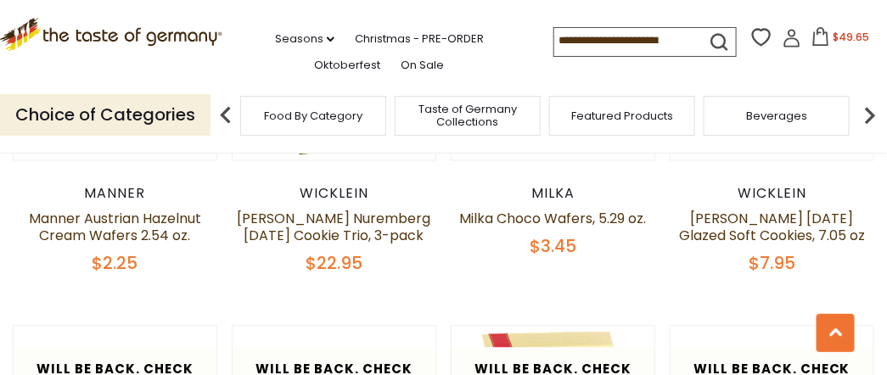
click at [870, 117] on img at bounding box center [870, 115] width 34 height 34
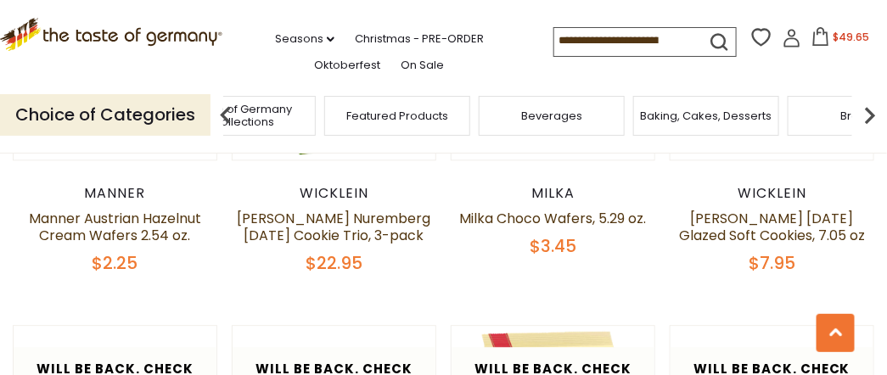
click at [867, 117] on img at bounding box center [870, 115] width 34 height 34
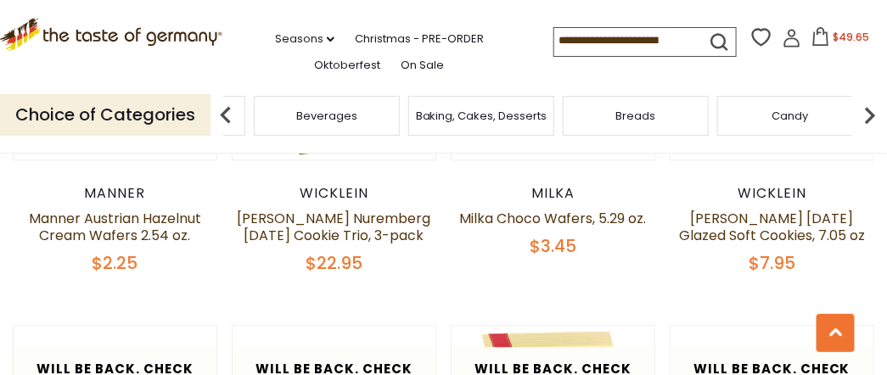
click at [868, 115] on img at bounding box center [870, 115] width 34 height 34
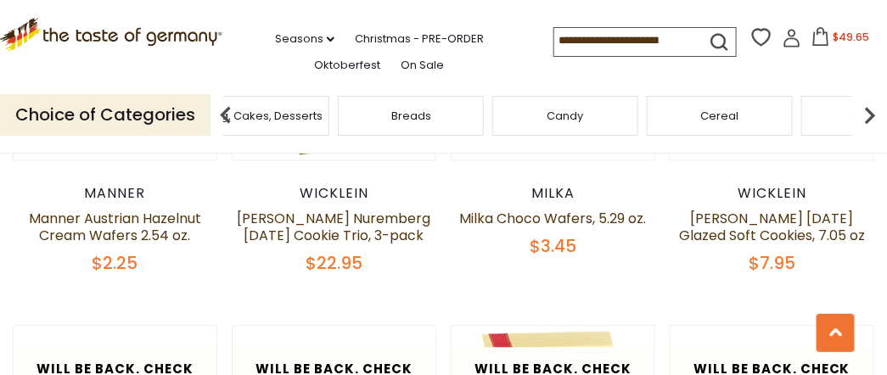
click at [867, 115] on img at bounding box center [870, 115] width 34 height 34
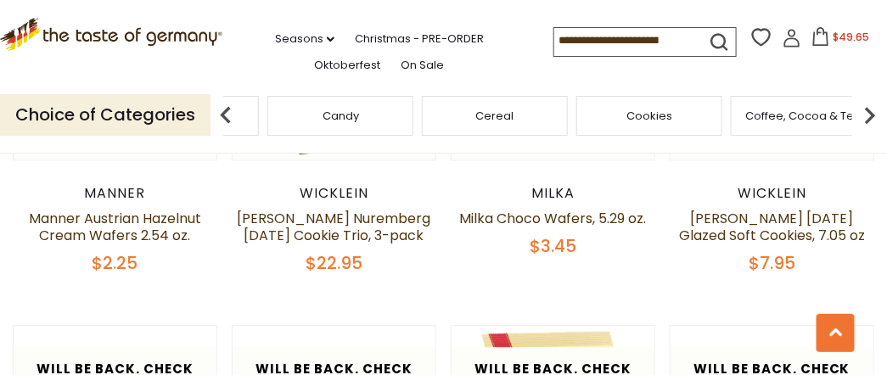
click at [810, 112] on span "Coffee, Cocoa & Tea" at bounding box center [804, 115] width 116 height 13
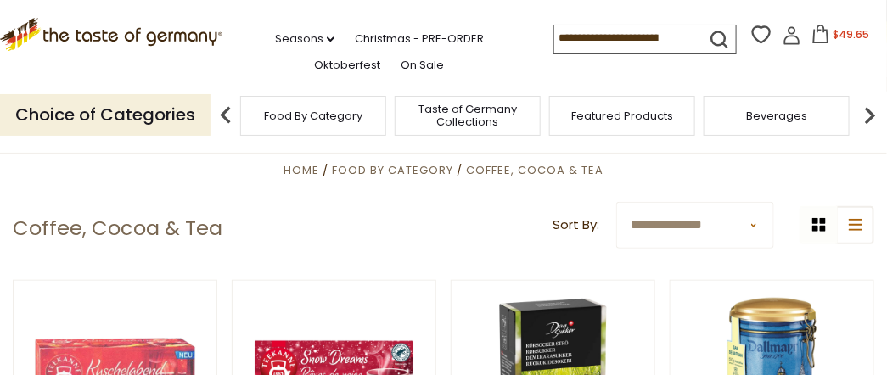
scroll to position [339, 0]
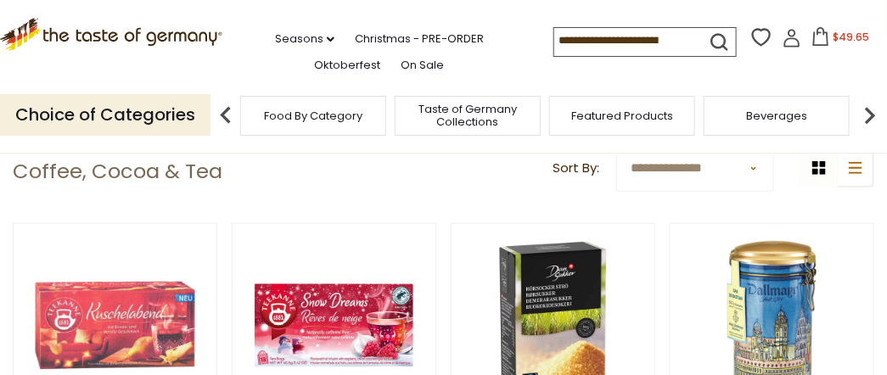
click at [754, 165] on select "**********" at bounding box center [695, 168] width 158 height 47
select select "********"
click at [616, 145] on select "**********" at bounding box center [695, 168] width 158 height 47
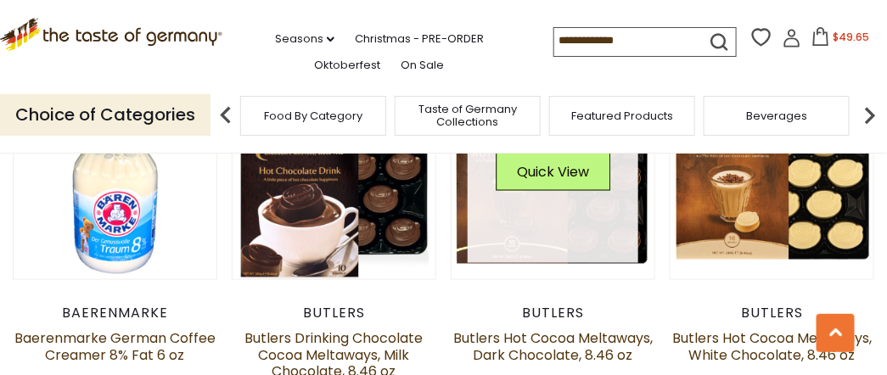
scroll to position [452, 0]
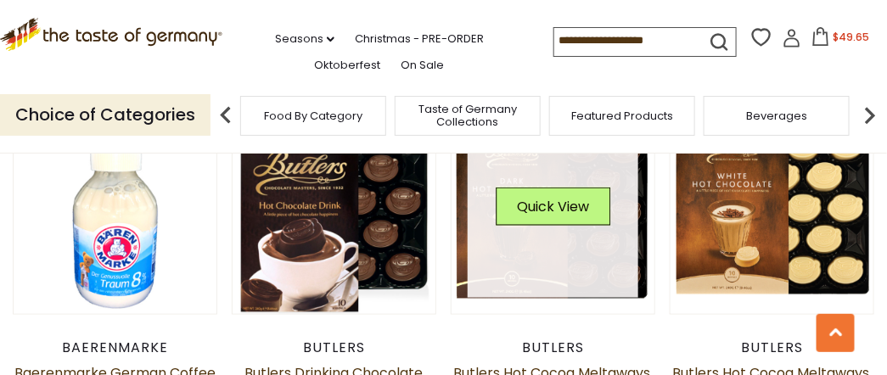
click at [569, 237] on div "Quick View" at bounding box center [553, 212] width 171 height 171
click at [556, 240] on link at bounding box center [553, 212] width 171 height 171
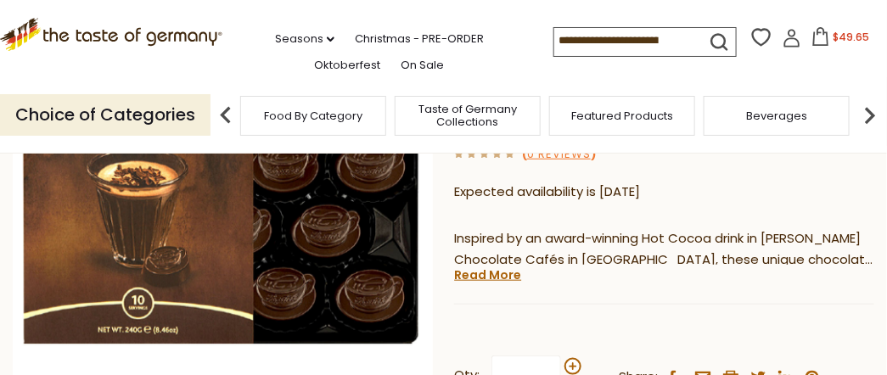
scroll to position [283, 0]
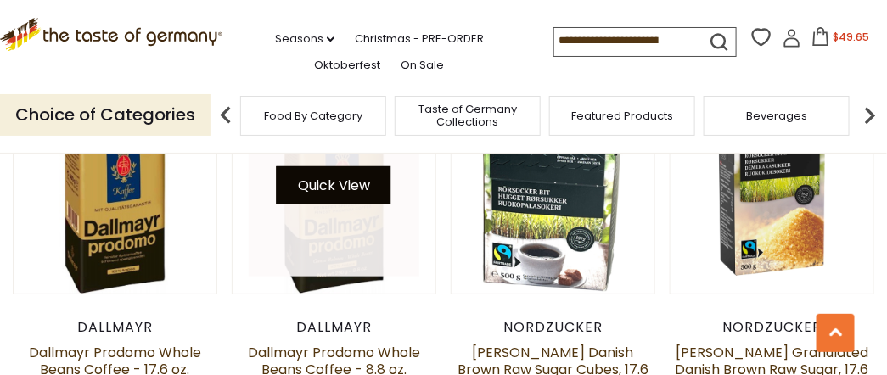
scroll to position [2037, 0]
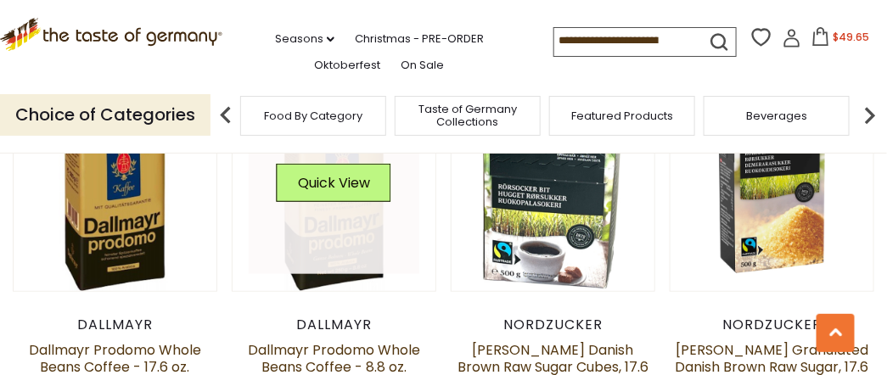
click at [329, 227] on link at bounding box center [334, 189] width 171 height 171
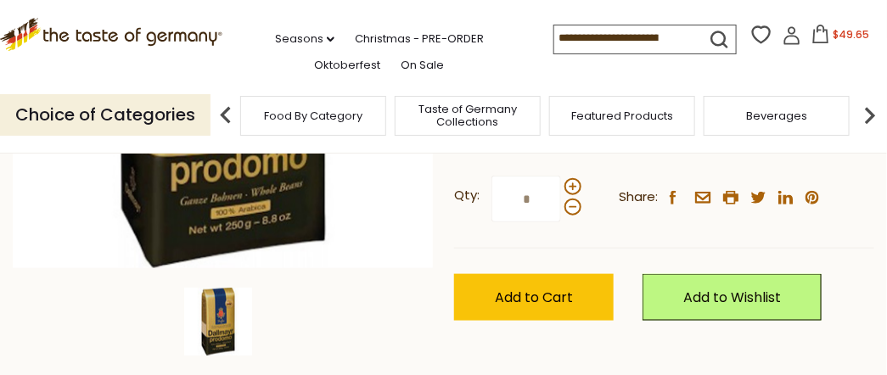
scroll to position [395, 0]
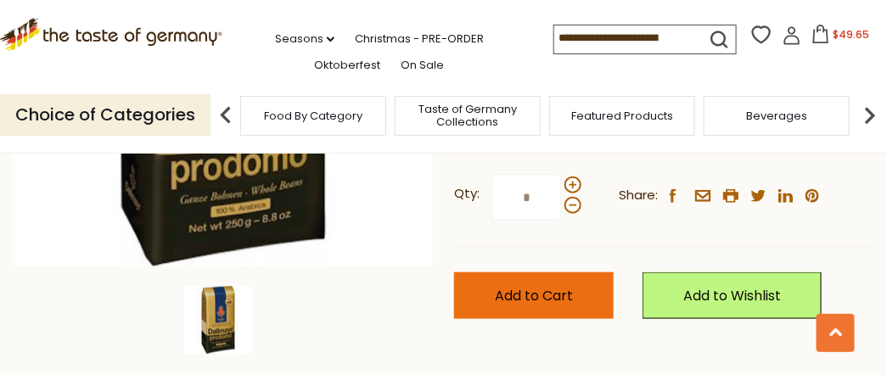
click at [525, 287] on span "Add to Cart" at bounding box center [534, 296] width 78 height 20
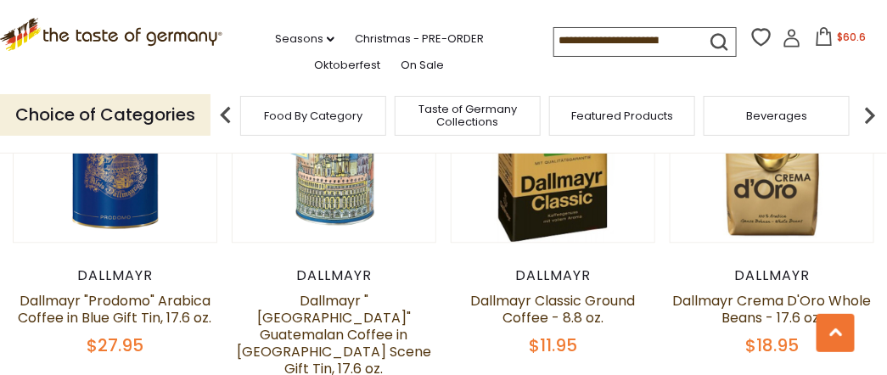
scroll to position [885, 0]
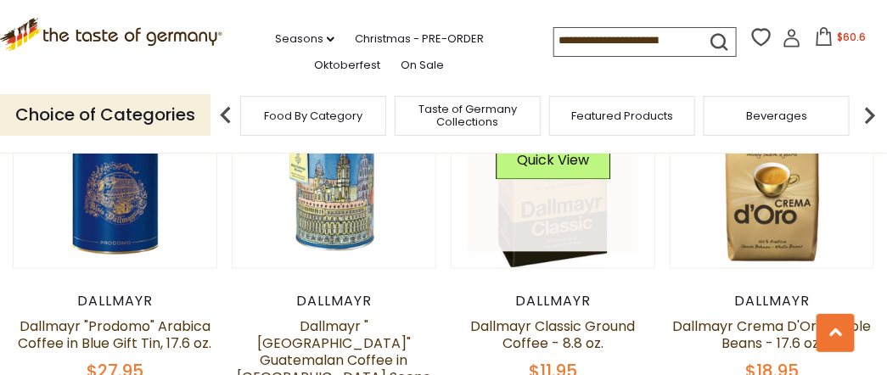
click at [535, 226] on link at bounding box center [553, 166] width 171 height 171
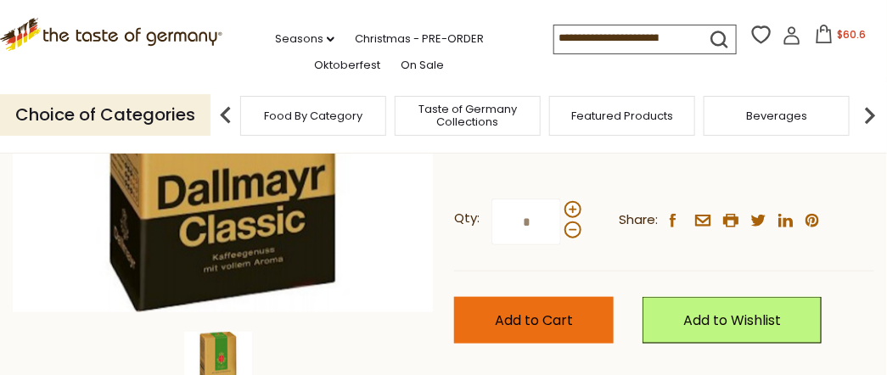
scroll to position [339, 0]
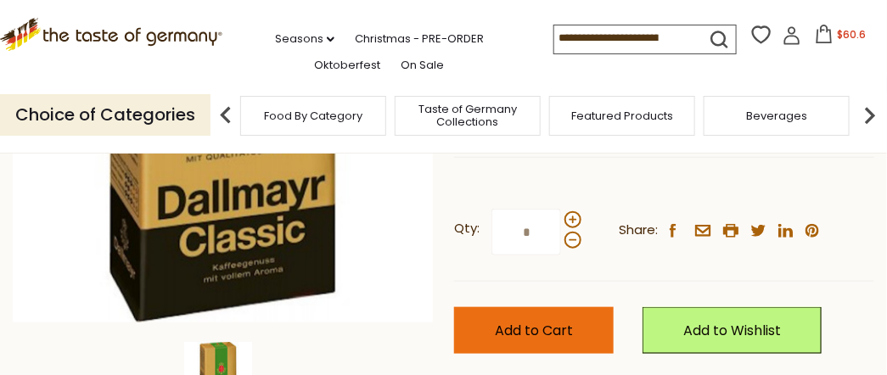
click at [516, 324] on span "Add to Cart" at bounding box center [534, 331] width 78 height 20
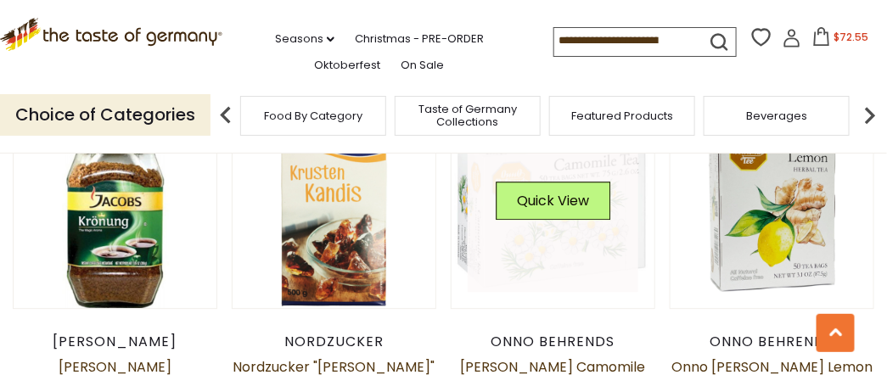
scroll to position [2763, 0]
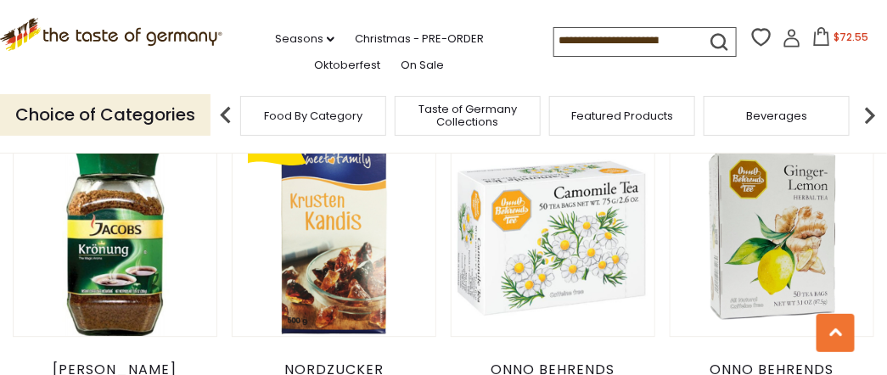
click at [563, 42] on input at bounding box center [625, 40] width 143 height 24
type input "******"
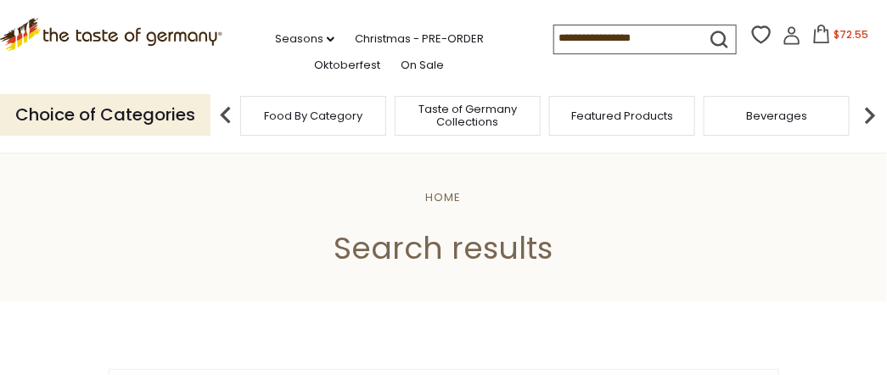
type input "******"
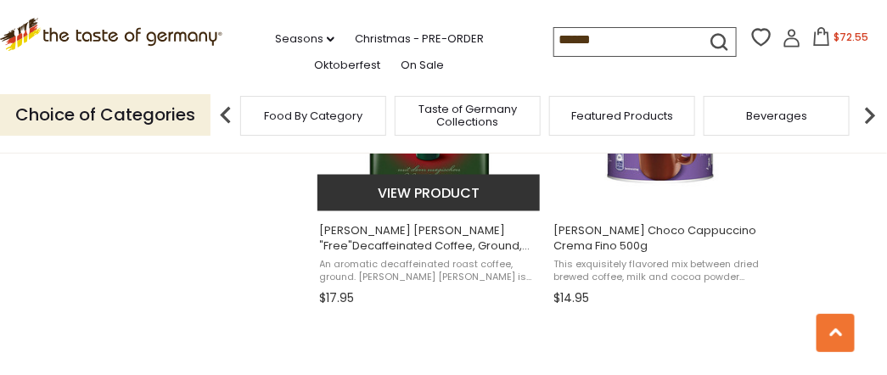
scroll to position [2206, 0]
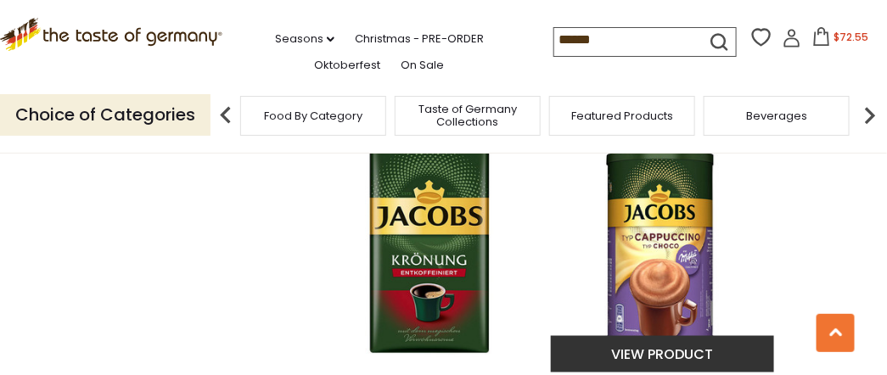
click at [659, 266] on img "Jacobs Choco Cappuccino Crema Fino 500g" at bounding box center [663, 244] width 225 height 225
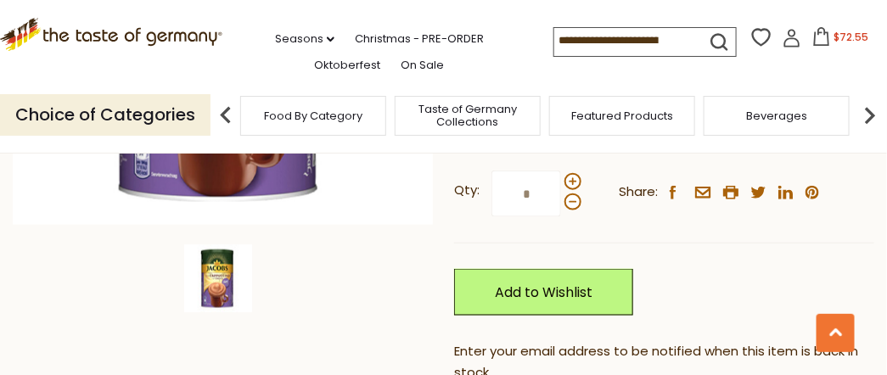
scroll to position [452, 0]
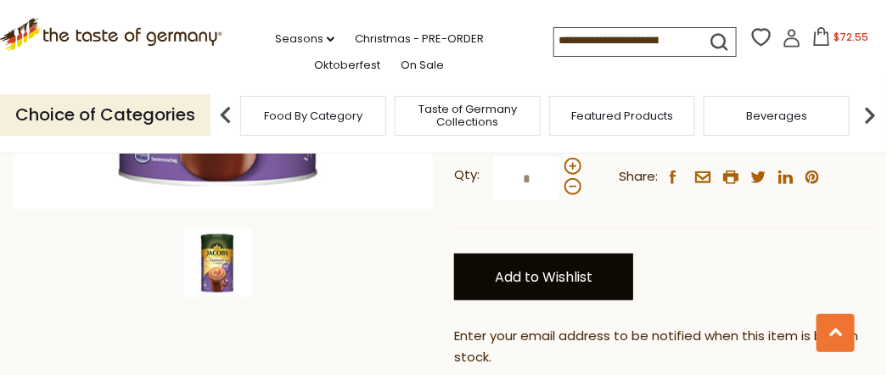
click at [528, 254] on link "Add to Wishlist" at bounding box center [543, 277] width 179 height 47
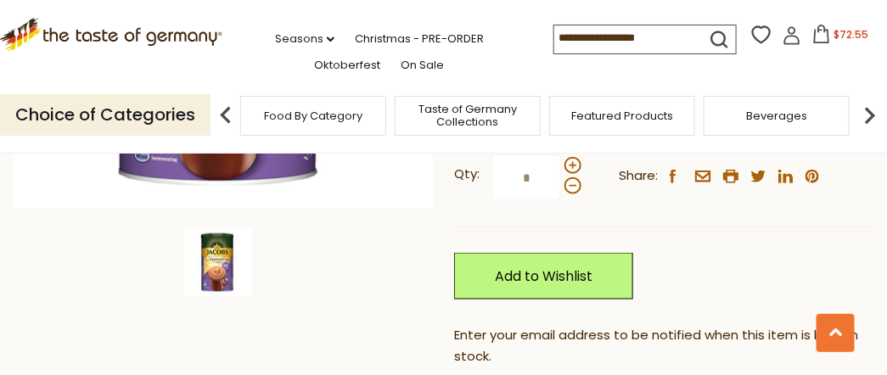
scroll to position [452, 0]
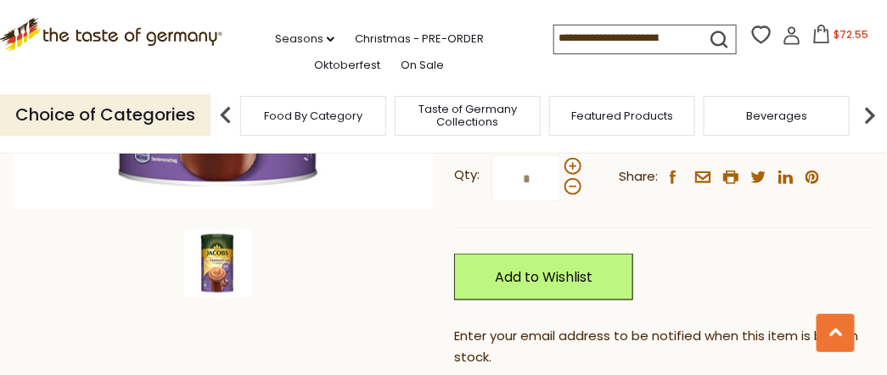
click at [784, 36] on icon at bounding box center [791, 35] width 19 height 19
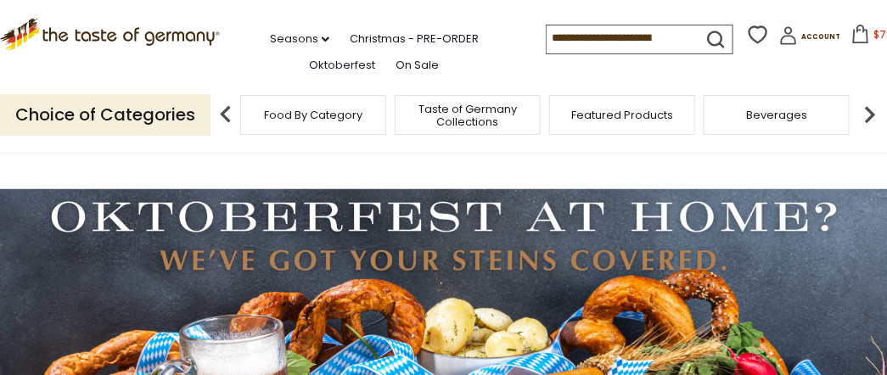
click at [547, 39] on input at bounding box center [618, 37] width 143 height 24
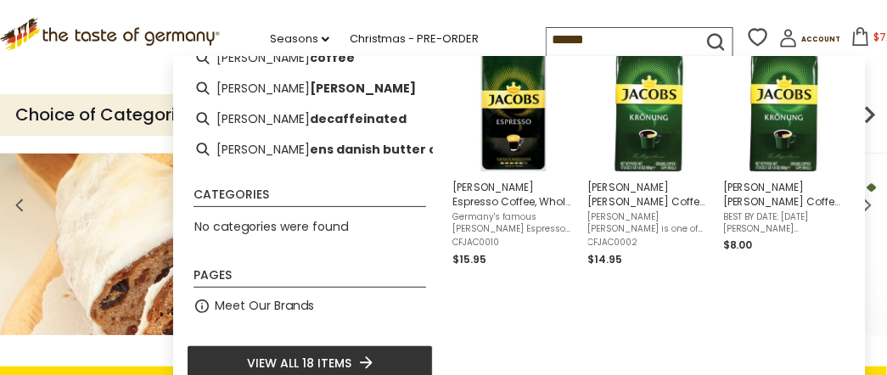
scroll to position [73, 0]
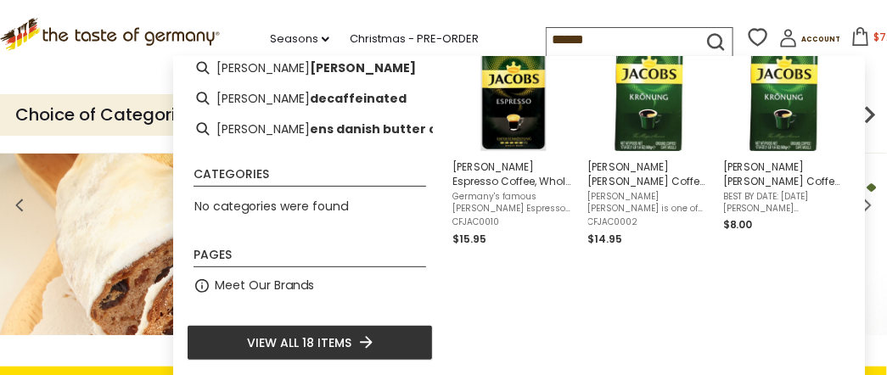
type input "******"
click at [351, 336] on li "View all 18 items" at bounding box center [310, 343] width 246 height 36
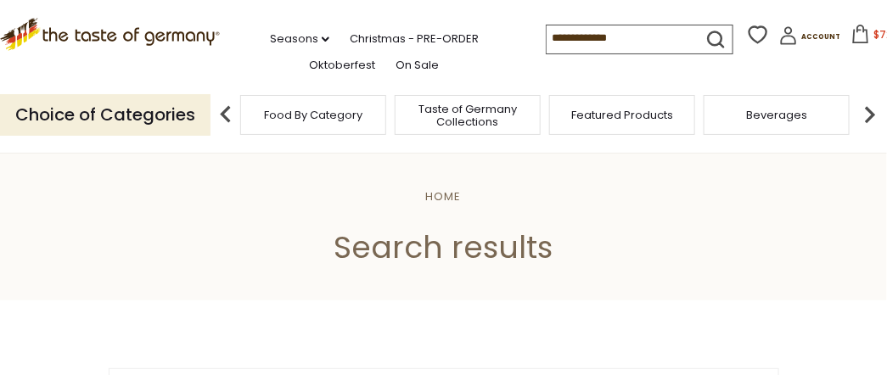
type input "******"
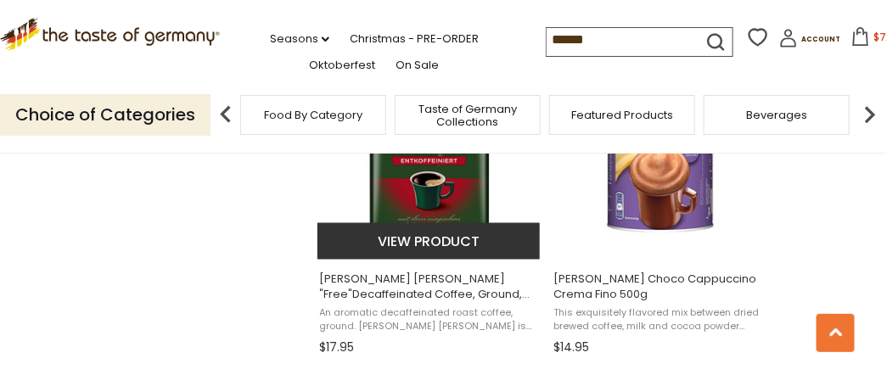
scroll to position [2319, 0]
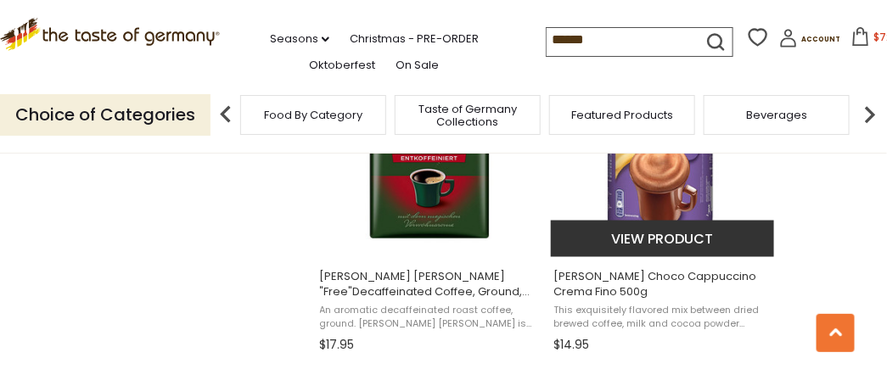
click at [638, 213] on img "Jacobs Choco Cappuccino Crema Fino 500g" at bounding box center [663, 130] width 225 height 225
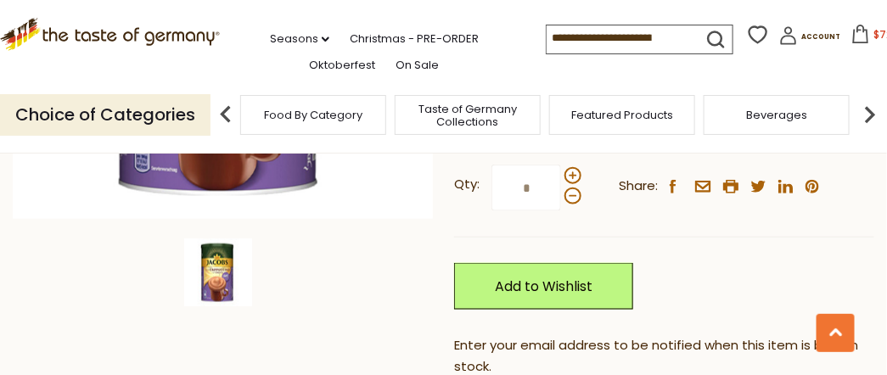
scroll to position [452, 0]
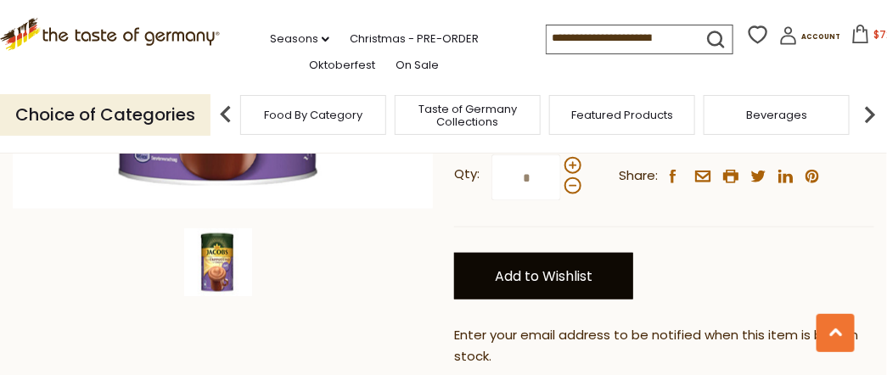
click at [519, 253] on link "Add to Wishlist" at bounding box center [543, 276] width 179 height 47
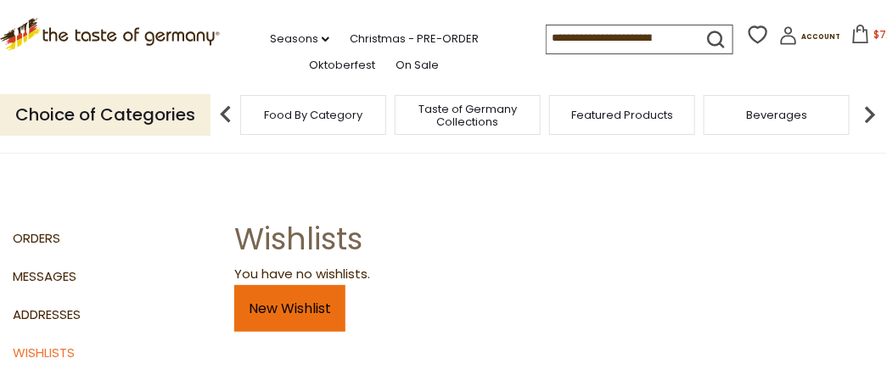
click at [318, 314] on link "New Wishlist" at bounding box center [289, 308] width 111 height 47
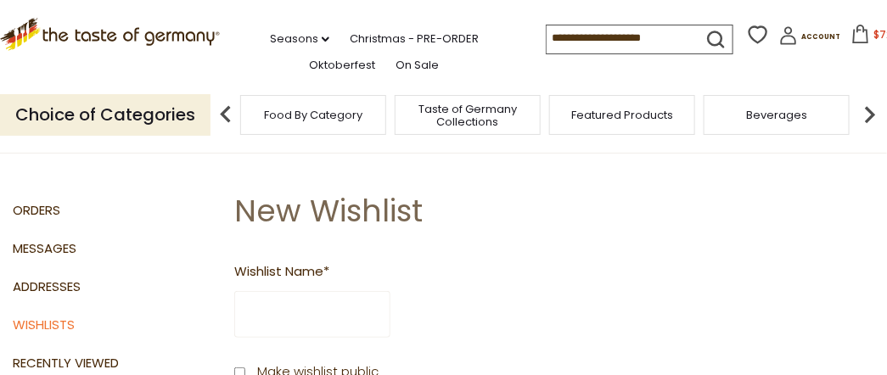
scroll to position [56, 0]
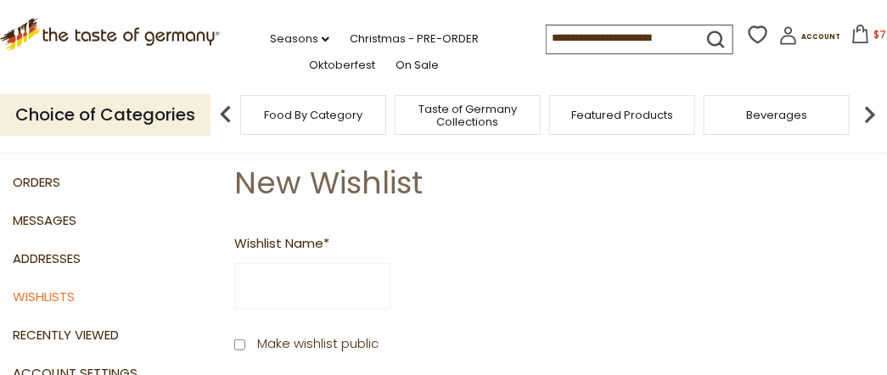
click at [279, 289] on input "Wishlist Name *" at bounding box center [312, 286] width 156 height 47
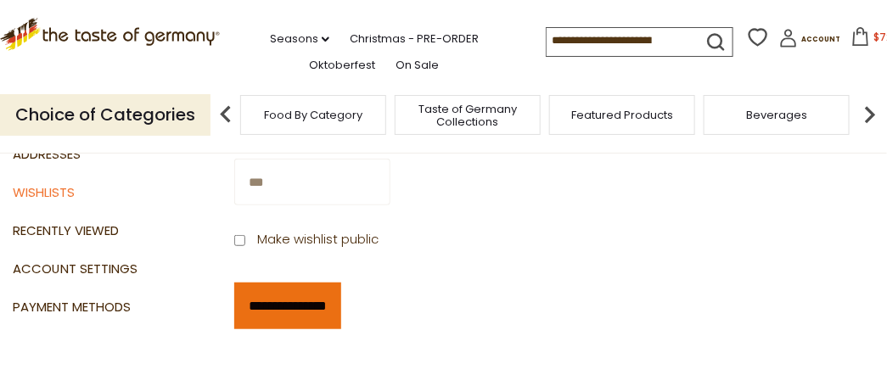
scroll to position [170, 0]
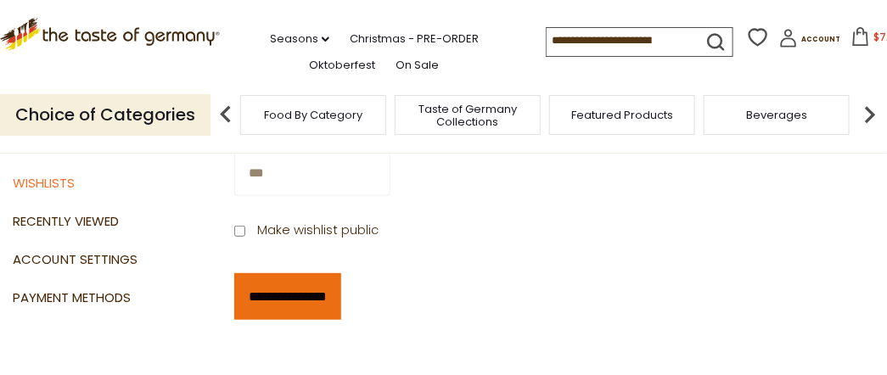
type input "***"
click at [267, 295] on input "**********" at bounding box center [287, 296] width 107 height 47
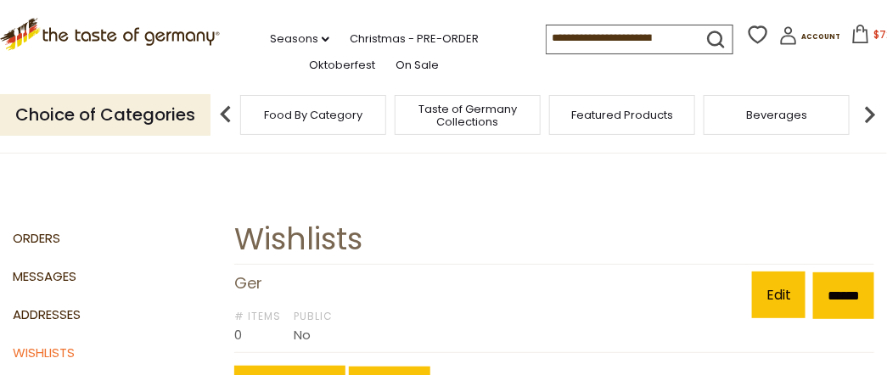
click at [547, 32] on input at bounding box center [618, 37] width 143 height 24
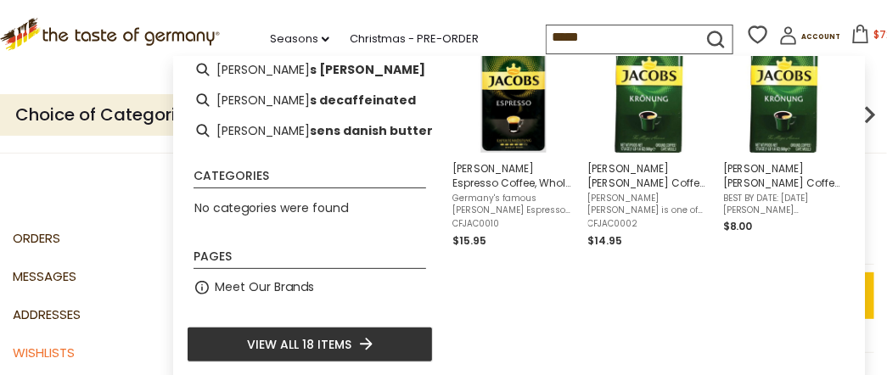
scroll to position [73, 0]
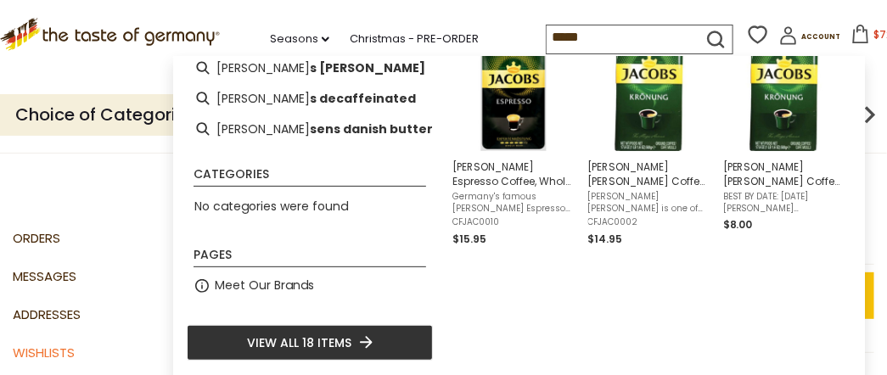
type input "*****"
click at [360, 346] on icon "Instant Search Results" at bounding box center [366, 342] width 13 height 13
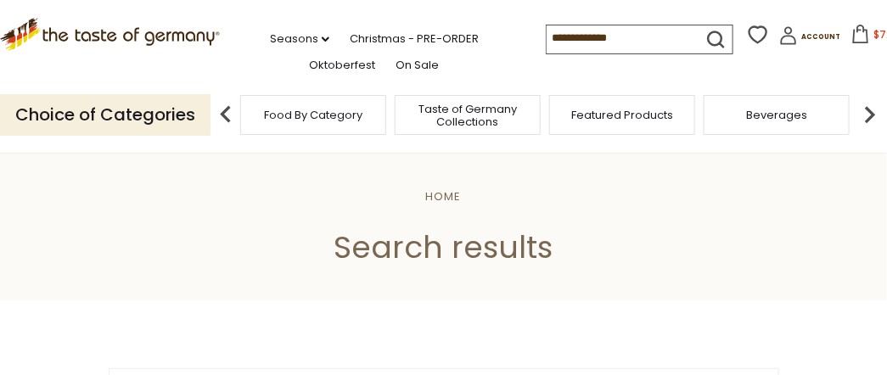
type input "*****"
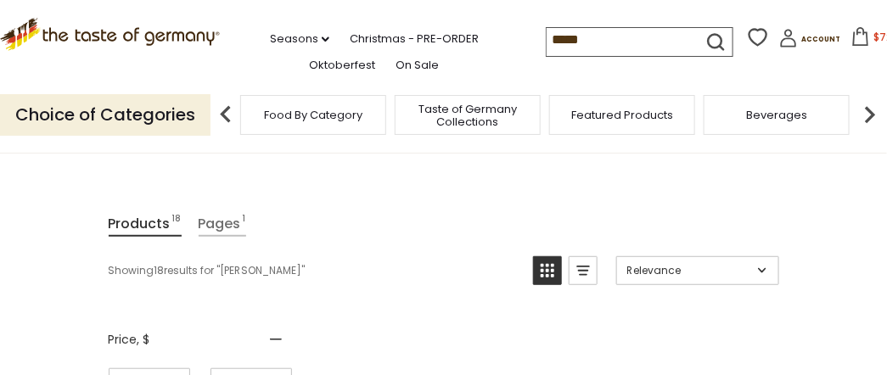
scroll to position [170, 0]
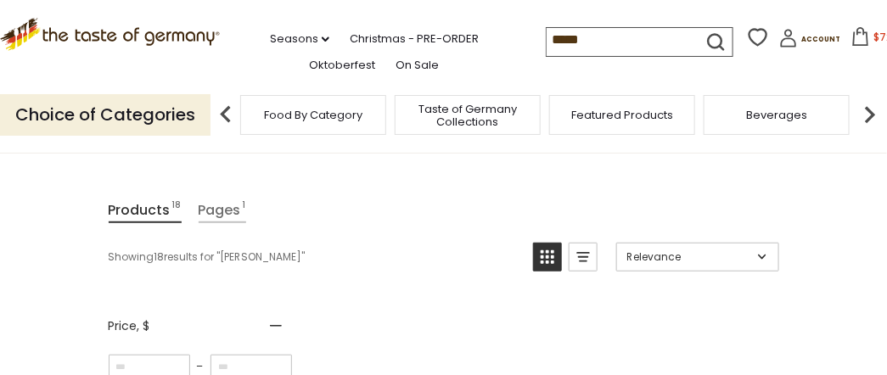
drag, startPoint x: 531, startPoint y: 300, endPoint x: 424, endPoint y: 261, distance: 113.5
click at [424, 261] on div "Showing 18 results for " jacob "" at bounding box center [315, 257] width 412 height 29
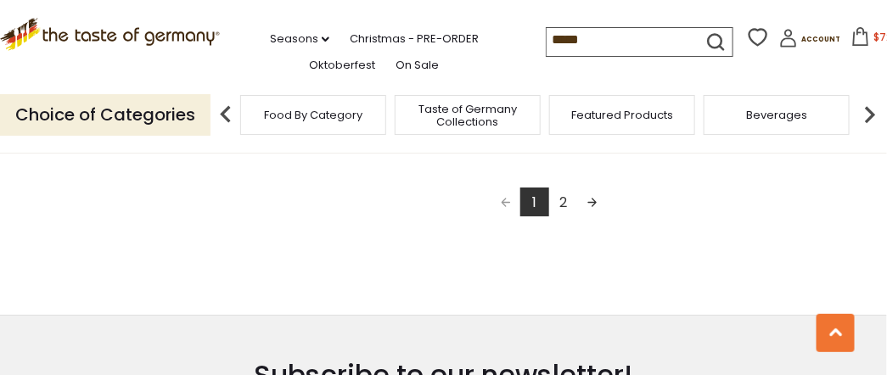
scroll to position [3281, 0]
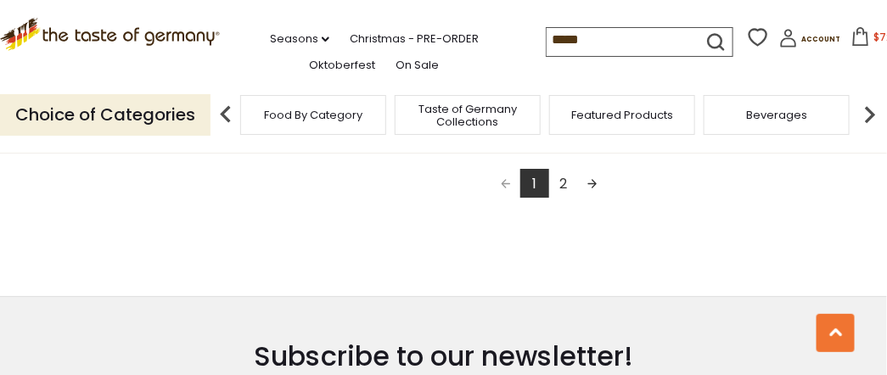
click at [559, 186] on link "2" at bounding box center [563, 183] width 29 height 29
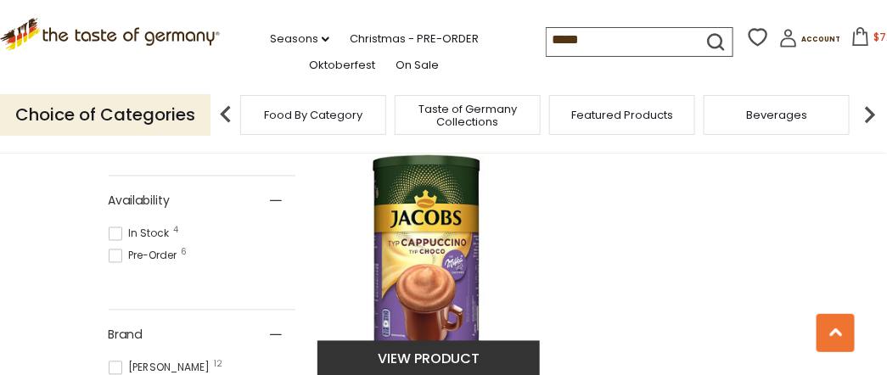
scroll to position [849, 0]
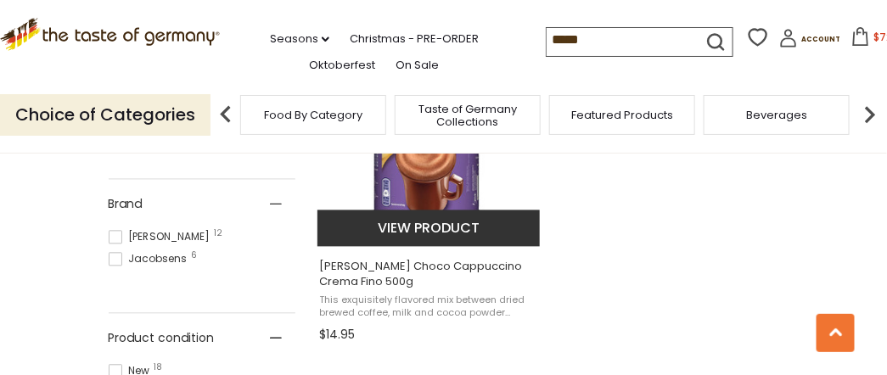
click at [412, 180] on img "Jacobs Choco Cappuccino Crema Fino 500g" at bounding box center [429, 120] width 225 height 225
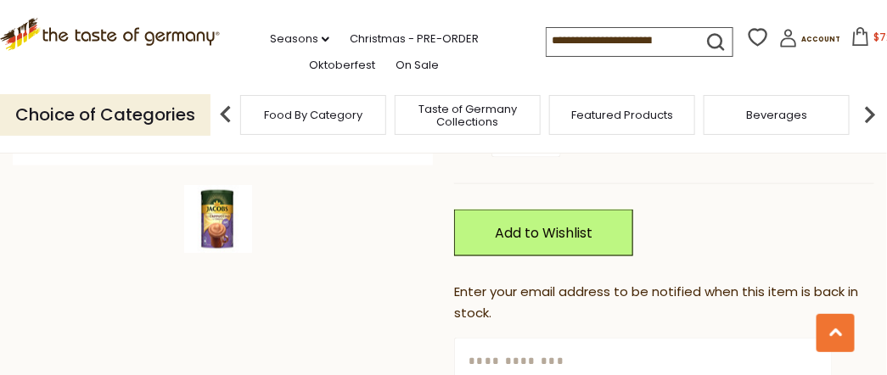
scroll to position [565, 0]
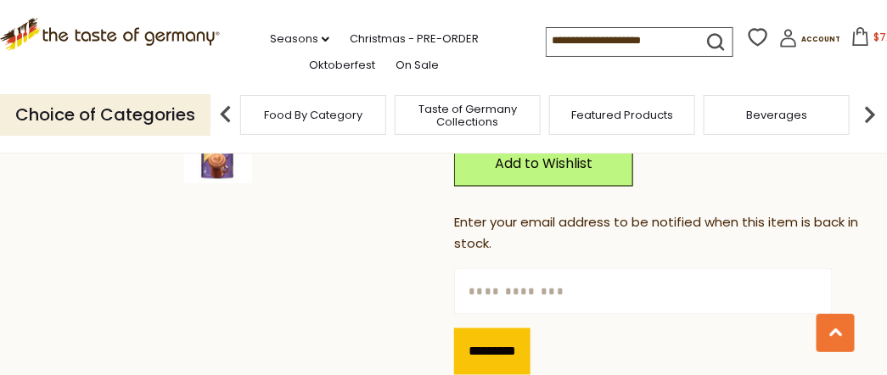
click at [507, 268] on input "text" at bounding box center [643, 291] width 378 height 47
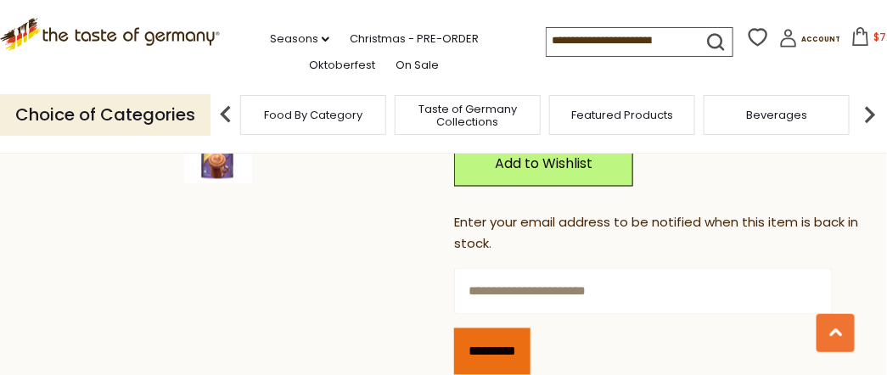
type input "**********"
click at [513, 328] on input "*********" at bounding box center [492, 351] width 76 height 47
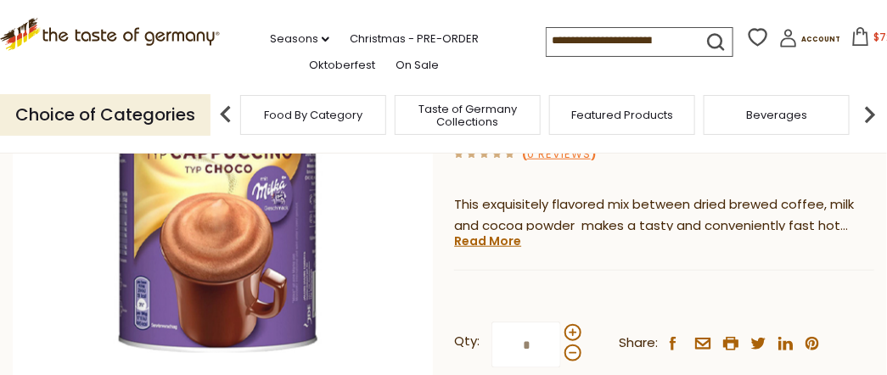
scroll to position [283, 0]
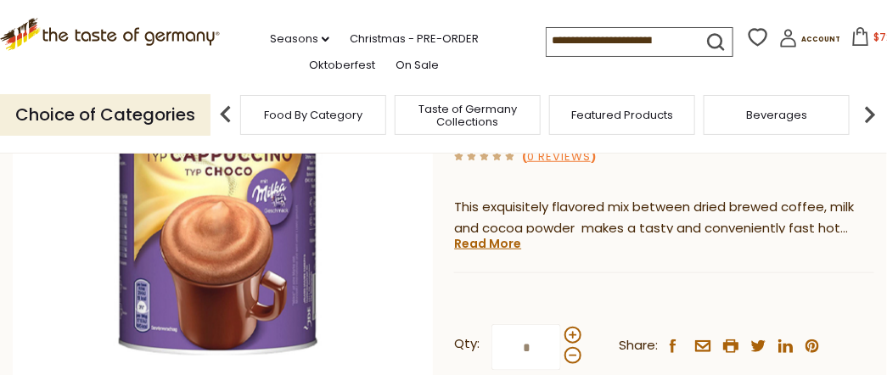
click at [855, 38] on button "$72.55" at bounding box center [880, 39] width 72 height 25
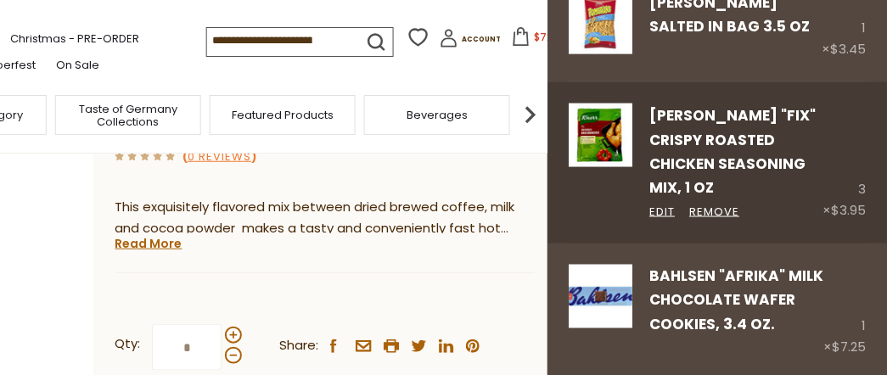
scroll to position [622, 0]
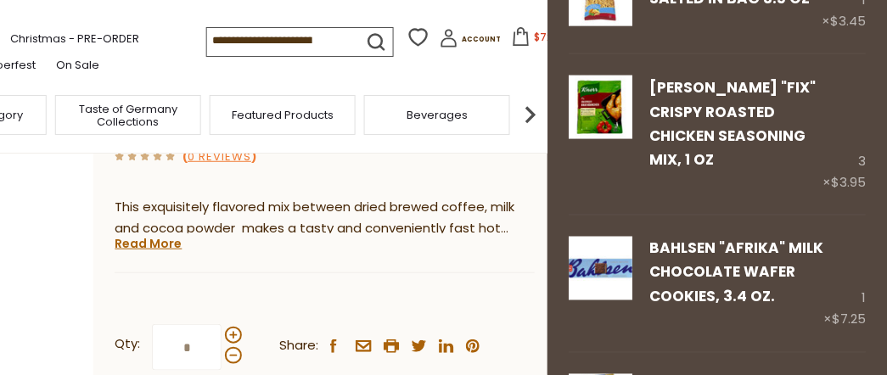
click at [496, 75] on div ".st0{fill:#EDD300;} .st1{fill:#D33E21;} .st0{fill:#EDD300;} .st1{fill:#D33E21;}…" at bounding box center [104, 38] width 887 height 77
click at [485, 255] on div "Current stock: 0" at bounding box center [325, 260] width 420 height 11
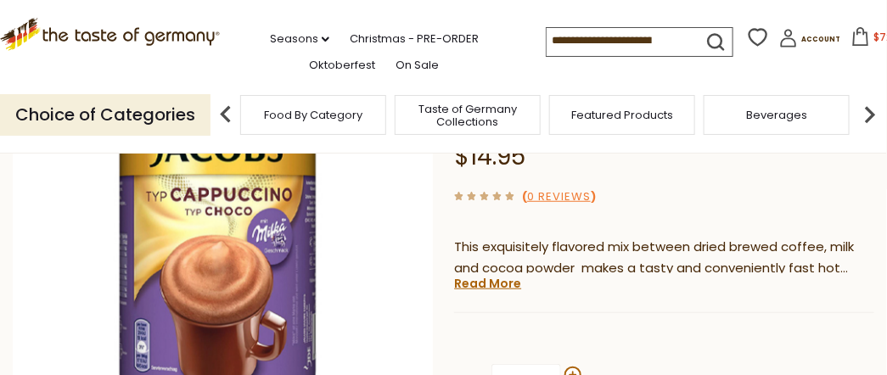
scroll to position [226, 0]
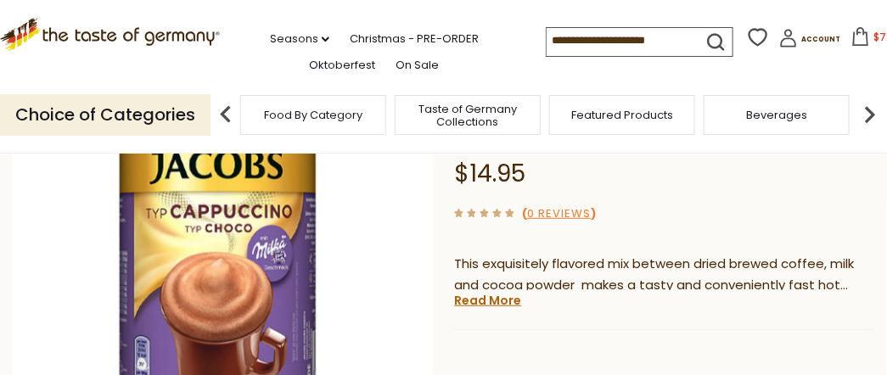
click at [550, 43] on input at bounding box center [618, 40] width 143 height 24
type input "*****"
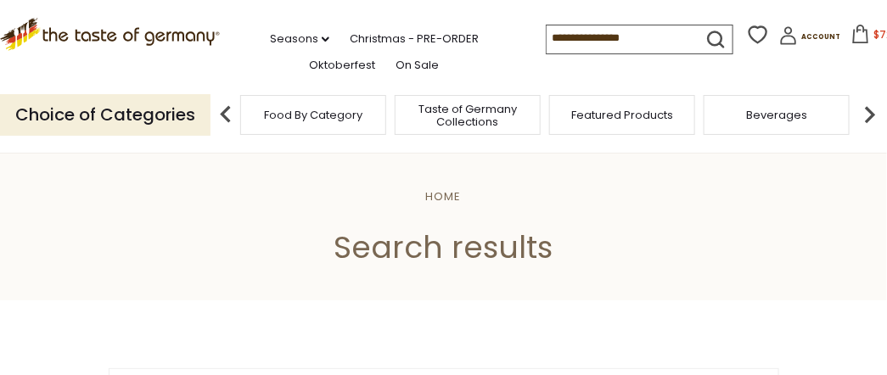
type input "*****"
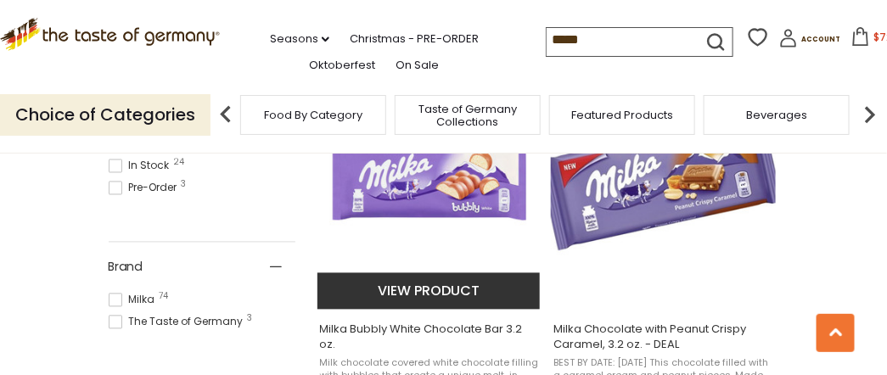
scroll to position [792, 0]
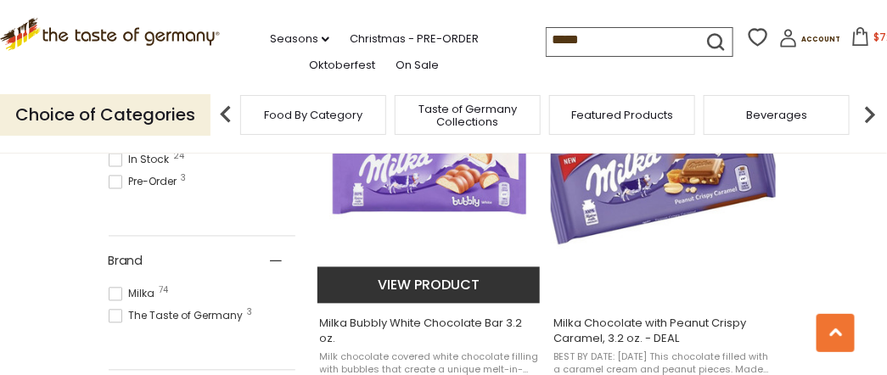
click at [406, 174] on img "Milka Bubbly White Chocolate Bar 3.2 oz." at bounding box center [429, 176] width 225 height 225
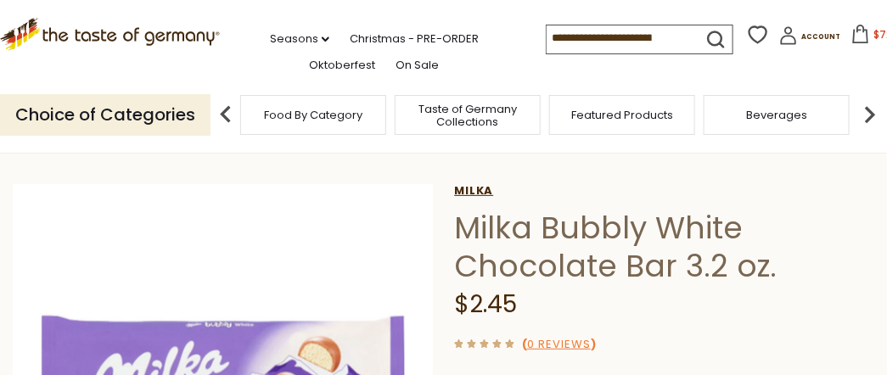
scroll to position [56, 0]
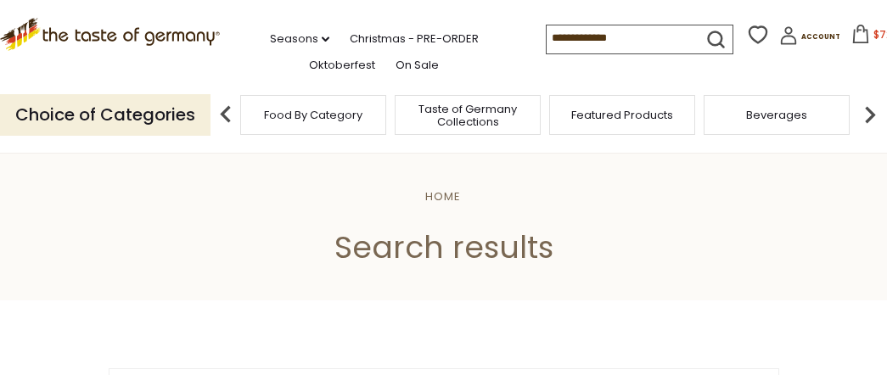
scroll to position [792, 0]
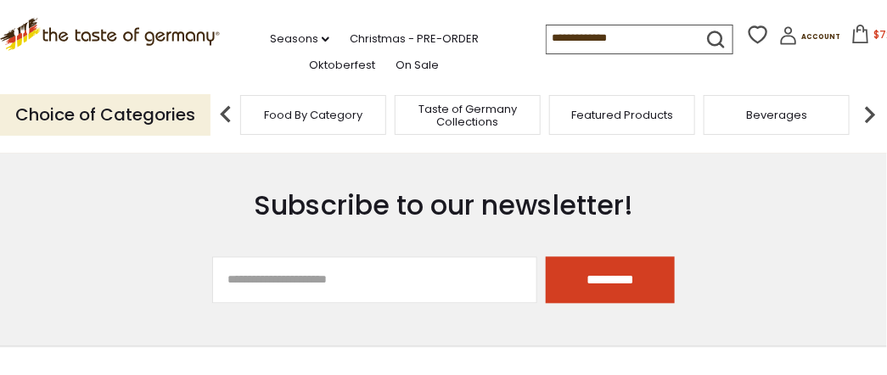
type input "*****"
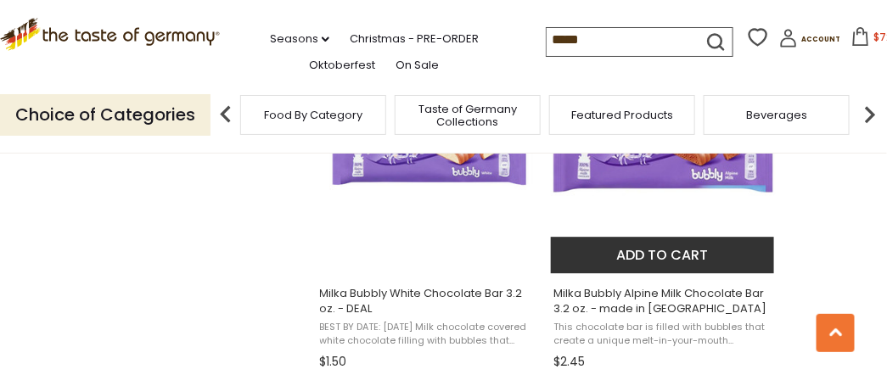
scroll to position [1188, 0]
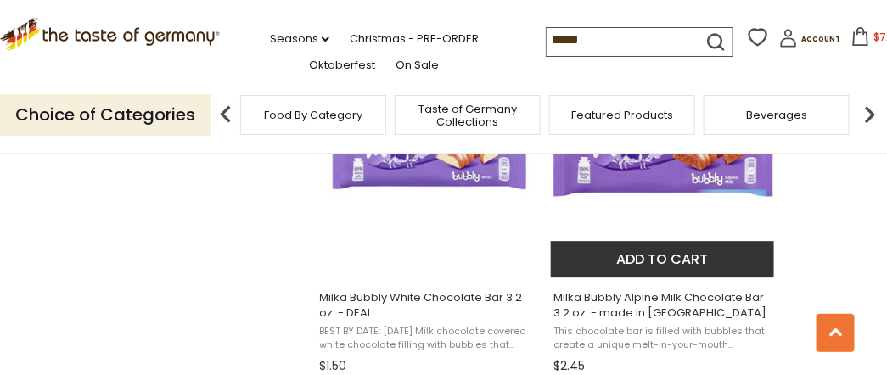
click at [648, 311] on span "Milka Bubbly Alpine Milk Chocolate Bar 3.2 oz. - made in [GEOGRAPHIC_DATA]" at bounding box center [663, 305] width 220 height 31
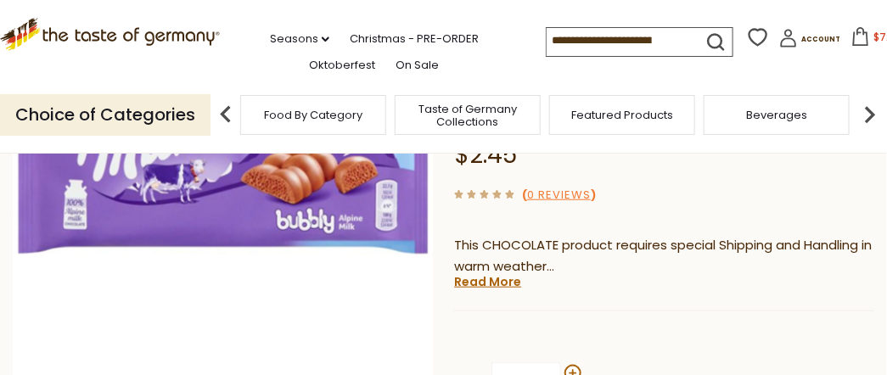
scroll to position [339, 0]
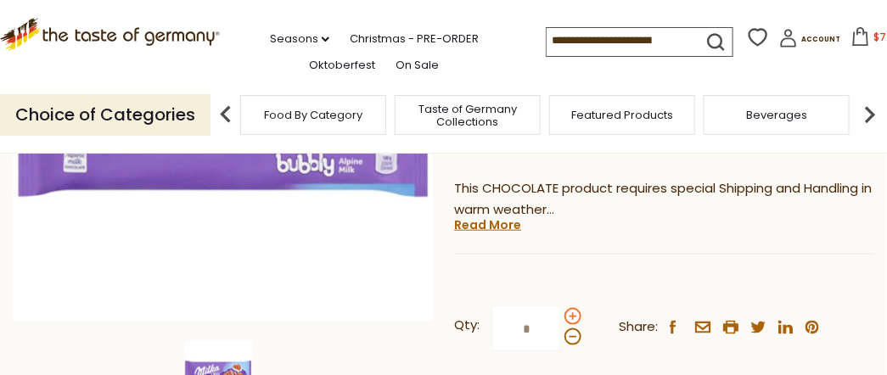
click at [569, 308] on span at bounding box center [572, 316] width 17 height 17
click at [561, 306] on input "*" at bounding box center [526, 329] width 70 height 47
type input "*"
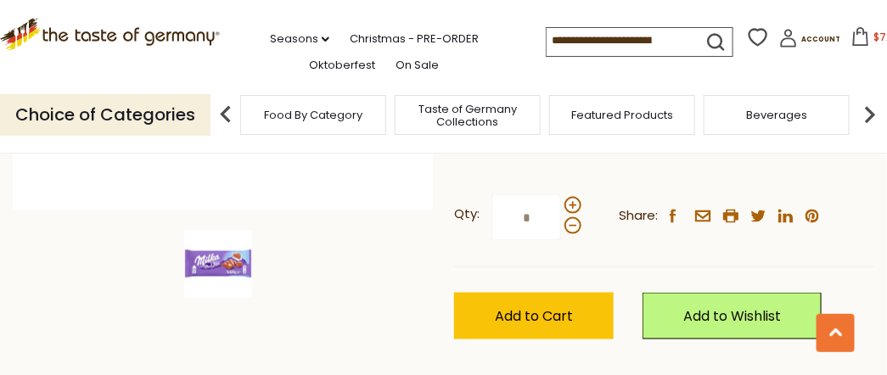
scroll to position [452, 0]
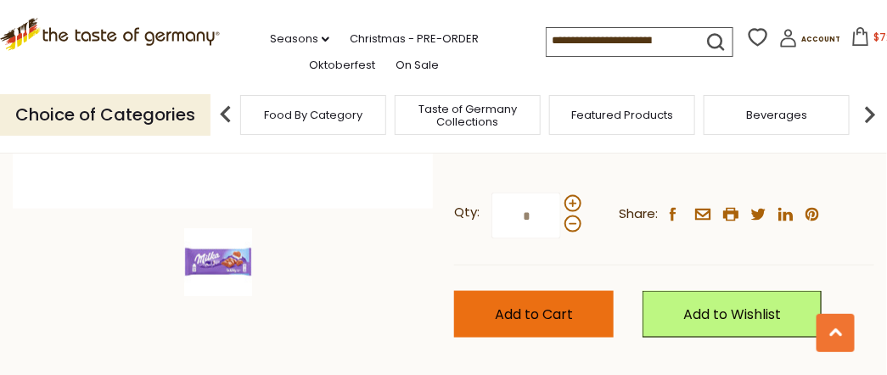
type input "*"
click at [533, 305] on span "Add to Cart" at bounding box center [534, 315] width 78 height 20
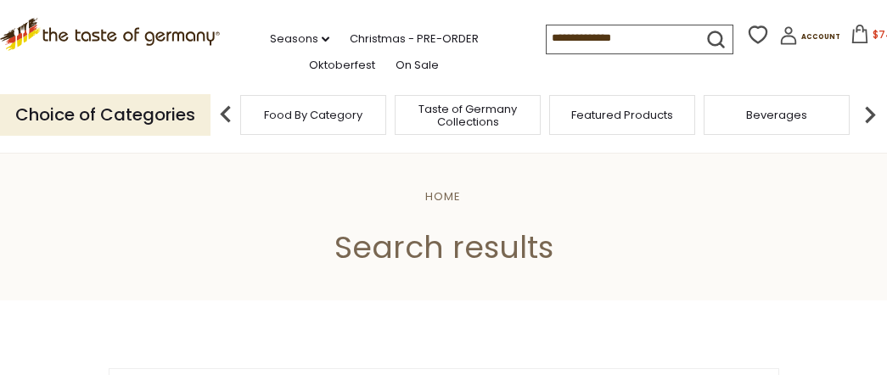
scroll to position [1188, 0]
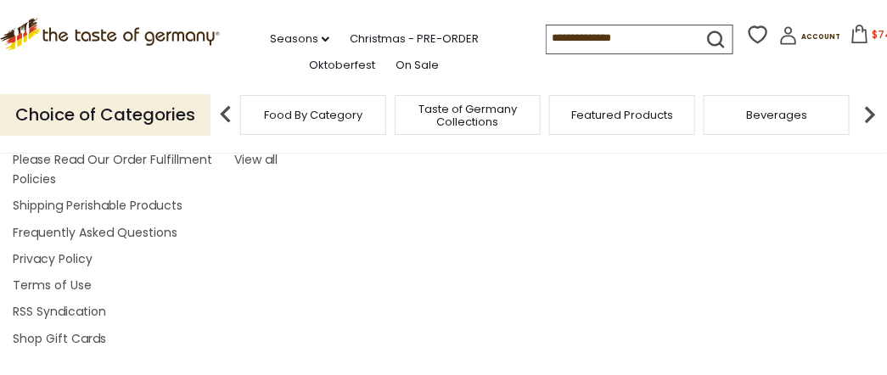
type input "*****"
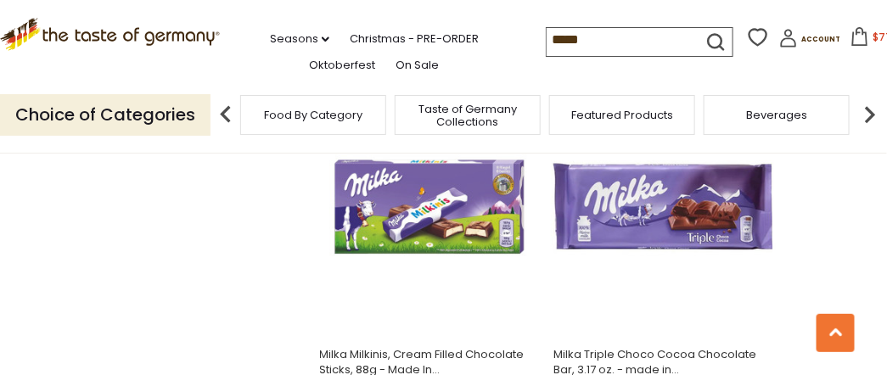
scroll to position [1528, 0]
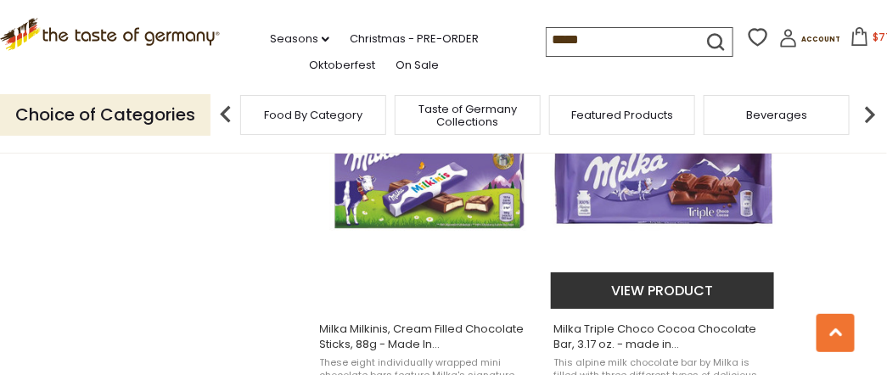
click at [620, 193] on img "Milka Triple Choco Cocoa Chocolate Bar, 3.17 oz. - made in Germany" at bounding box center [663, 181] width 225 height 225
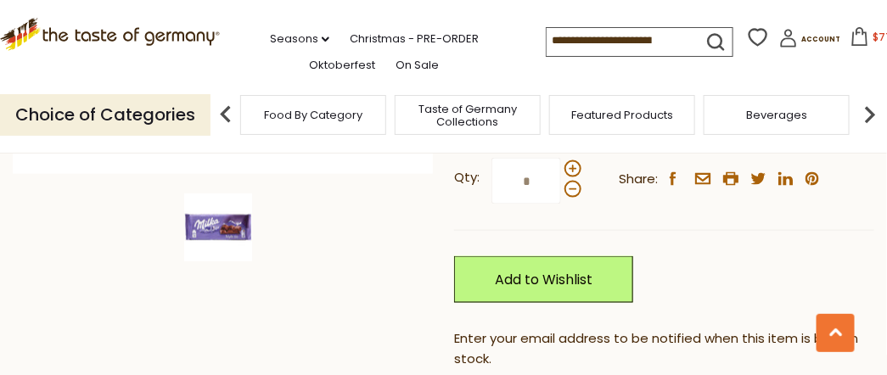
scroll to position [395, 0]
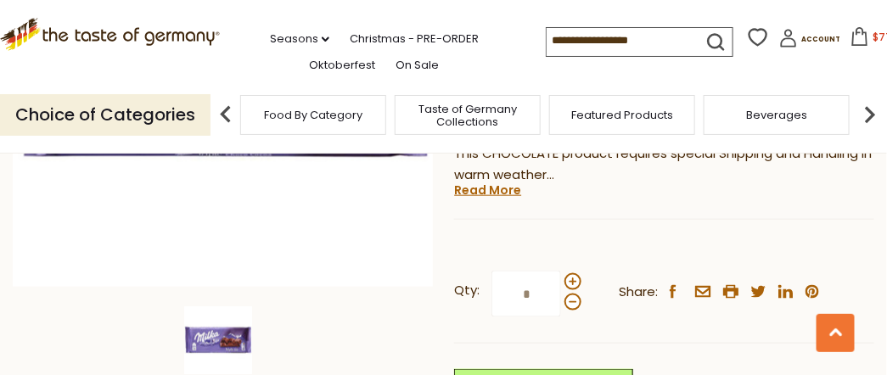
drag, startPoint x: 531, startPoint y: 229, endPoint x: 481, endPoint y: 233, distance: 50.3
click at [481, 271] on label "Qty: *" at bounding box center [517, 294] width 127 height 47
click at [491, 271] on input "*" at bounding box center [526, 294] width 70 height 47
type input "*"
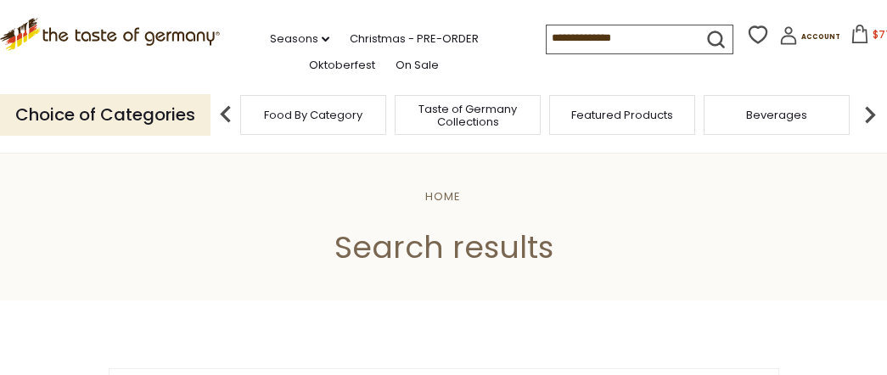
scroll to position [1528, 0]
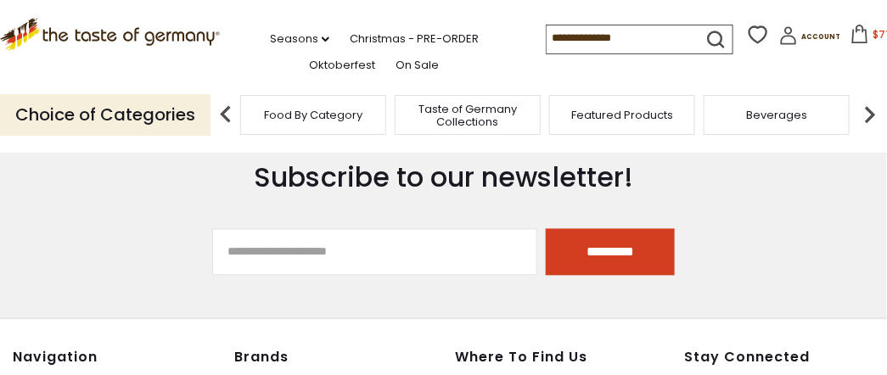
type input "*****"
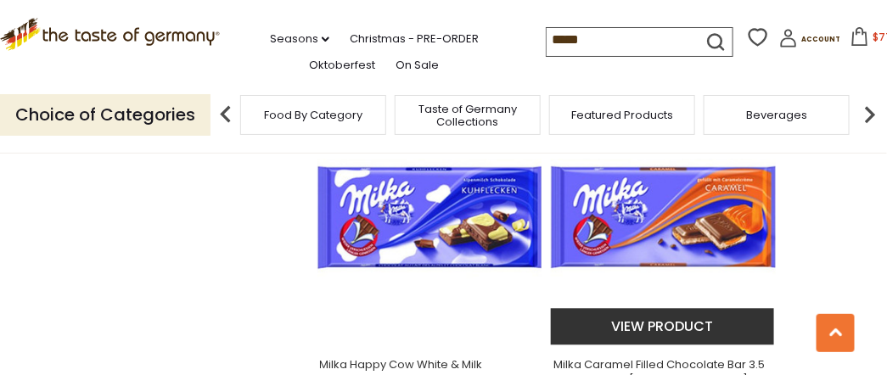
scroll to position [2659, 0]
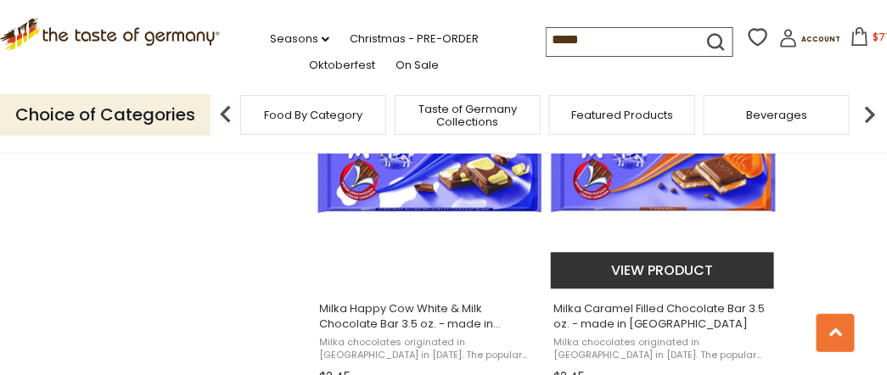
click at [612, 190] on img "Milka Caramel Filled Chocolate Bar 3.5 oz. - made in Germany" at bounding box center [663, 160] width 225 height 225
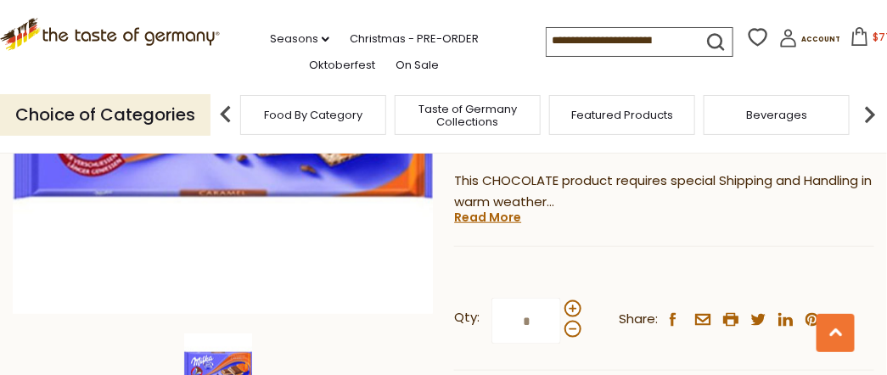
scroll to position [339, 0]
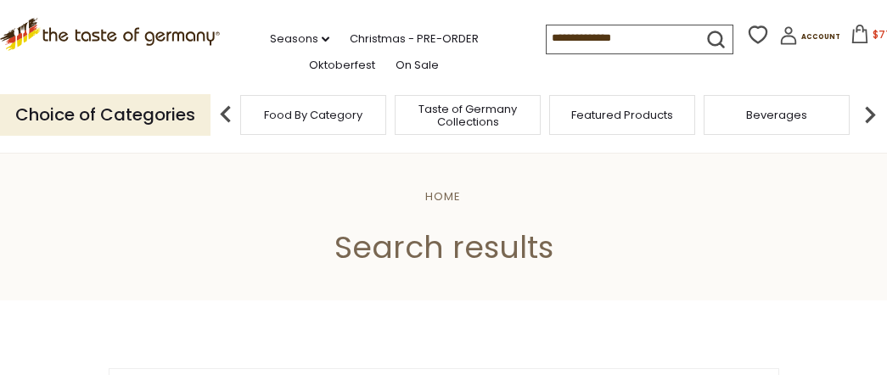
scroll to position [2659, 0]
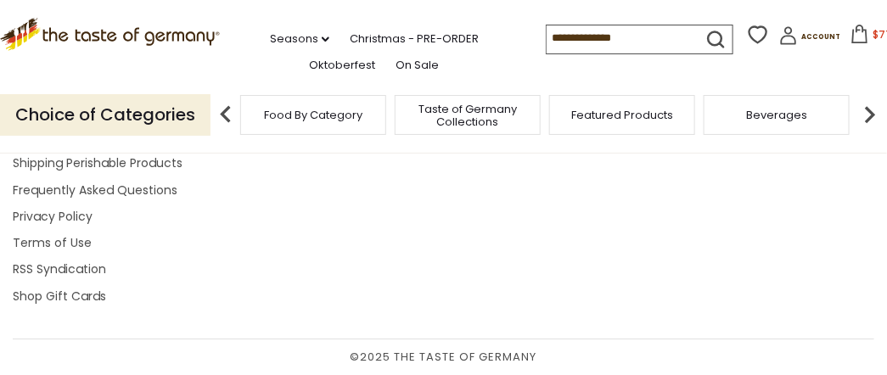
type input "*****"
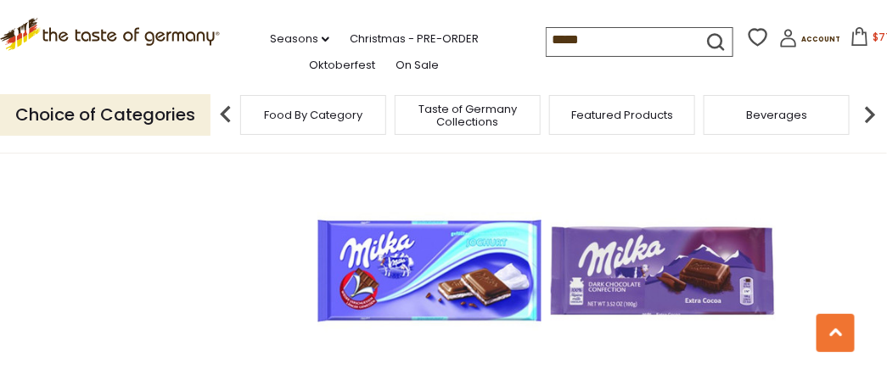
scroll to position [2207, 0]
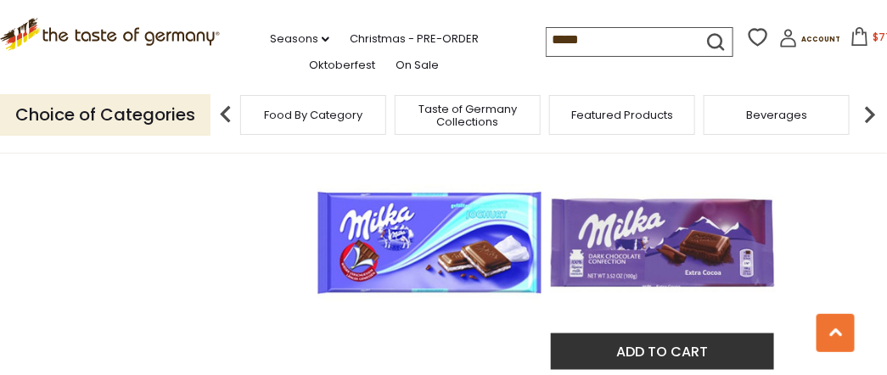
click at [621, 242] on img "Milka Bittersweet Chocolate Bar 3.5 oz. - made in Germany" at bounding box center [663, 243] width 225 height 225
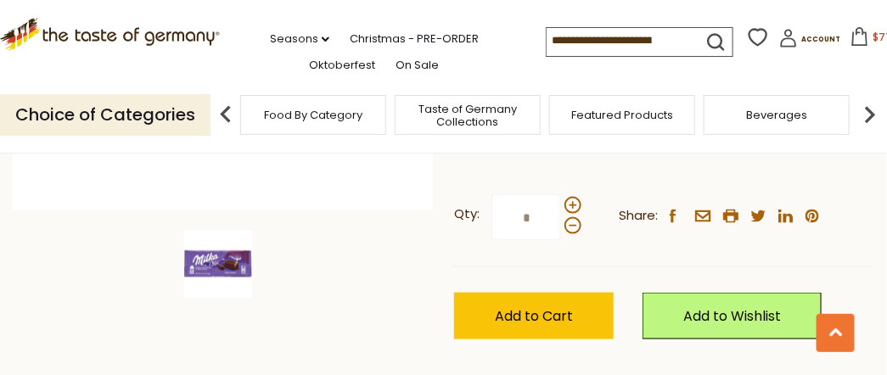
scroll to position [452, 0]
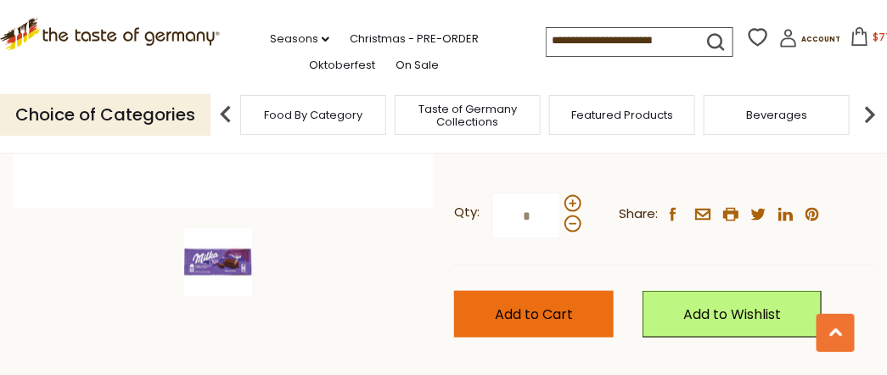
click at [526, 305] on span "Add to Cart" at bounding box center [534, 315] width 78 height 20
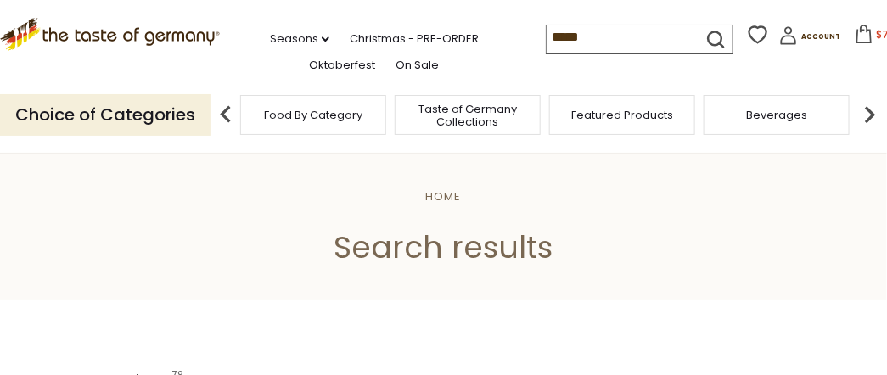
drag, startPoint x: 569, startPoint y: 37, endPoint x: 453, endPoint y: 57, distance: 117.9
click at [453, 57] on div ".st0{fill:#EDD300;} .st1{fill:#D33E21;} .st0{fill:#EDD300;} .st1{fill:#D33E21;}…" at bounding box center [443, 38] width 887 height 77
type input "******"
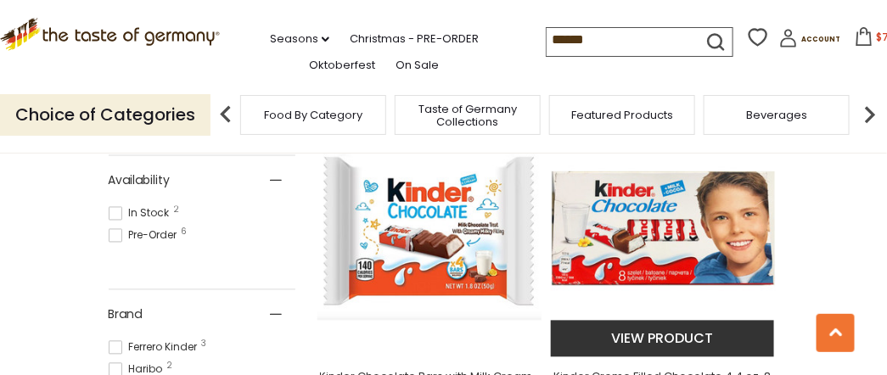
scroll to position [735, 0]
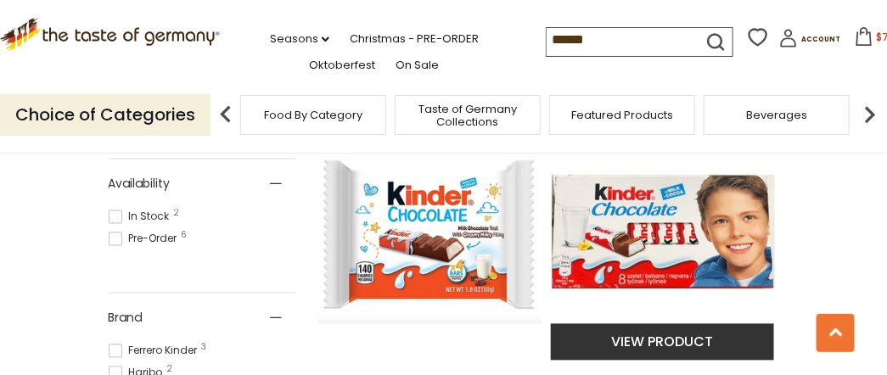
click at [635, 230] on img "Kinder Creme Filled Chocolate 4.4 oz. 8 bars" at bounding box center [663, 233] width 225 height 225
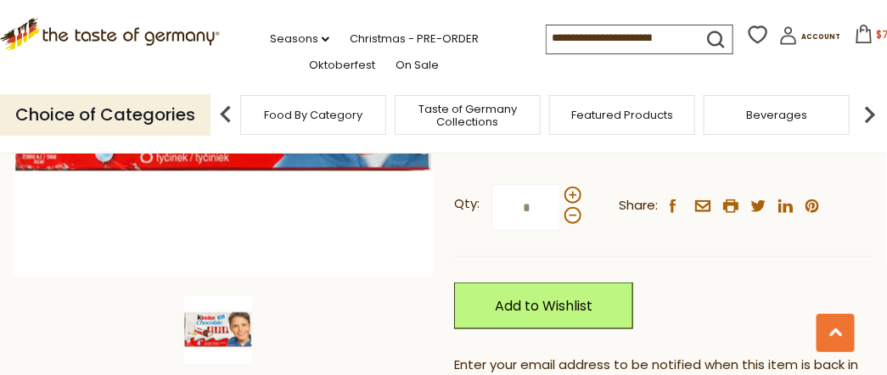
scroll to position [395, 0]
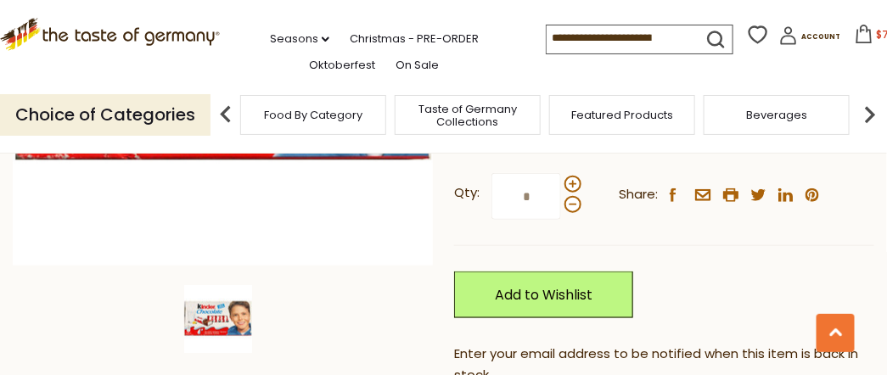
drag, startPoint x: 527, startPoint y: 201, endPoint x: 495, endPoint y: 208, distance: 33.0
click at [495, 208] on input "*" at bounding box center [526, 196] width 70 height 47
type input "*"
drag, startPoint x: 551, startPoint y: 192, endPoint x: 548, endPoint y: 183, distance: 8.9
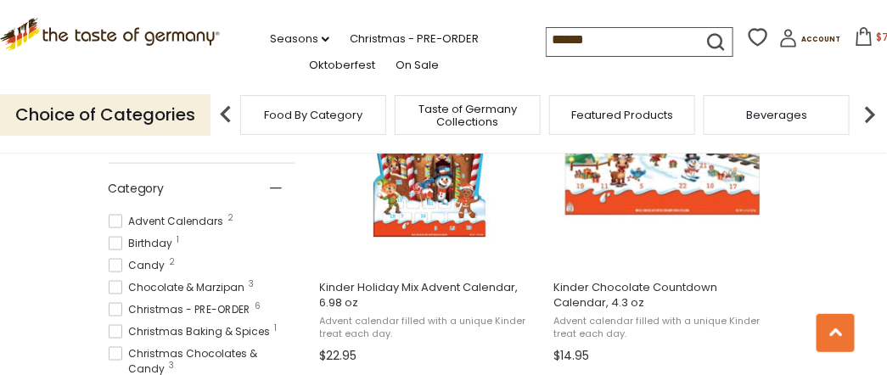
scroll to position [452, 0]
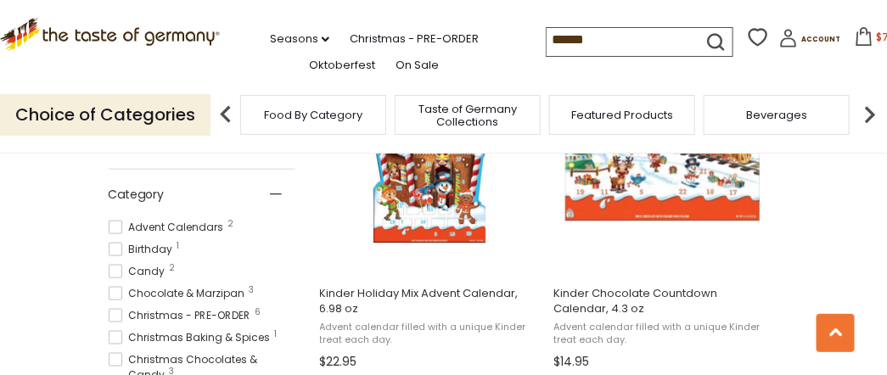
drag, startPoint x: 569, startPoint y: 39, endPoint x: 519, endPoint y: 48, distance: 50.8
click at [547, 47] on input "******" at bounding box center [618, 40] width 143 height 24
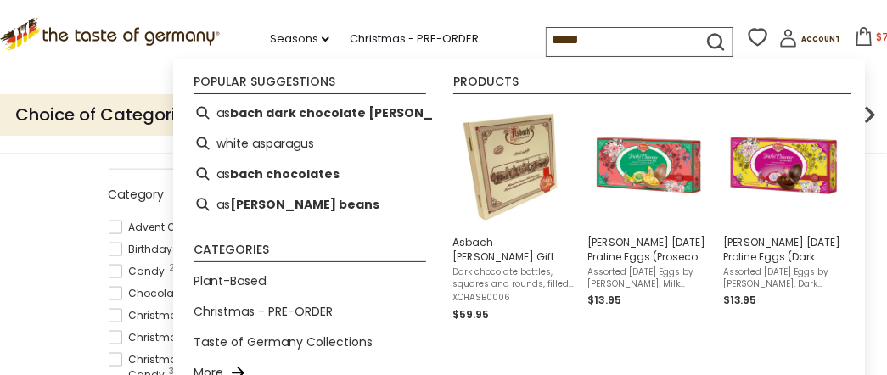
type input "******"
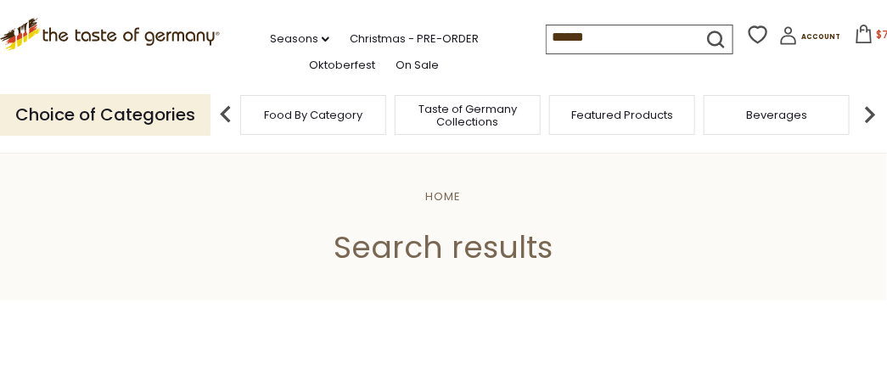
click at [575, 38] on input "******" at bounding box center [618, 37] width 143 height 24
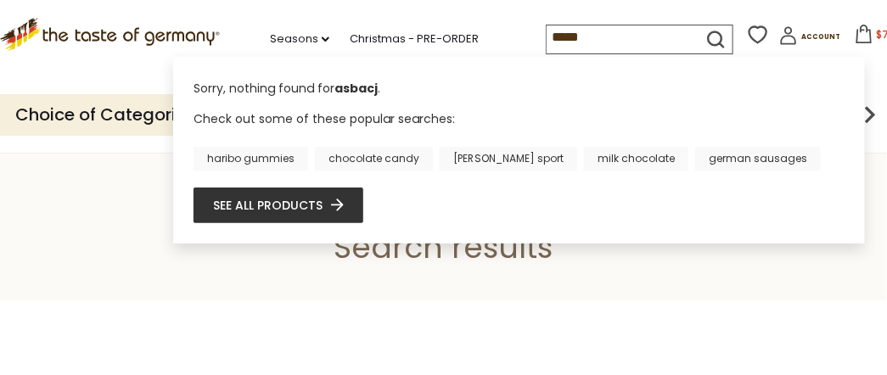
type input "******"
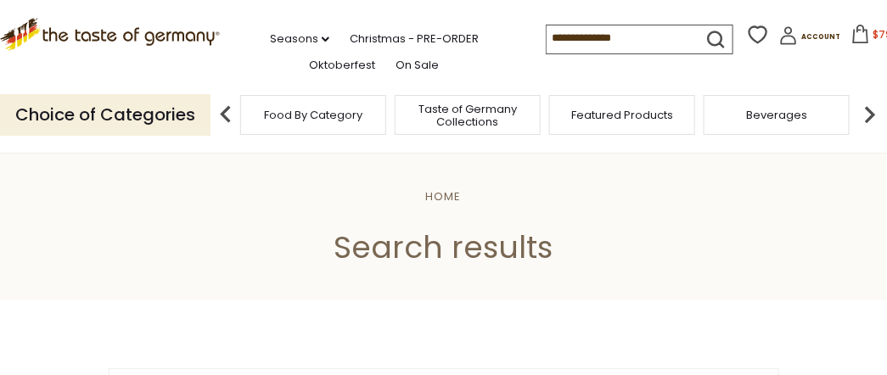
type input "******"
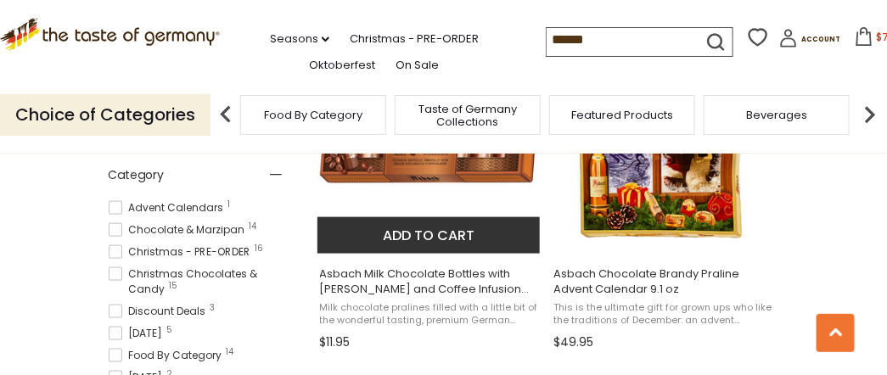
scroll to position [395, 0]
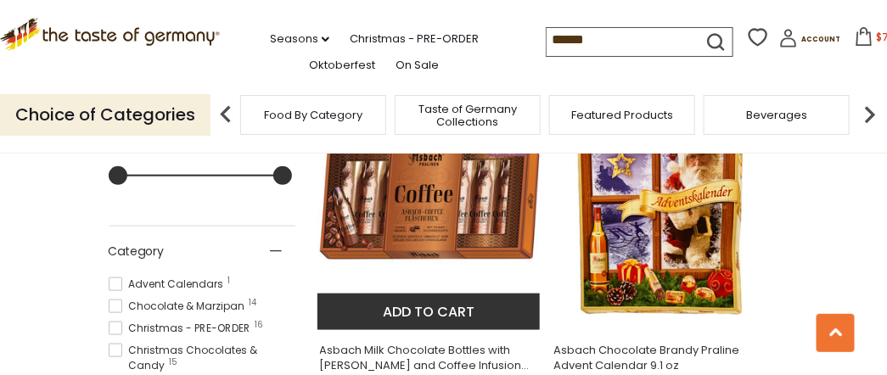
click at [435, 218] on img "Asbach Milk Chocolate Bottles with Brandy and Coffee Infusion 3.5 oz" at bounding box center [429, 202] width 225 height 225
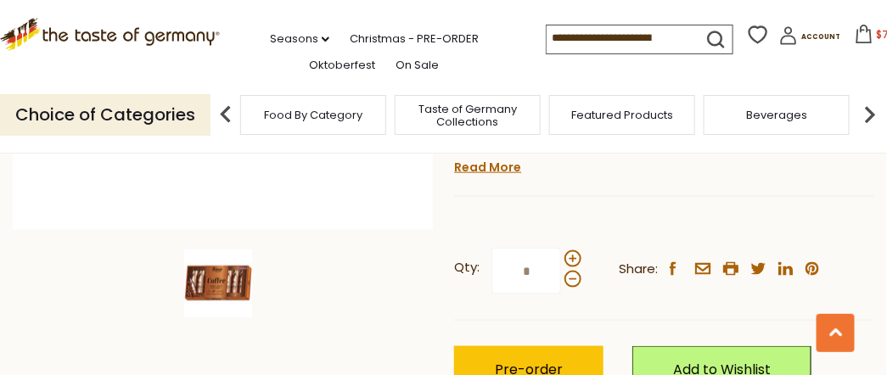
scroll to position [452, 0]
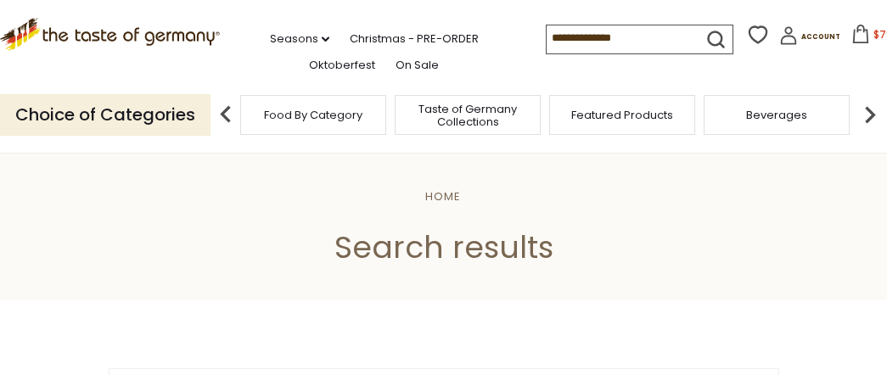
scroll to position [395, 0]
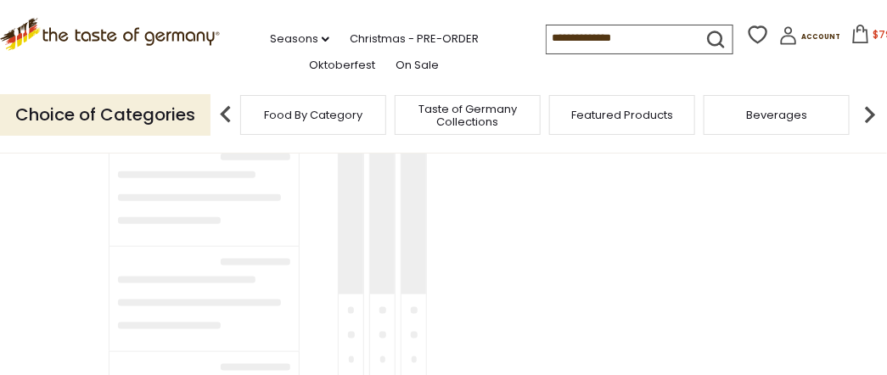
type input "******"
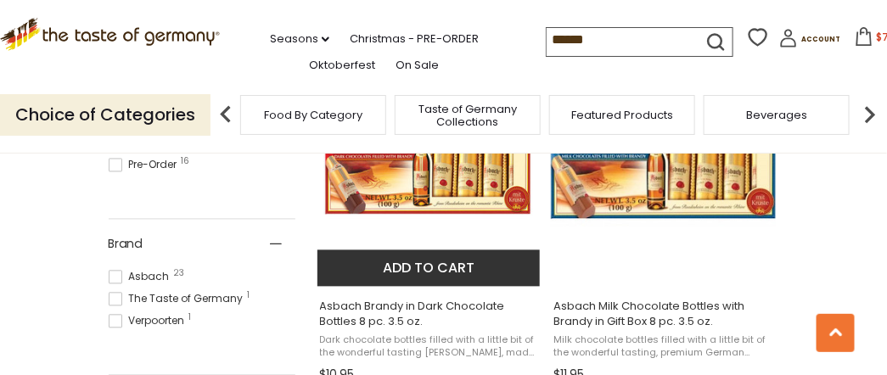
scroll to position [792, 0]
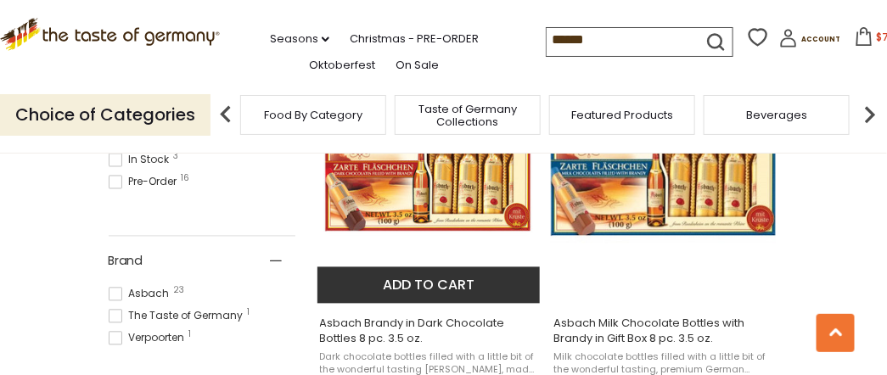
click at [399, 187] on img "Asbach Brandy in Dark Chocolate Bottles 8 pc. 3.5 oz." at bounding box center [429, 176] width 225 height 225
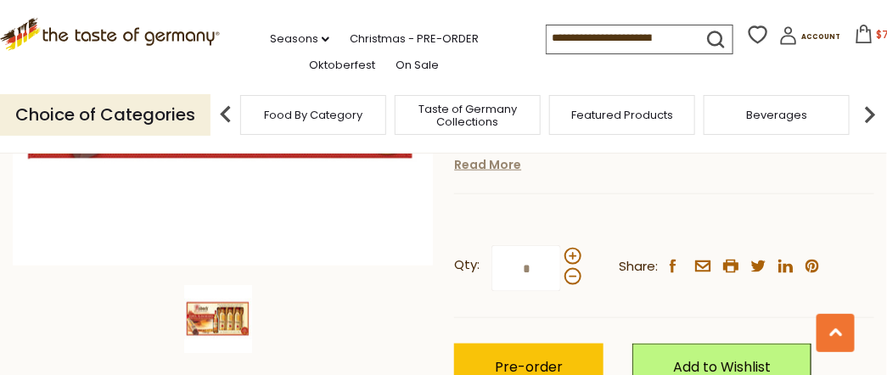
scroll to position [339, 0]
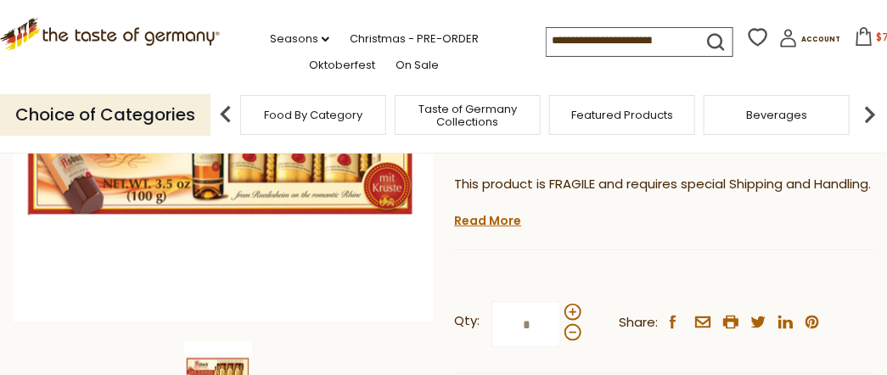
drag, startPoint x: 456, startPoint y: 128, endPoint x: 454, endPoint y: 111, distance: 17.1
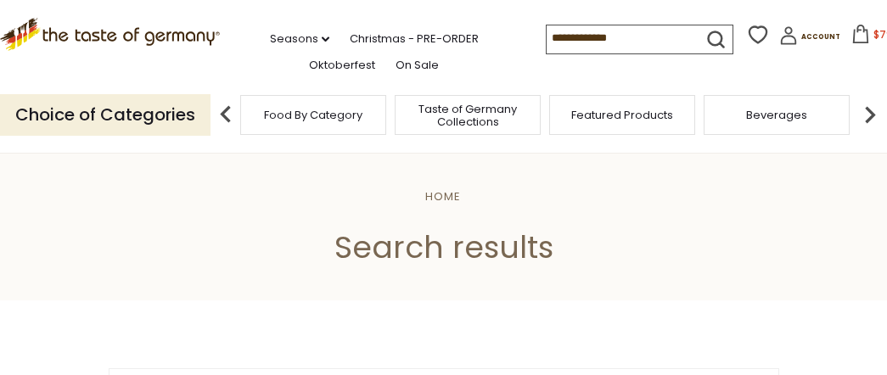
scroll to position [792, 0]
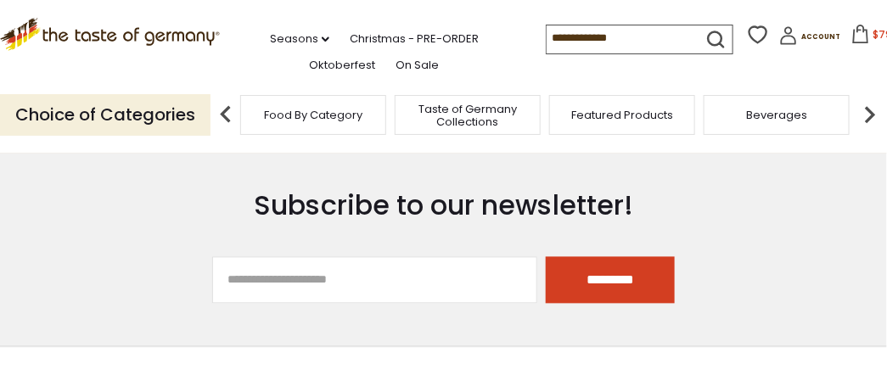
type input "******"
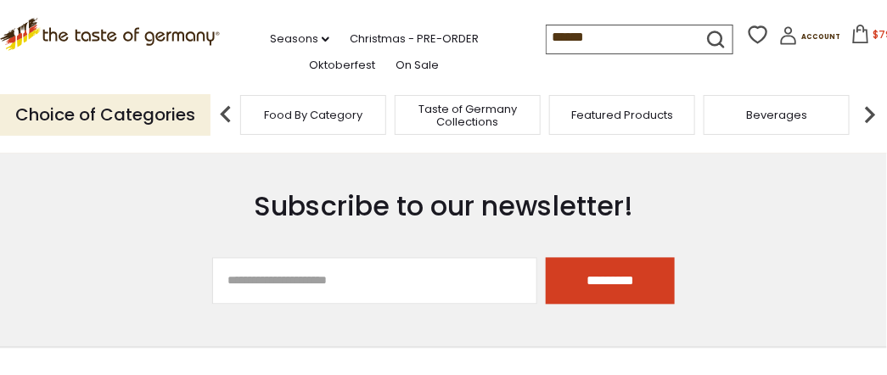
scroll to position [0, 0]
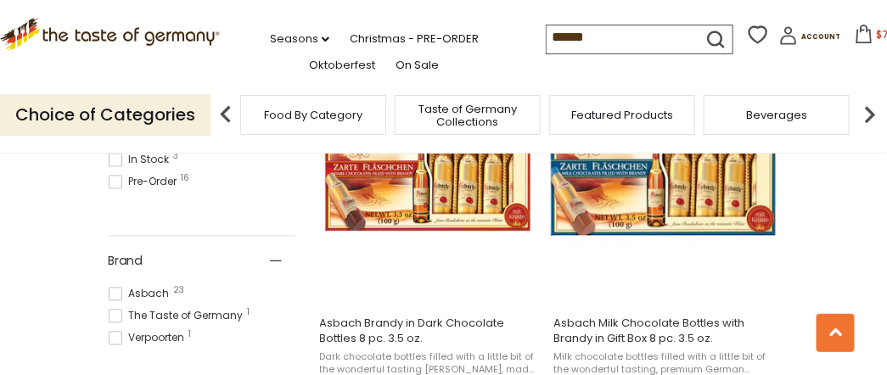
click at [855, 32] on icon at bounding box center [864, 34] width 19 height 19
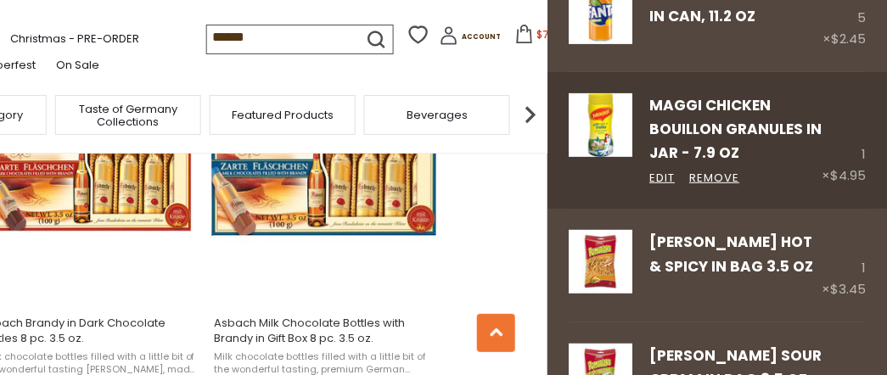
scroll to position [56, 0]
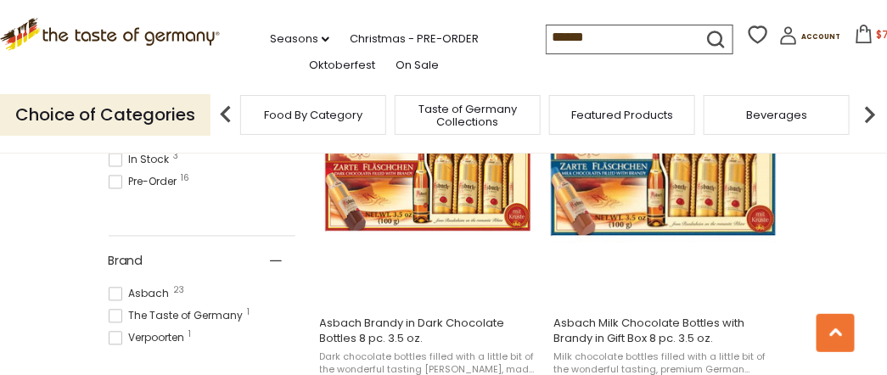
click at [855, 33] on icon at bounding box center [864, 34] width 19 height 19
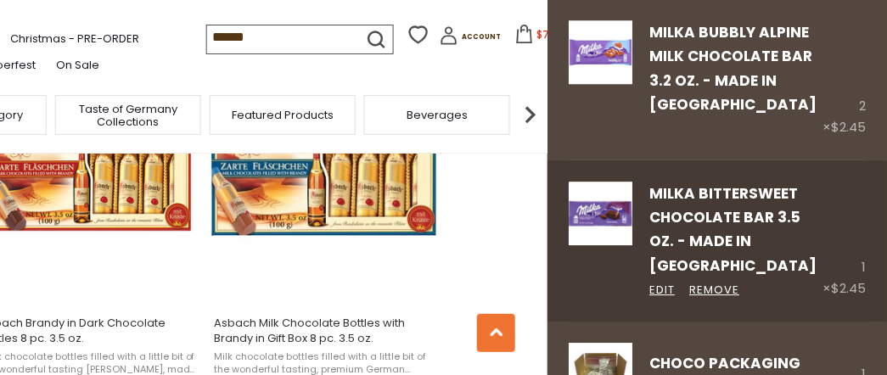
scroll to position [1244, 0]
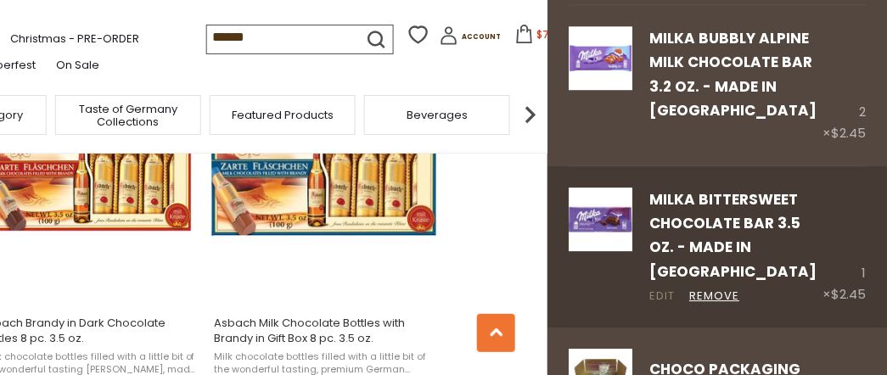
click at [662, 306] on link "Edit" at bounding box center [661, 297] width 25 height 18
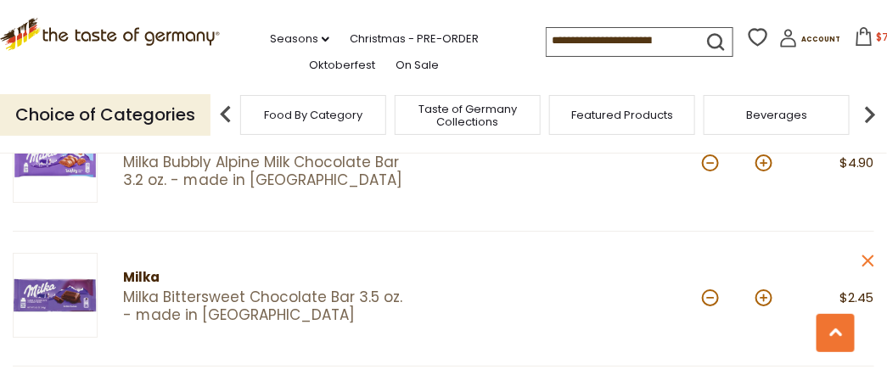
scroll to position [1527, 0]
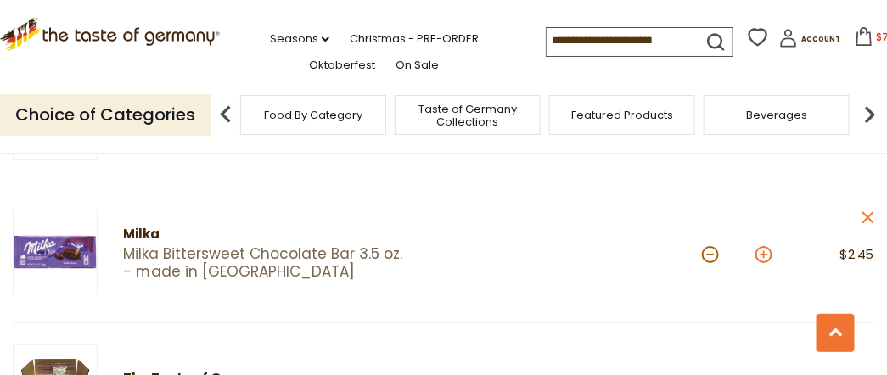
click at [760, 246] on button at bounding box center [763, 254] width 17 height 17
type input "*"
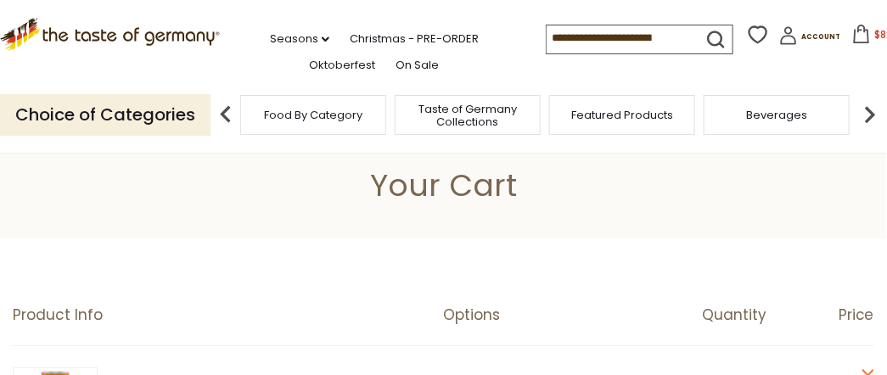
scroll to position [0, 0]
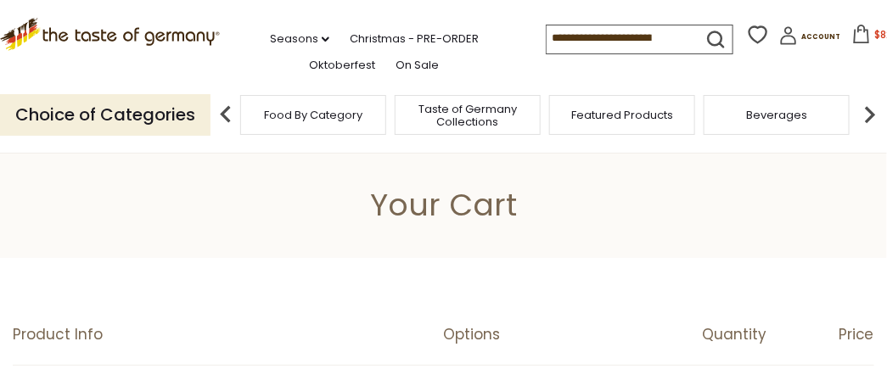
click at [873, 111] on img at bounding box center [870, 115] width 34 height 34
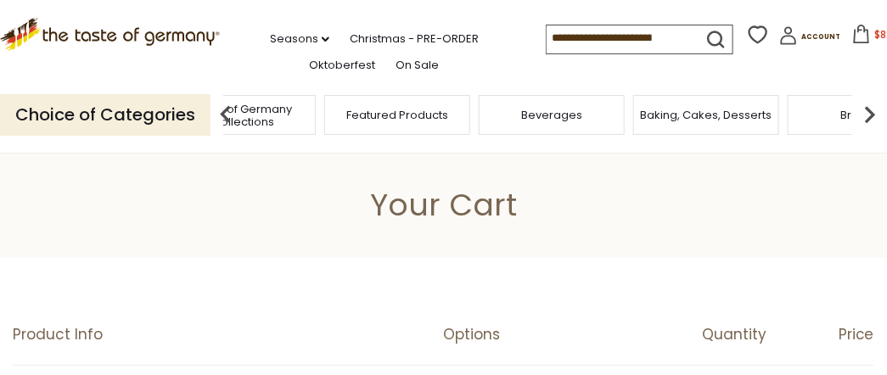
click at [869, 111] on img at bounding box center [870, 115] width 34 height 34
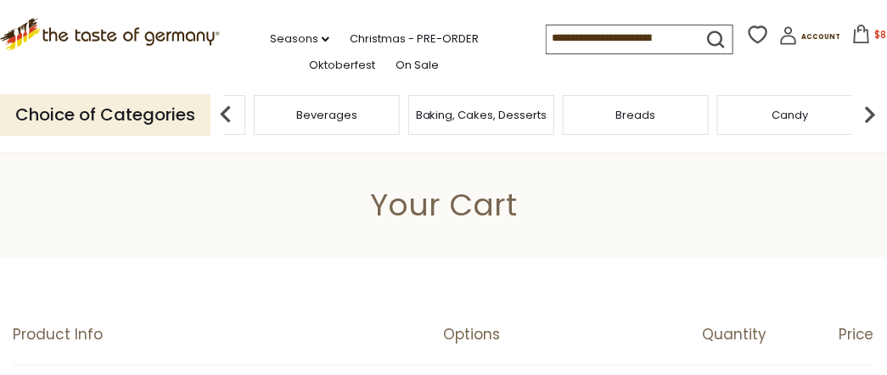
click at [869, 111] on img at bounding box center [870, 115] width 34 height 34
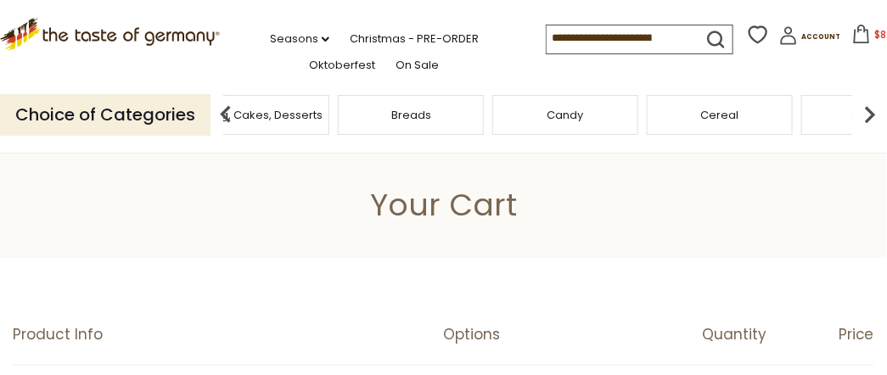
click at [868, 111] on img at bounding box center [870, 115] width 34 height 34
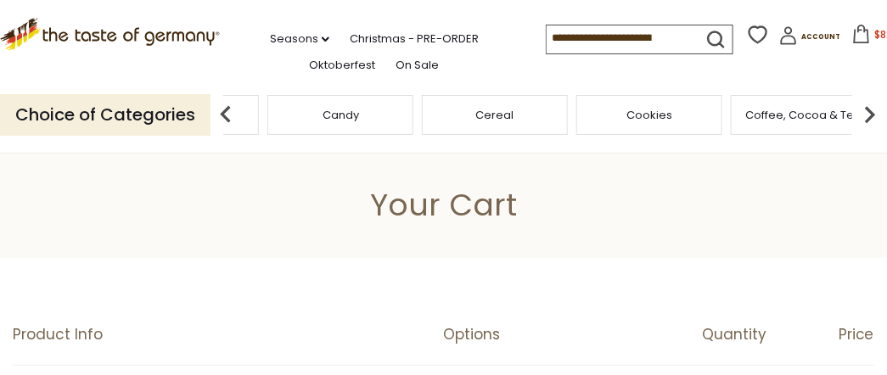
click at [865, 111] on img at bounding box center [870, 115] width 34 height 34
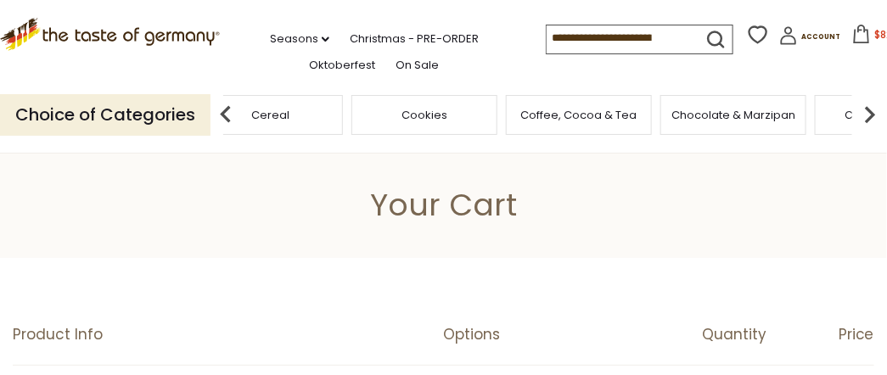
click at [866, 111] on img at bounding box center [870, 115] width 34 height 34
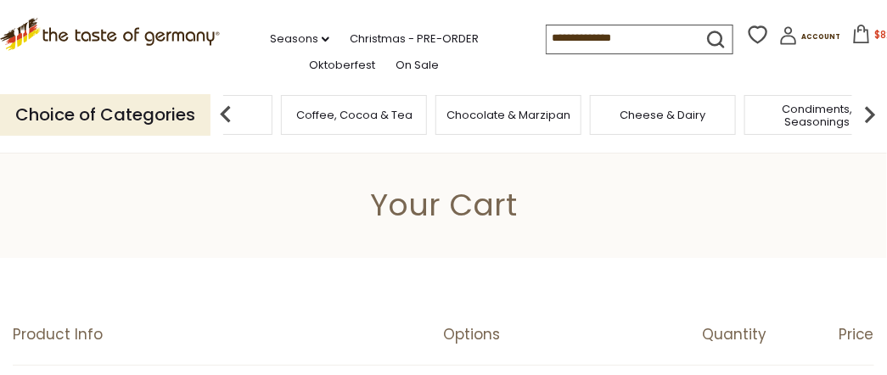
click at [867, 111] on img at bounding box center [870, 115] width 34 height 34
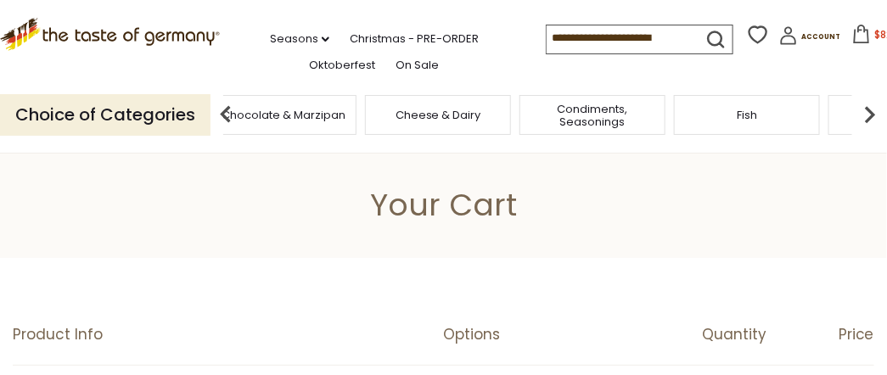
click at [867, 111] on img at bounding box center [870, 115] width 34 height 34
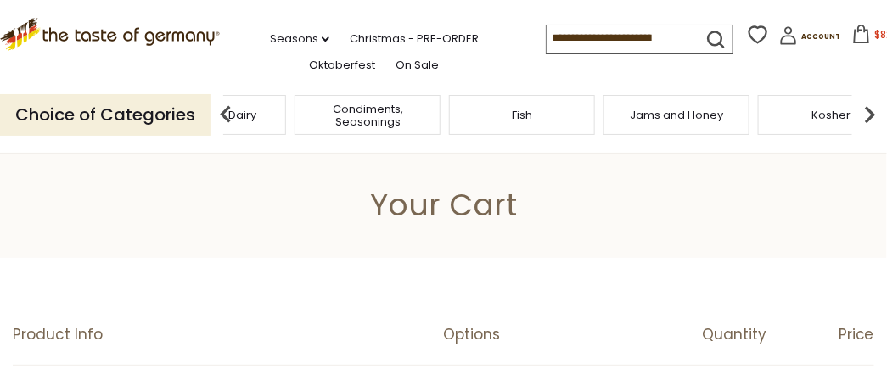
click at [867, 111] on img at bounding box center [870, 115] width 34 height 34
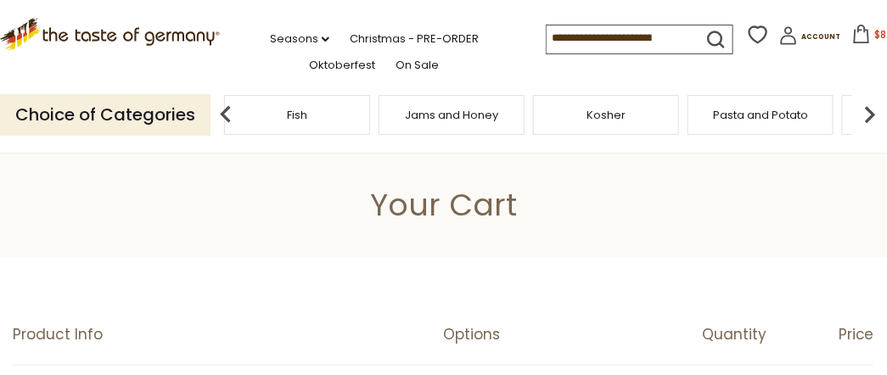
click at [867, 111] on img at bounding box center [870, 115] width 34 height 34
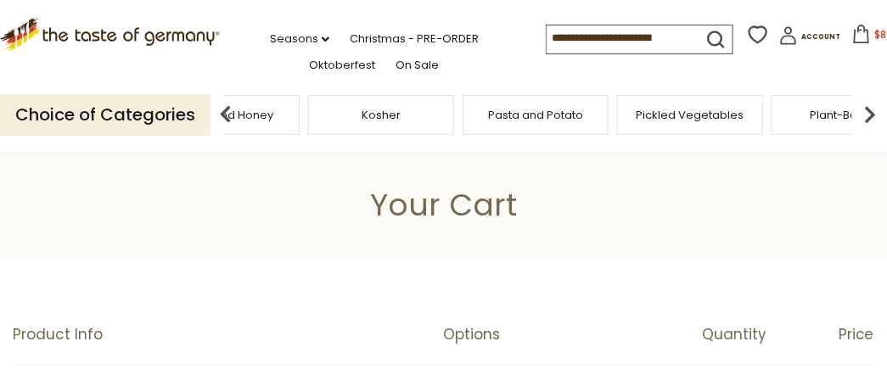
click at [867, 111] on img at bounding box center [870, 115] width 34 height 34
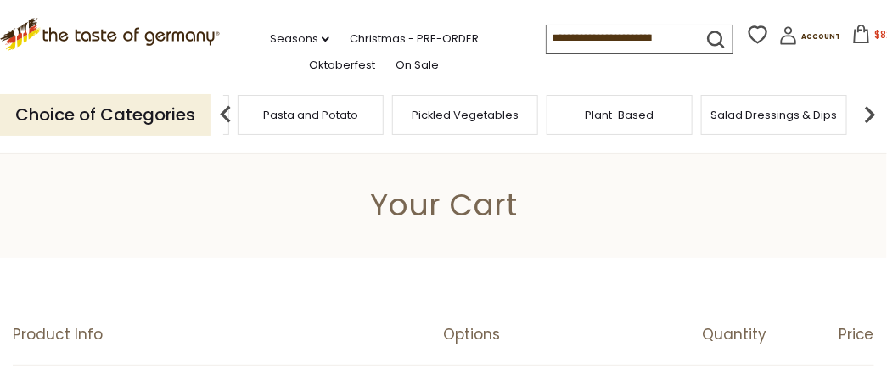
click at [867, 111] on img at bounding box center [870, 115] width 34 height 34
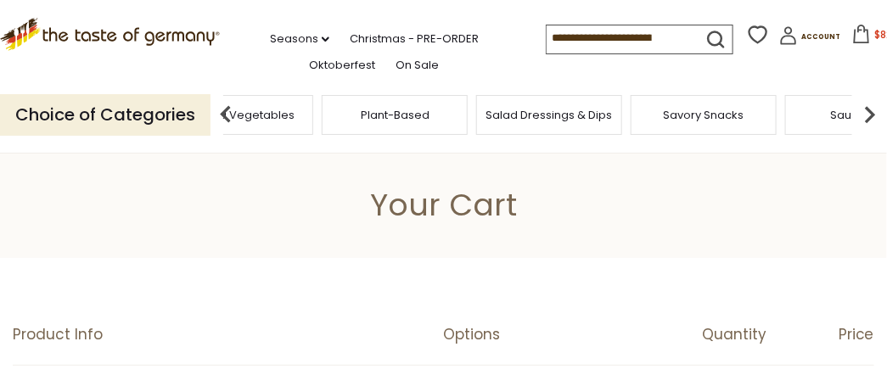
click at [867, 110] on img at bounding box center [870, 115] width 34 height 34
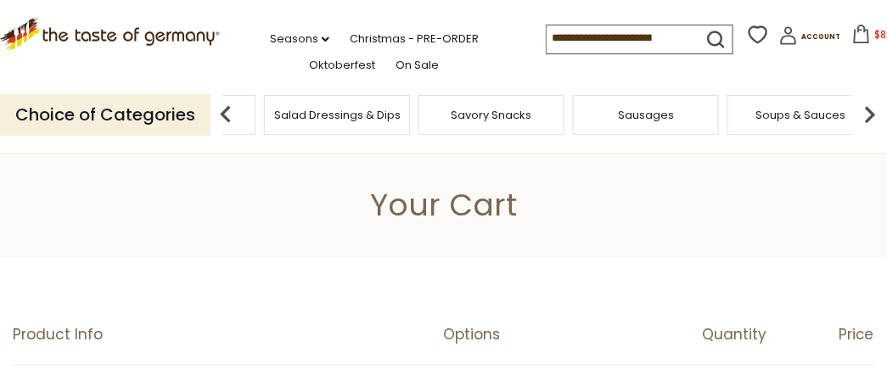
click at [637, 111] on span "Sausages" at bounding box center [646, 115] width 56 height 13
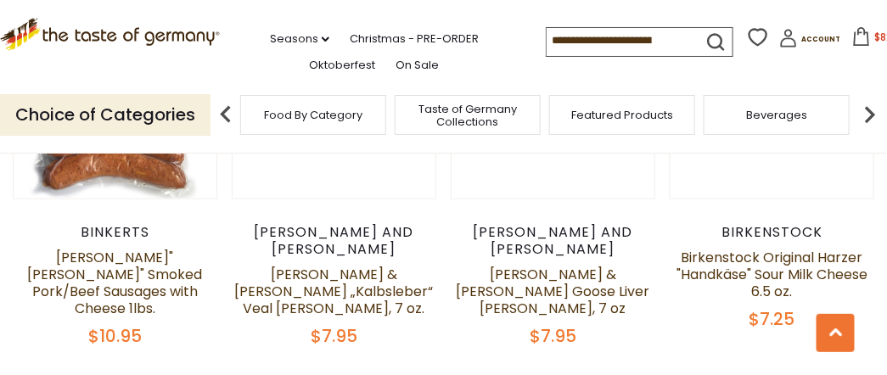
scroll to position [3904, 0]
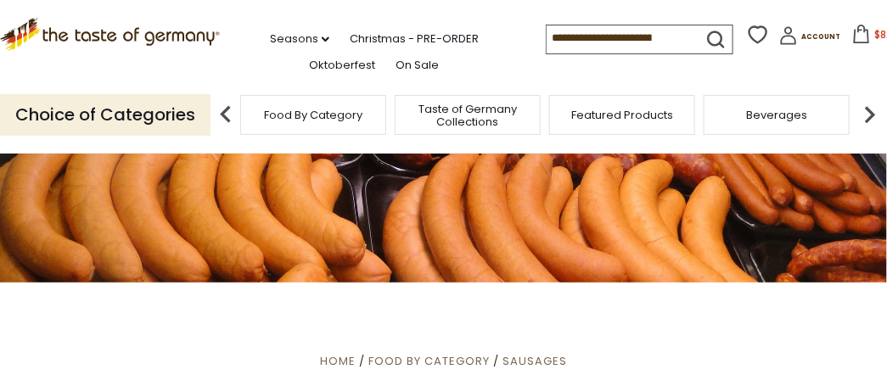
scroll to position [0, 0]
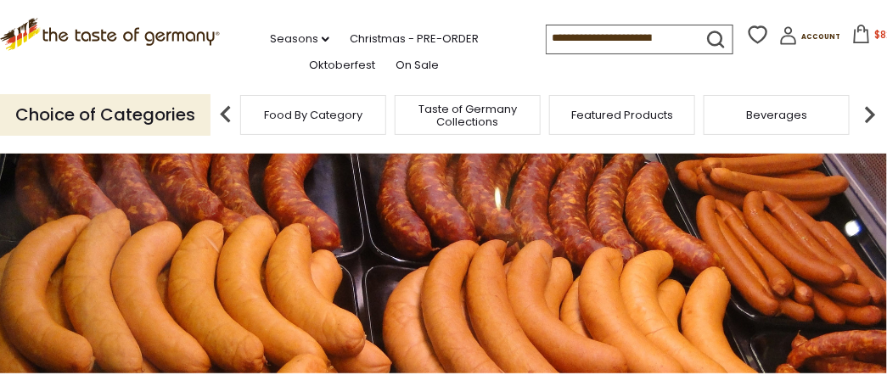
click at [547, 35] on input at bounding box center [618, 37] width 143 height 24
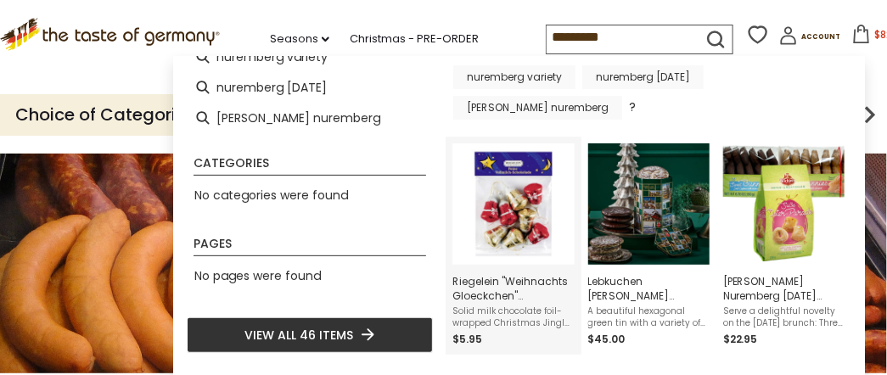
scroll to position [87, 0]
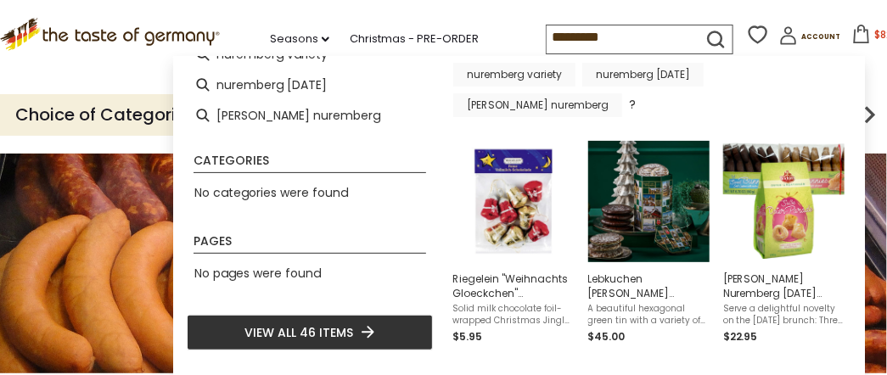
click at [294, 334] on span "View all 46 items" at bounding box center [298, 332] width 109 height 19
type input "*********"
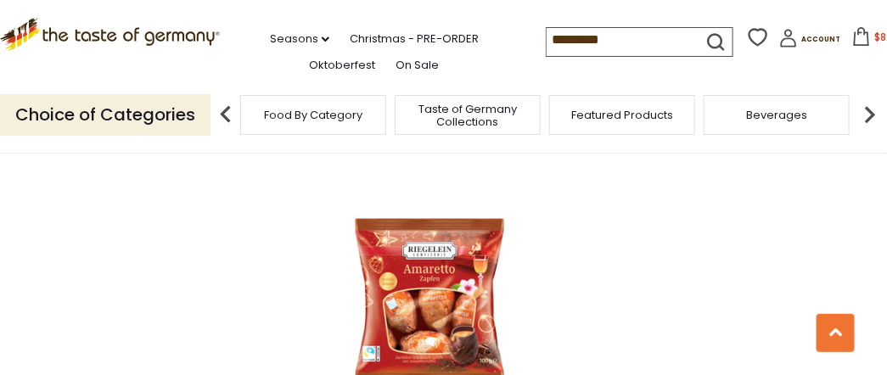
scroll to position [2886, 0]
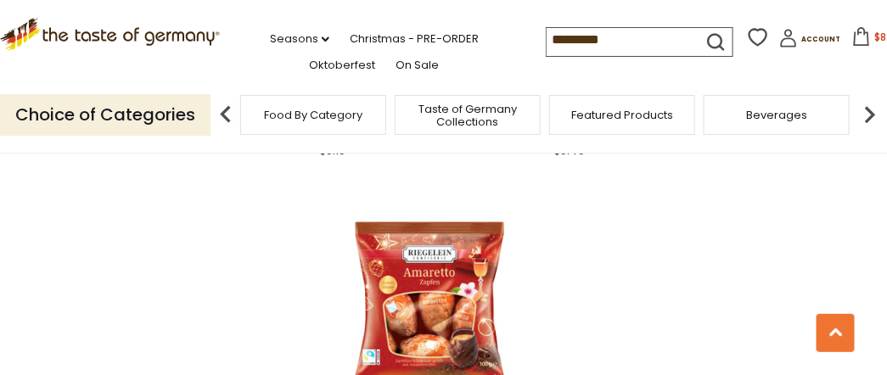
click at [621, 38] on input "*********" at bounding box center [618, 40] width 143 height 24
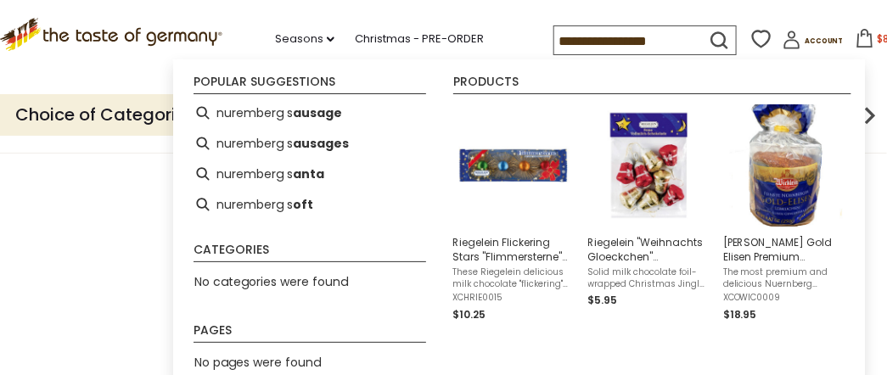
scroll to position [0, 15]
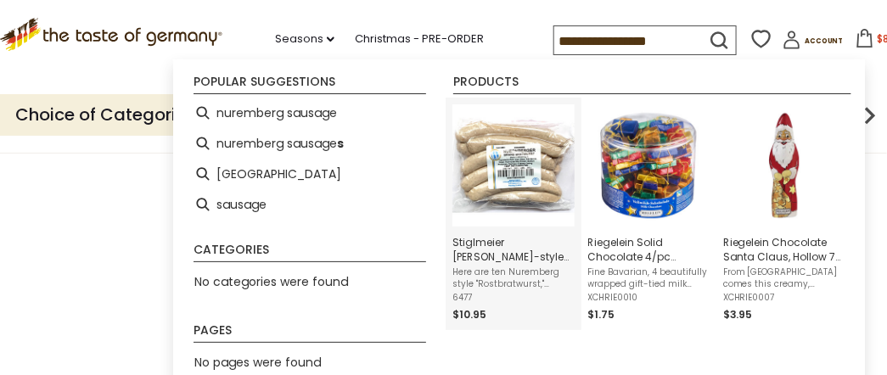
type input "**********"
click at [500, 167] on img "Stiglmeier Nuernberger-style Bratwurst, 1 lbs." at bounding box center [512, 164] width 121 height 121
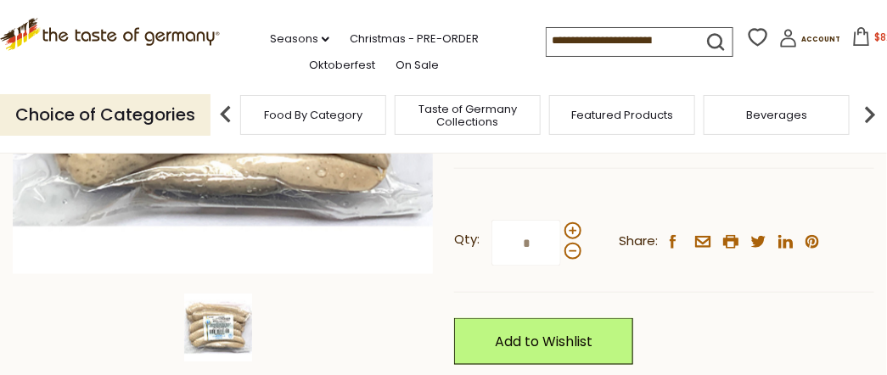
scroll to position [226, 0]
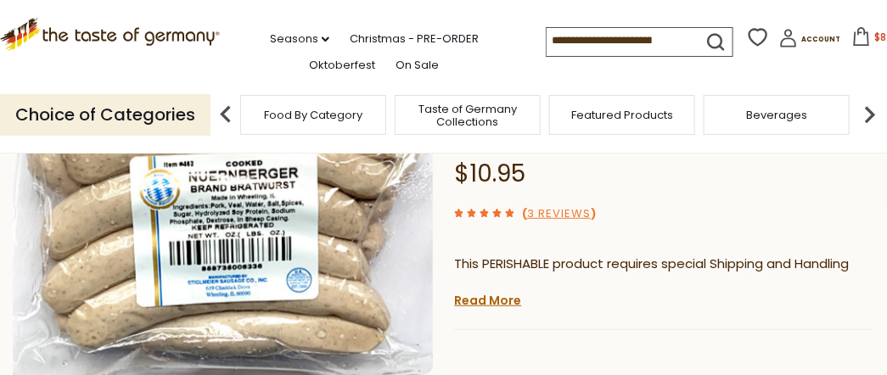
click at [852, 36] on icon at bounding box center [861, 36] width 19 height 19
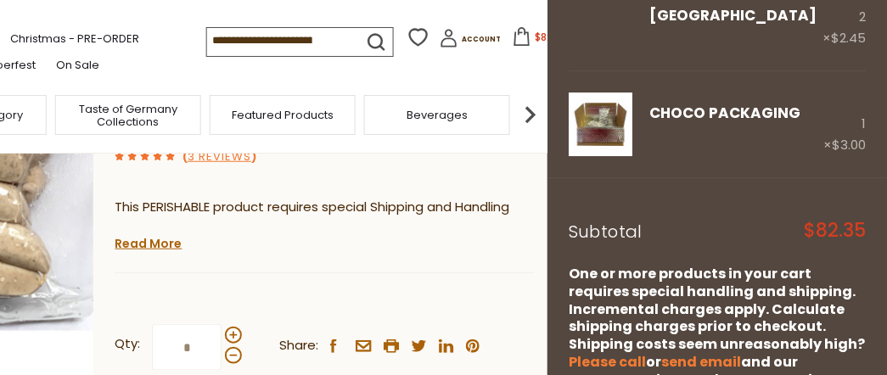
scroll to position [1613, 0]
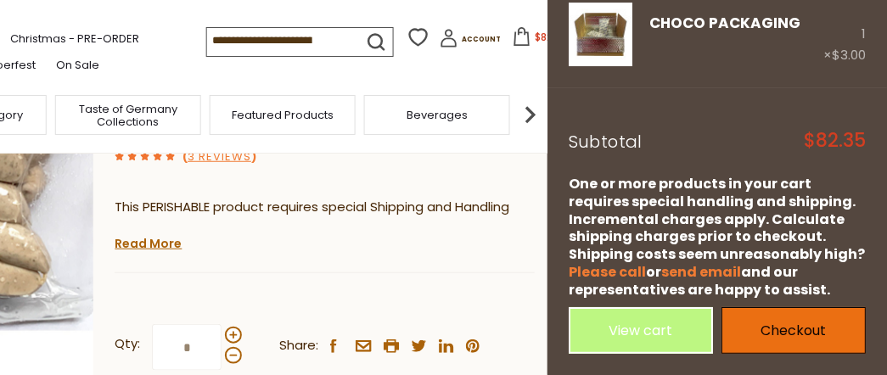
click at [781, 328] on link "Checkout" at bounding box center [793, 330] width 144 height 47
